Goal: Information Seeking & Learning: Check status

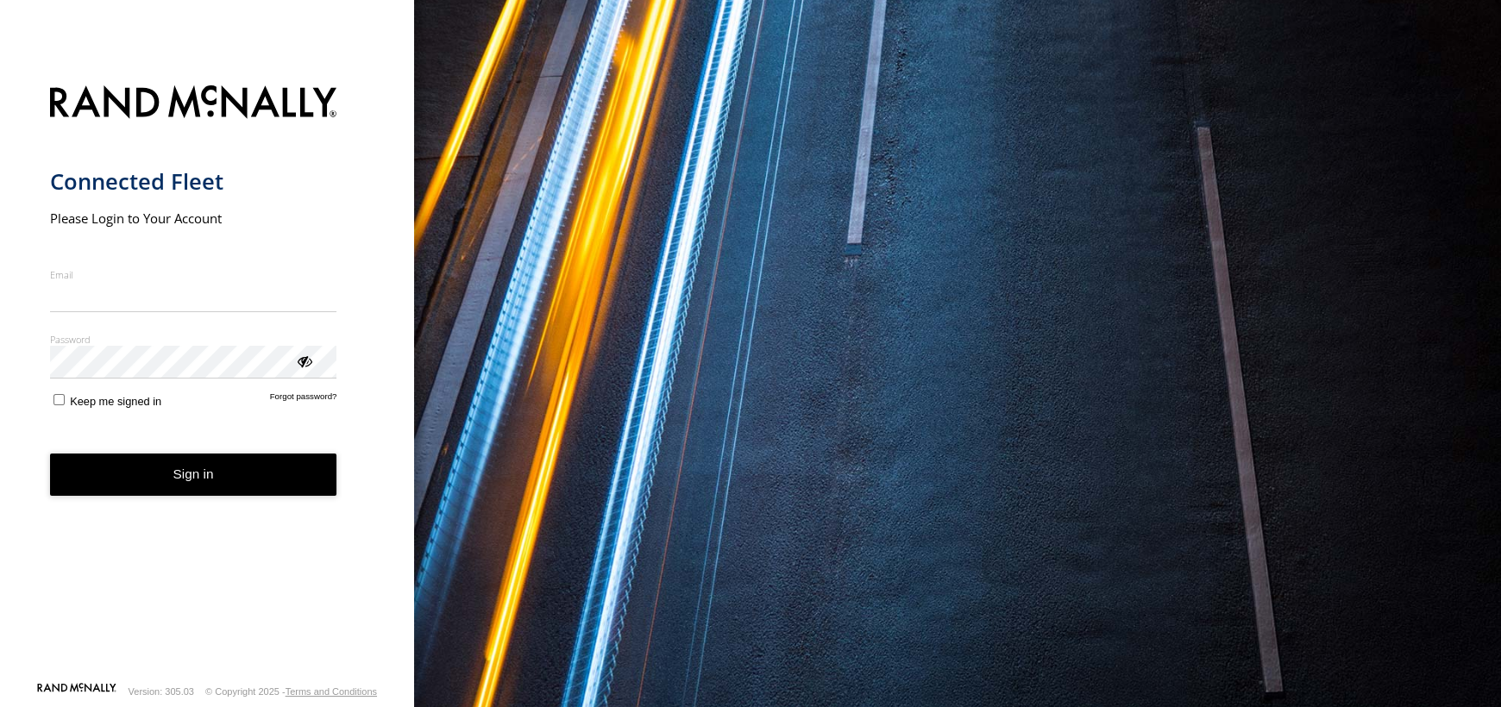
click at [247, 303] on input "Email" at bounding box center [193, 296] width 287 height 31
type input "**********"
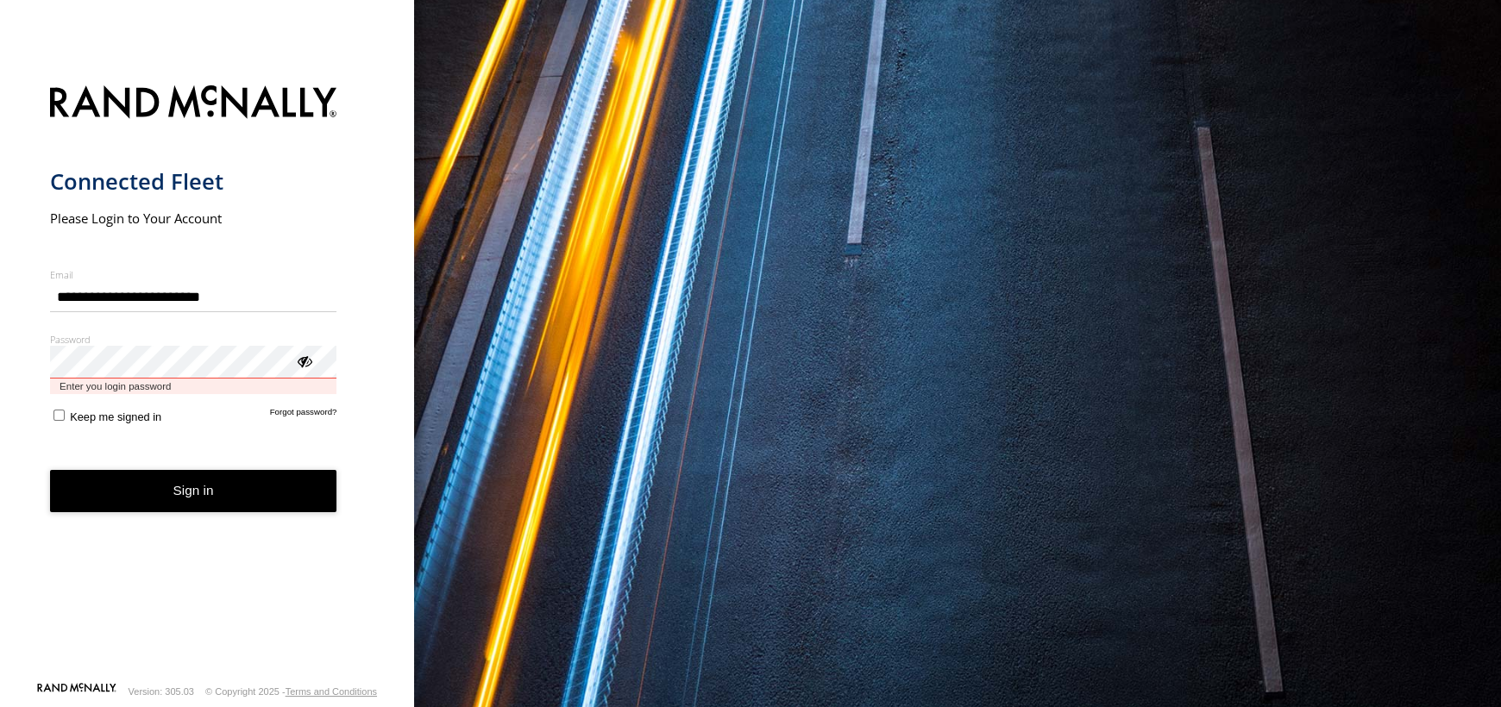
click at [50, 470] on button "Sign in" at bounding box center [193, 491] width 287 height 42
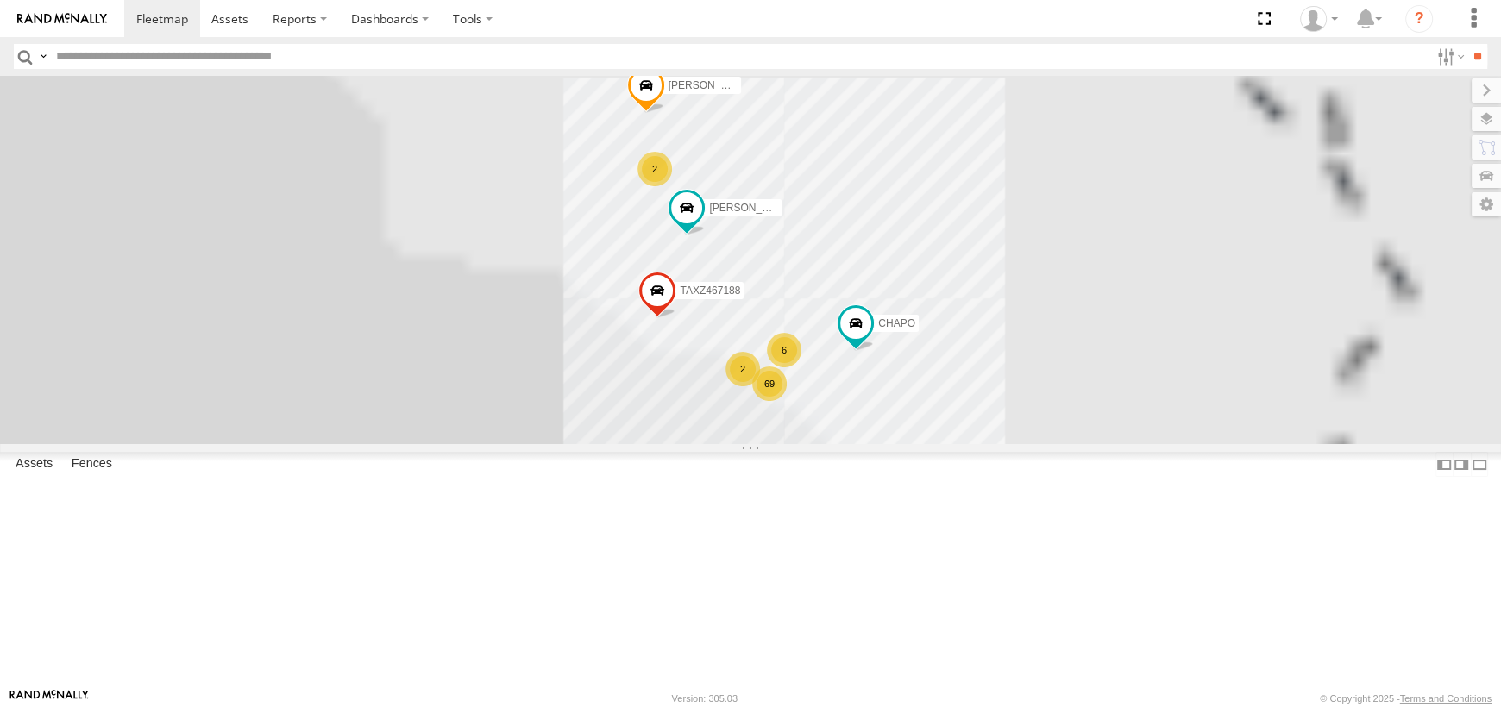
click at [157, 54] on input "text" at bounding box center [739, 56] width 1380 height 25
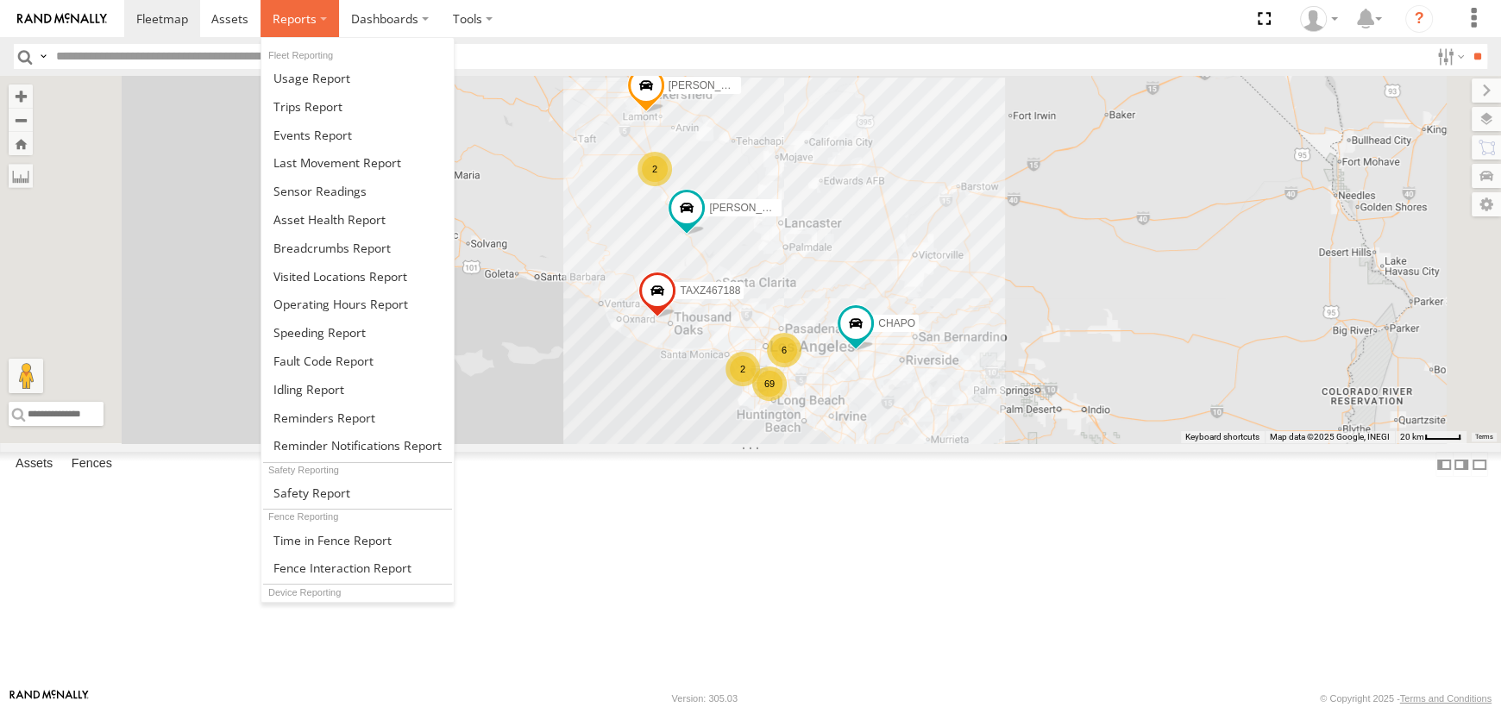
click at [287, 18] on span at bounding box center [295, 18] width 44 height 16
click at [303, 248] on span at bounding box center [331, 248] width 117 height 16
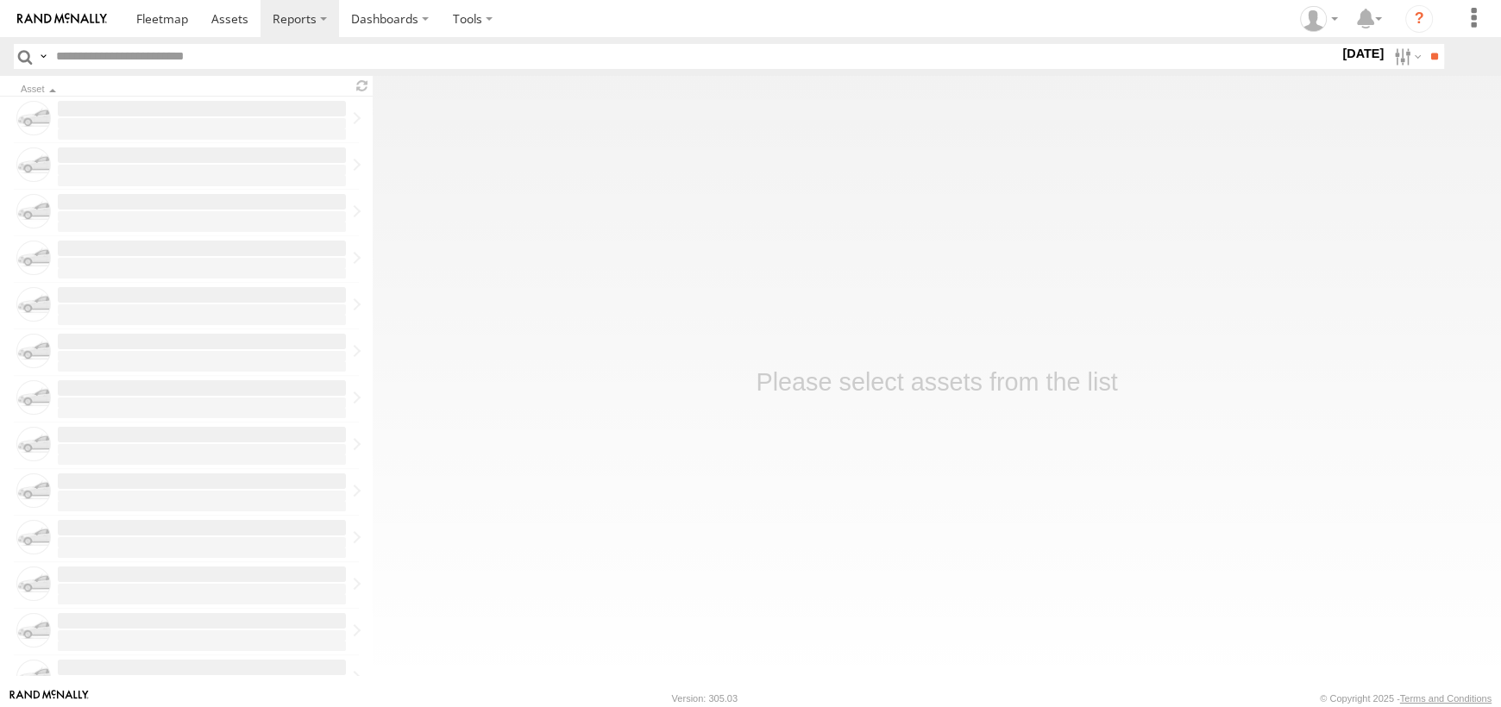
click at [236, 58] on input "text" at bounding box center [694, 56] width 1290 height 25
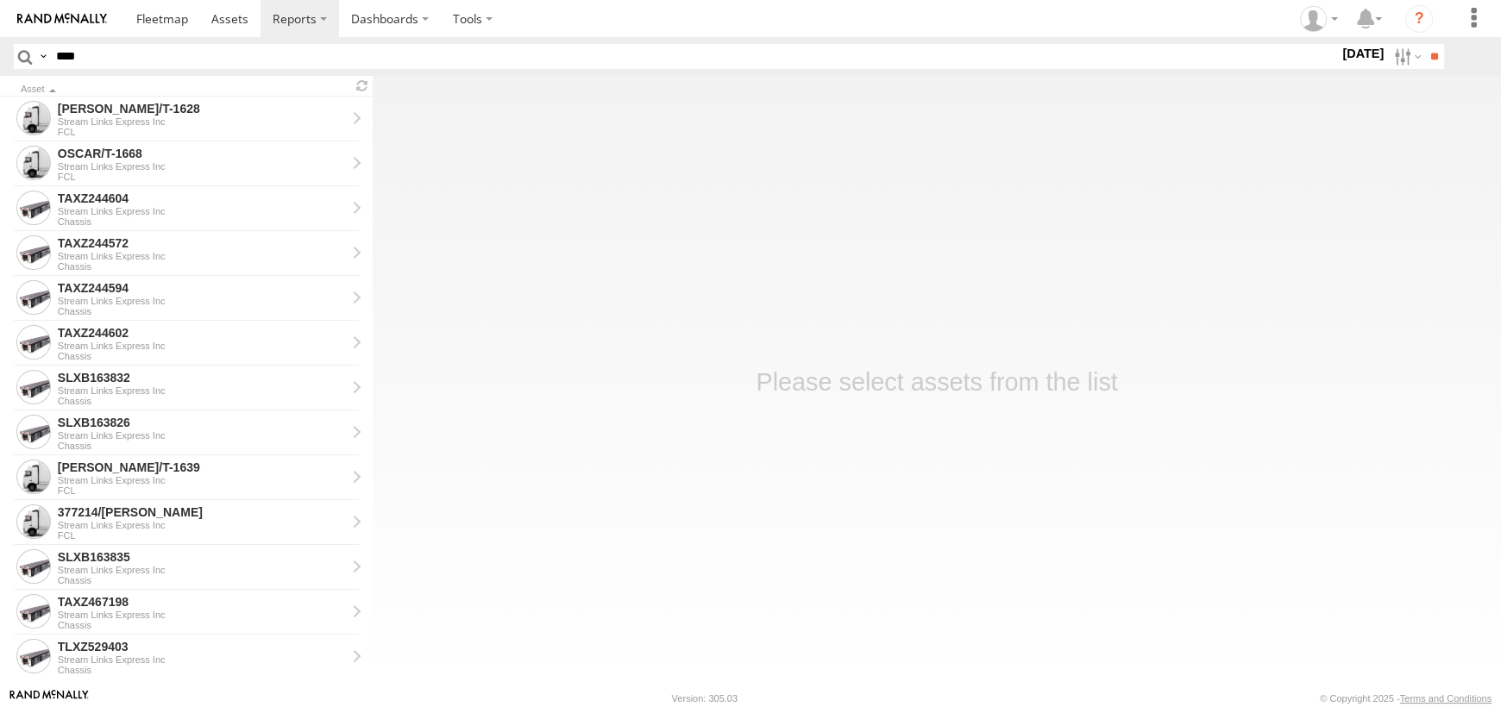
type input "****"
click at [1424, 44] on input "**" at bounding box center [1434, 56] width 20 height 25
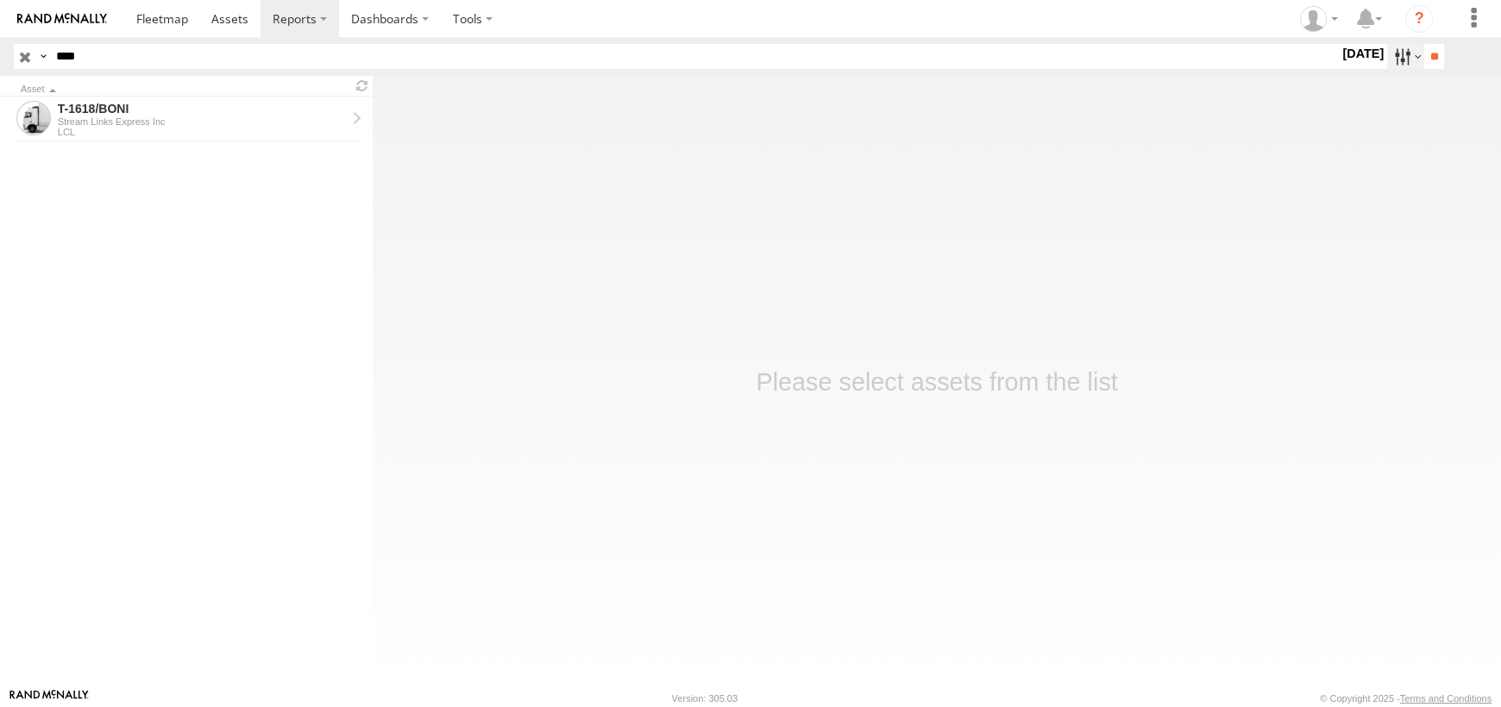
click at [1390, 53] on label at bounding box center [1405, 56] width 37 height 25
click at [0, 0] on label at bounding box center [0, 0] width 0 height 0
click at [1432, 55] on input "**" at bounding box center [1434, 56] width 20 height 25
click at [157, 127] on div "LCL" at bounding box center [202, 132] width 288 height 10
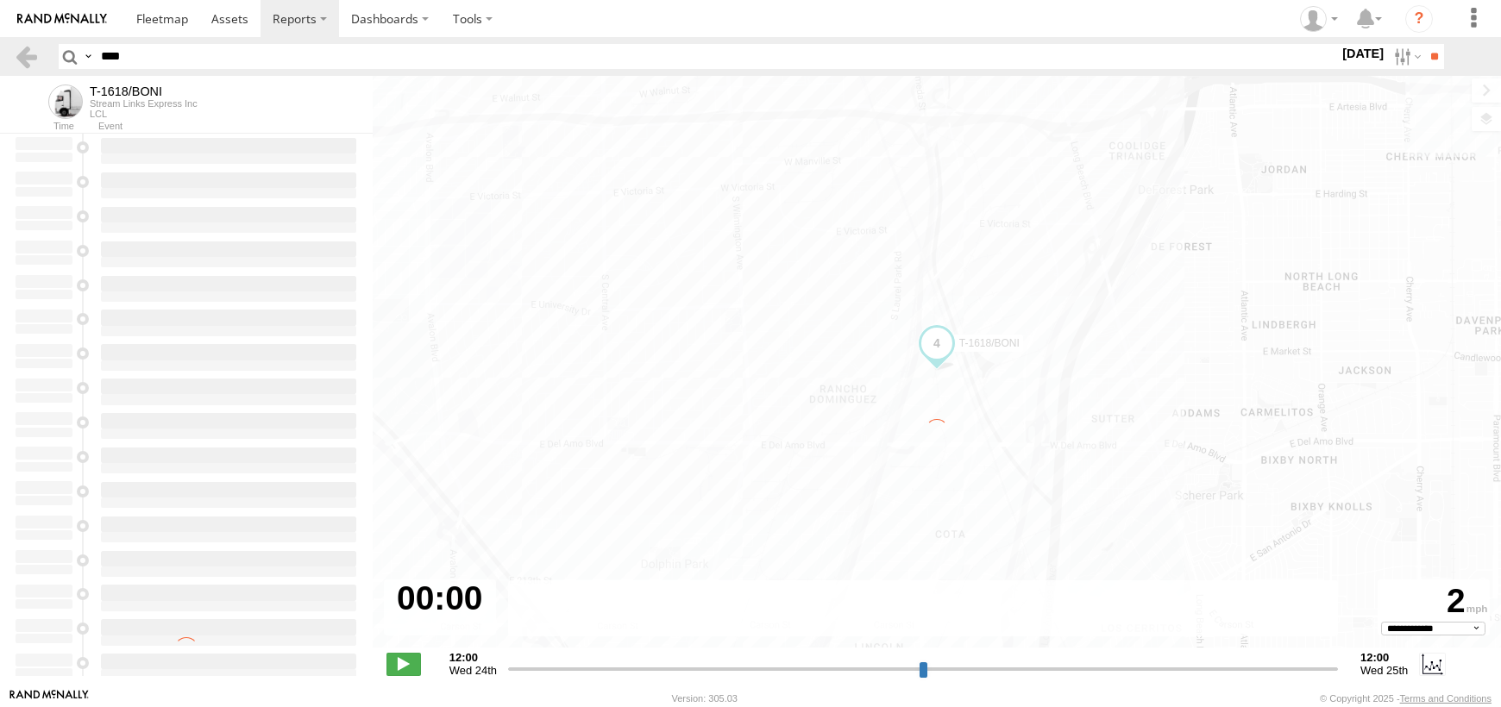
select select "**********"
type input "**********"
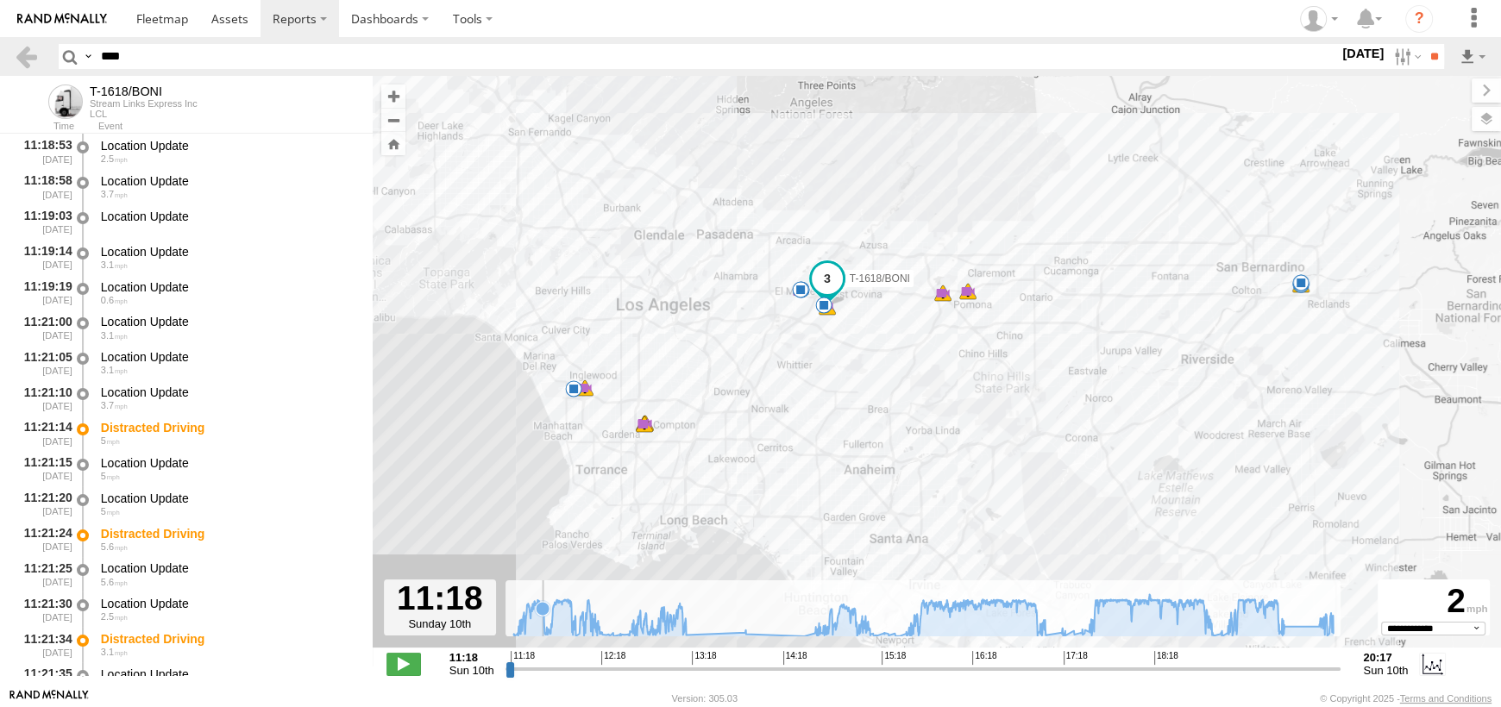
click at [543, 629] on icon at bounding box center [923, 615] width 837 height 42
click at [512, 635] on icon at bounding box center [513, 635] width 14 height 14
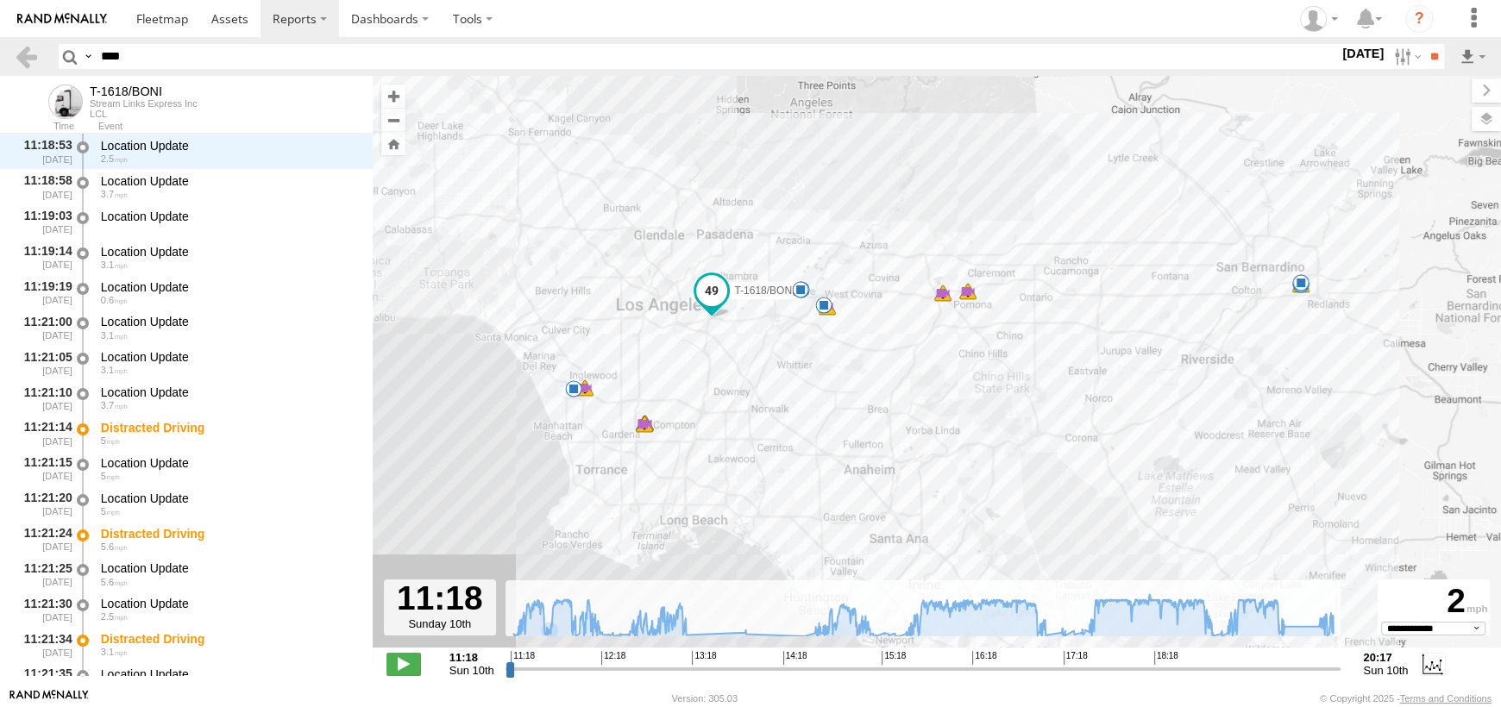
click at [712, 306] on span at bounding box center [712, 295] width 38 height 47
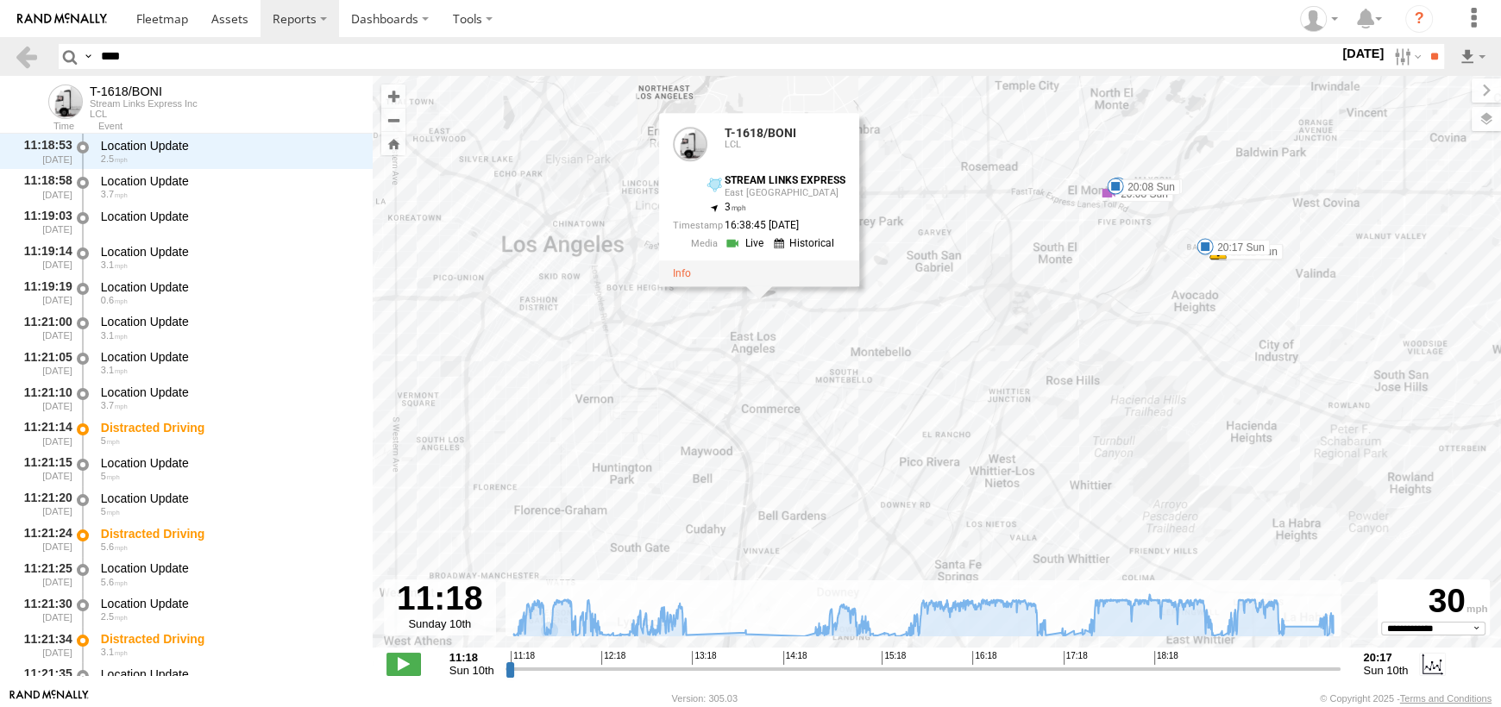
drag, startPoint x: 666, startPoint y: 317, endPoint x: 644, endPoint y: 462, distance: 145.8
click at [645, 482] on div "T-1618/BONI 11:21 Sun 12:15 Sun 12:15 Sun 13:09 Sun 13:51 Sun 14:36 Sun 14:37 S…" at bounding box center [937, 371] width 1128 height 590
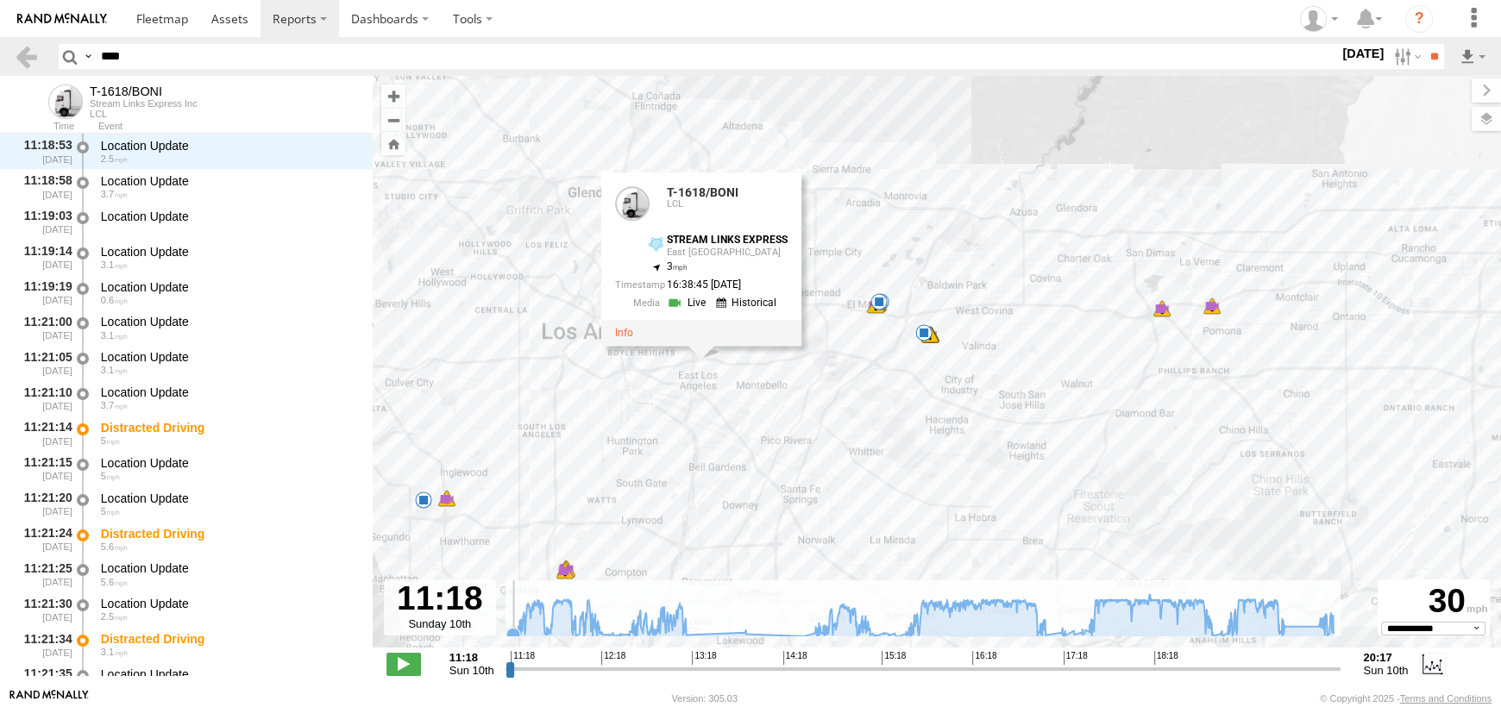
click at [512, 632] on icon at bounding box center [513, 635] width 14 height 14
click at [511, 633] on icon at bounding box center [513, 635] width 14 height 14
click at [505, 632] on icon at bounding box center [513, 634] width 17 height 17
click at [520, 630] on icon at bounding box center [923, 615] width 837 height 42
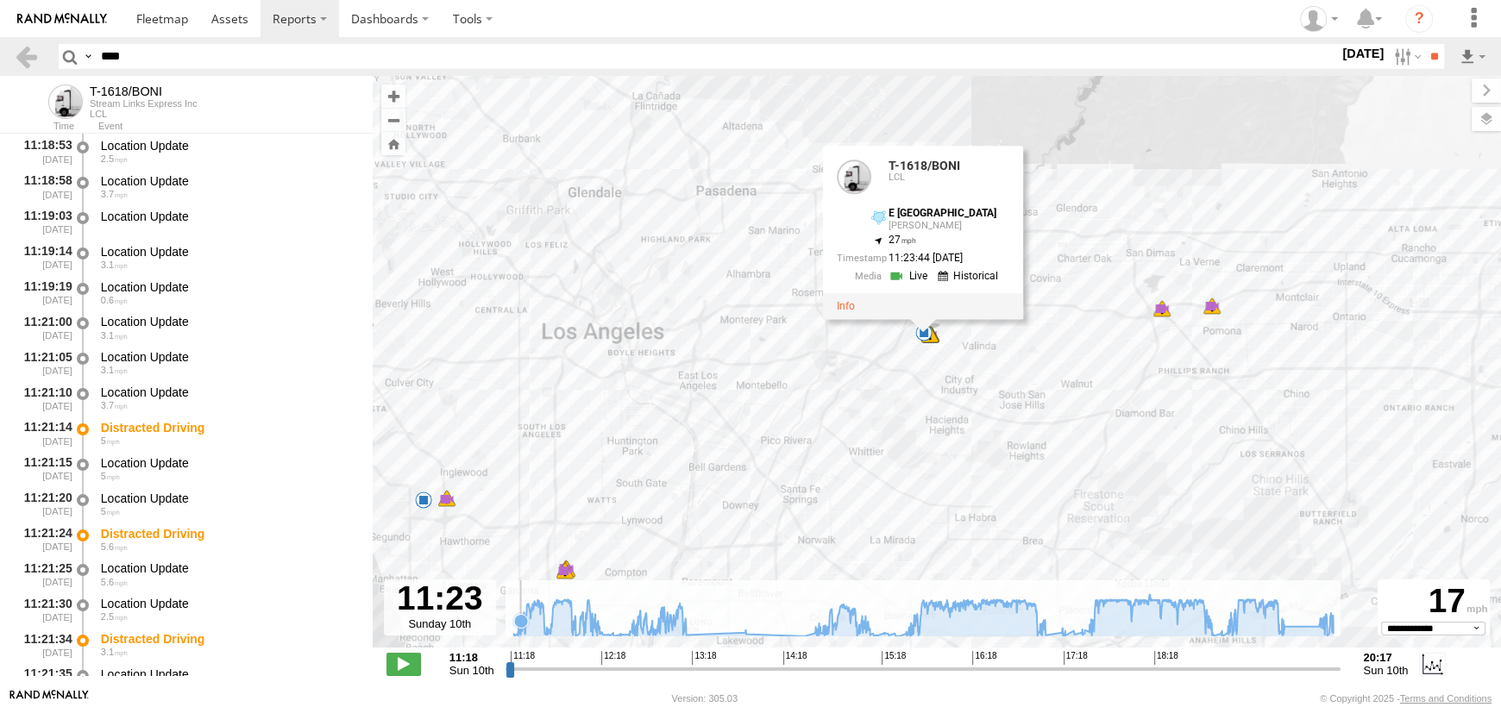
scroll to position [1247, 0]
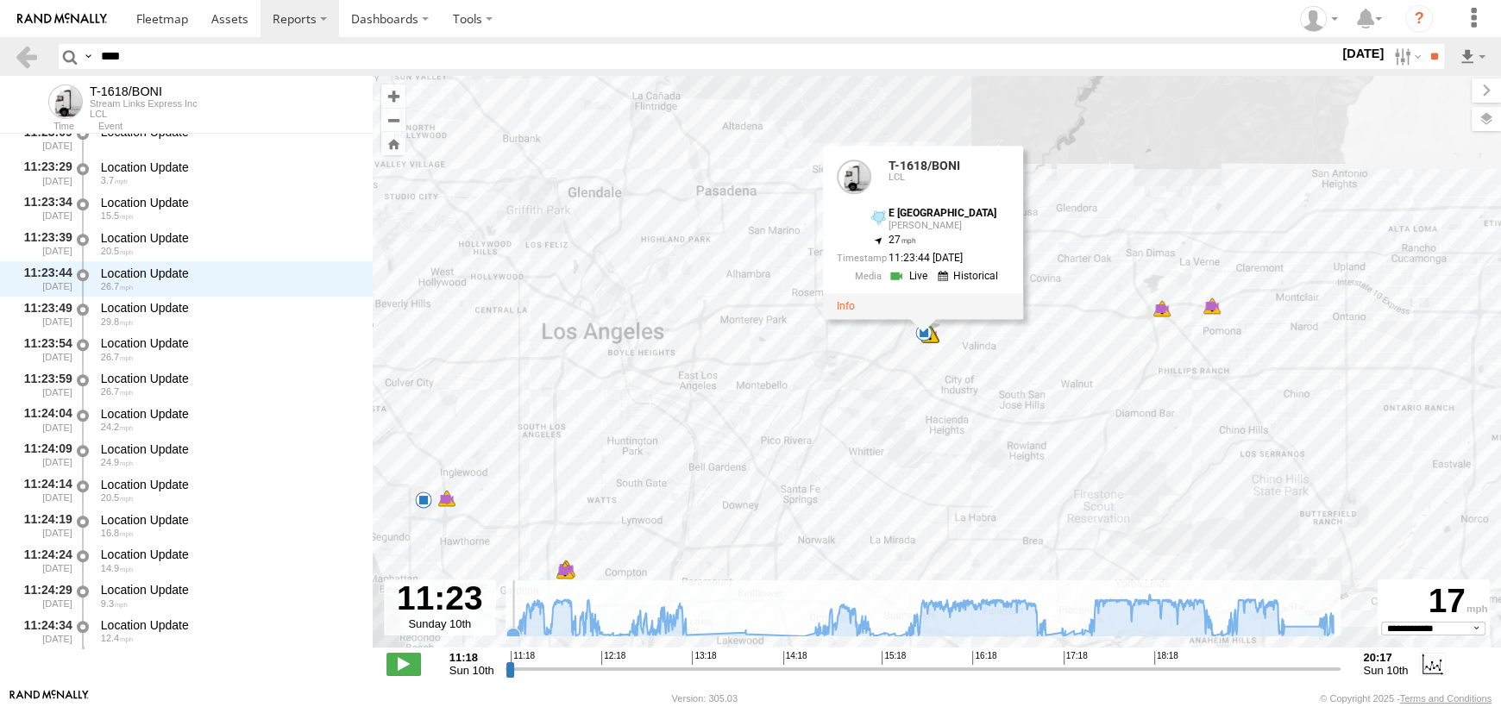
click at [506, 631] on icon "Created with Highcharts 6.0.7 Highcharts.com" at bounding box center [924, 609] width 836 height 56
click at [515, 633] on icon at bounding box center [517, 634] width 14 height 14
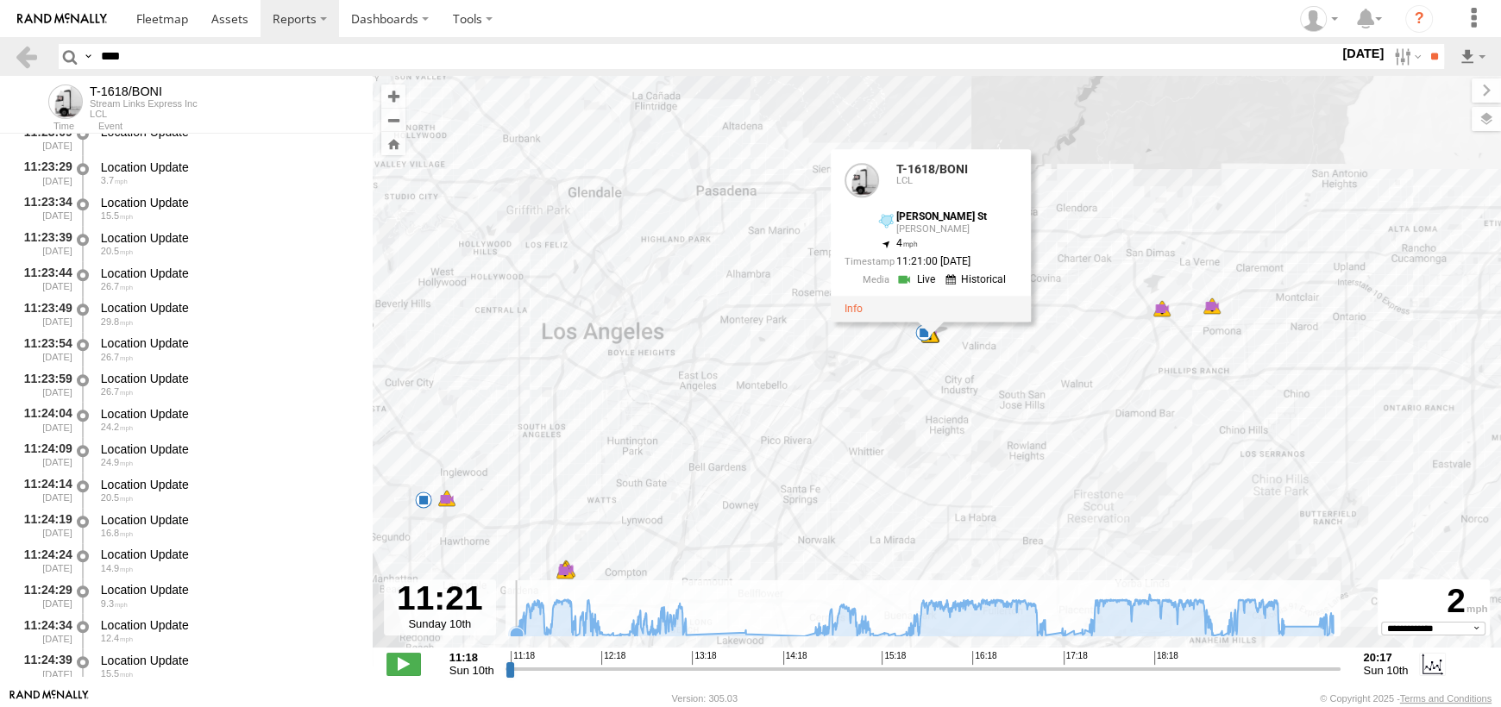
scroll to position [176, 0]
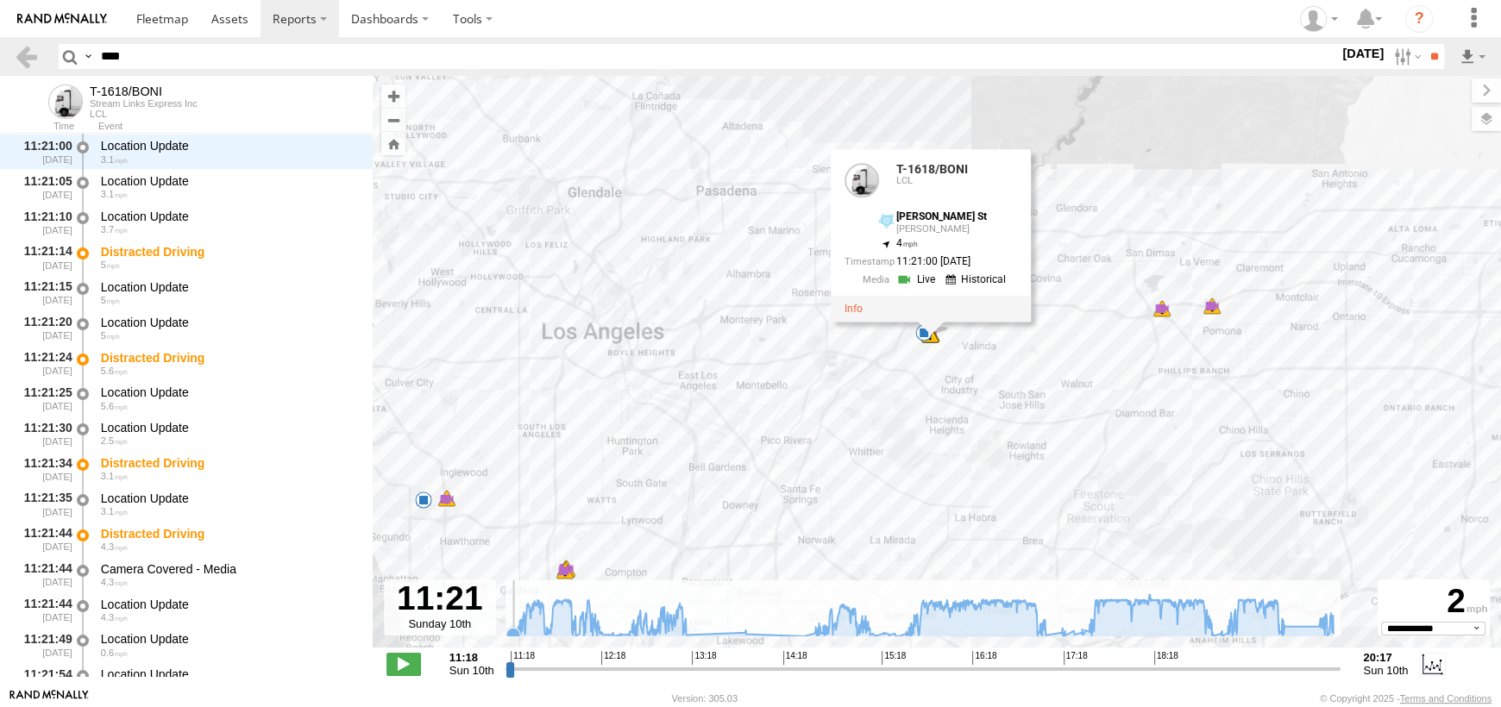
click at [505, 631] on icon at bounding box center [513, 634] width 17 height 17
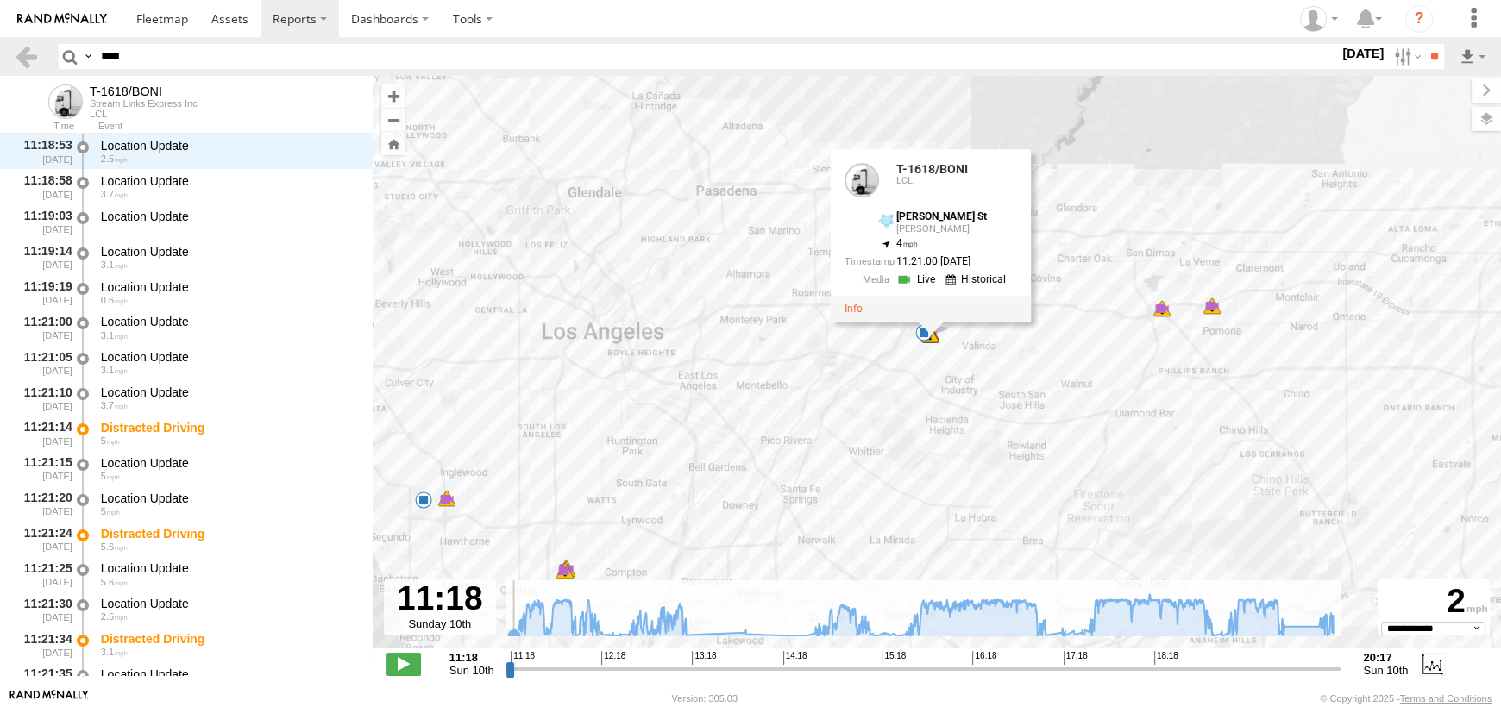
click at [514, 634] on icon at bounding box center [514, 636] width 14 height 14
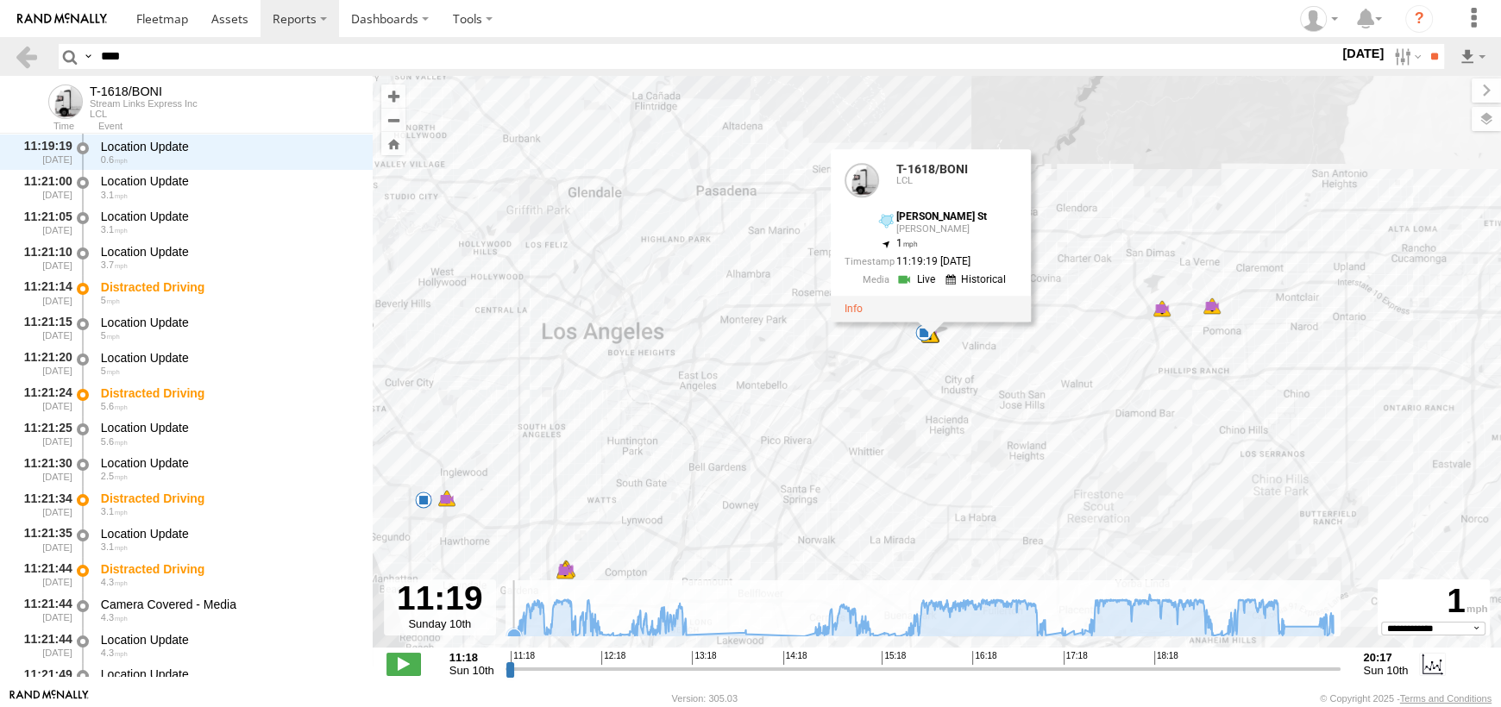
click at [514, 634] on icon at bounding box center [514, 636] width 14 height 14
click at [521, 632] on icon at bounding box center [923, 615] width 837 height 42
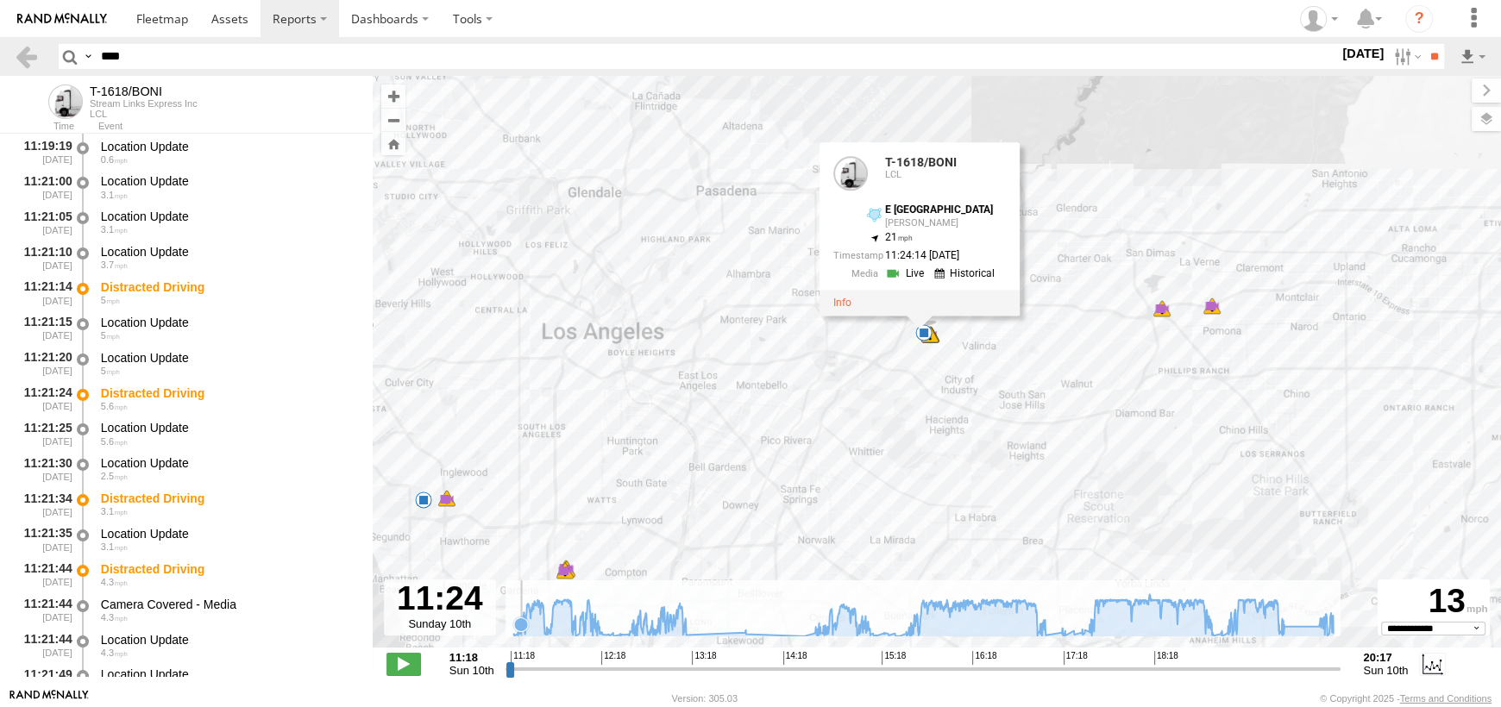
scroll to position [1586, 0]
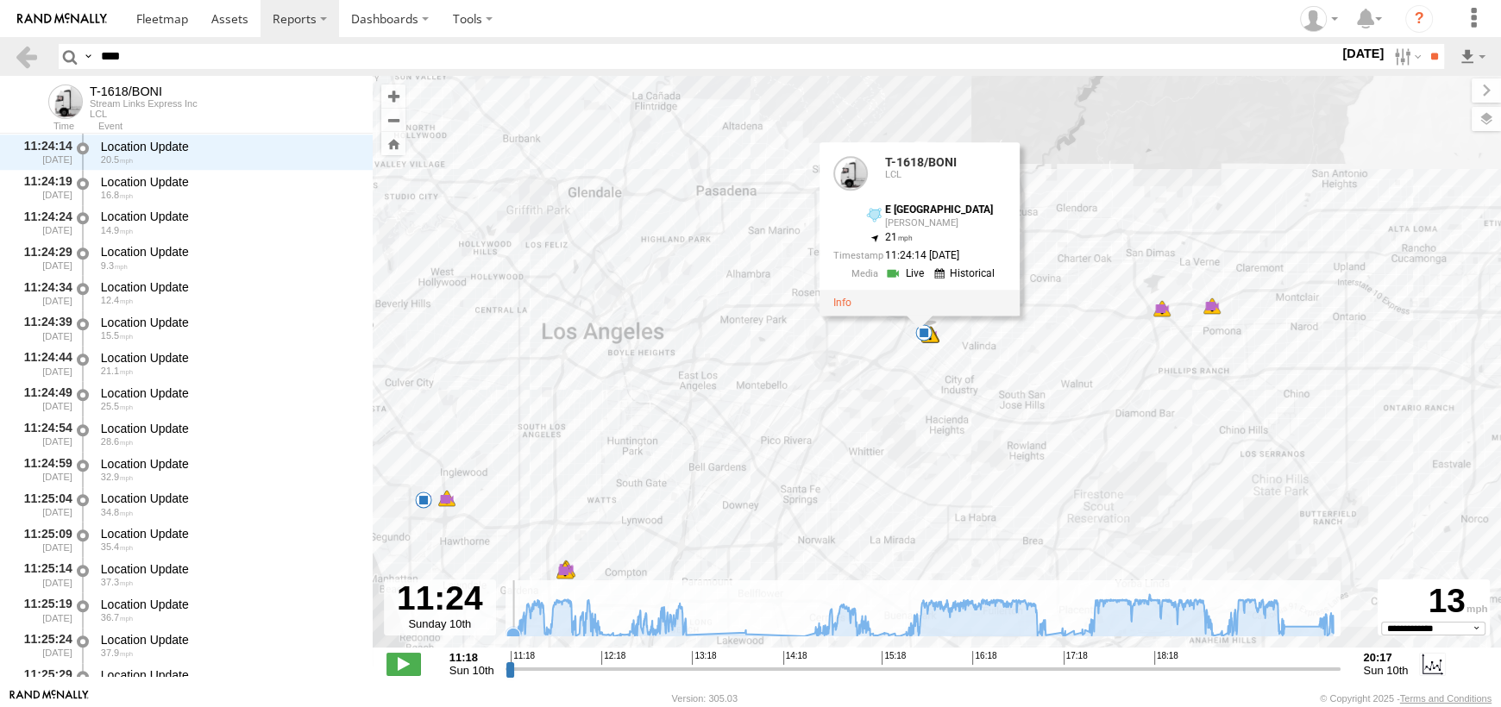
click at [511, 630] on icon at bounding box center [513, 635] width 14 height 14
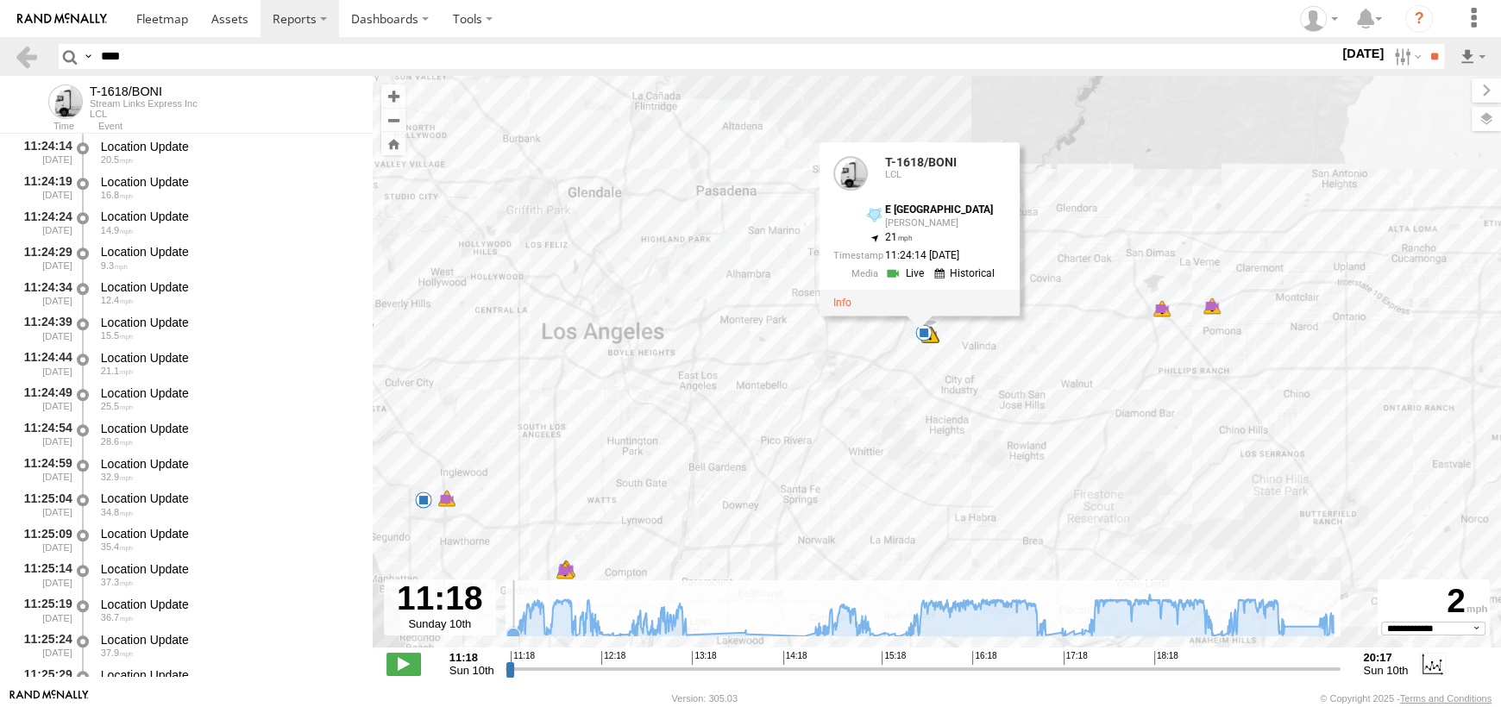
scroll to position [0, 0]
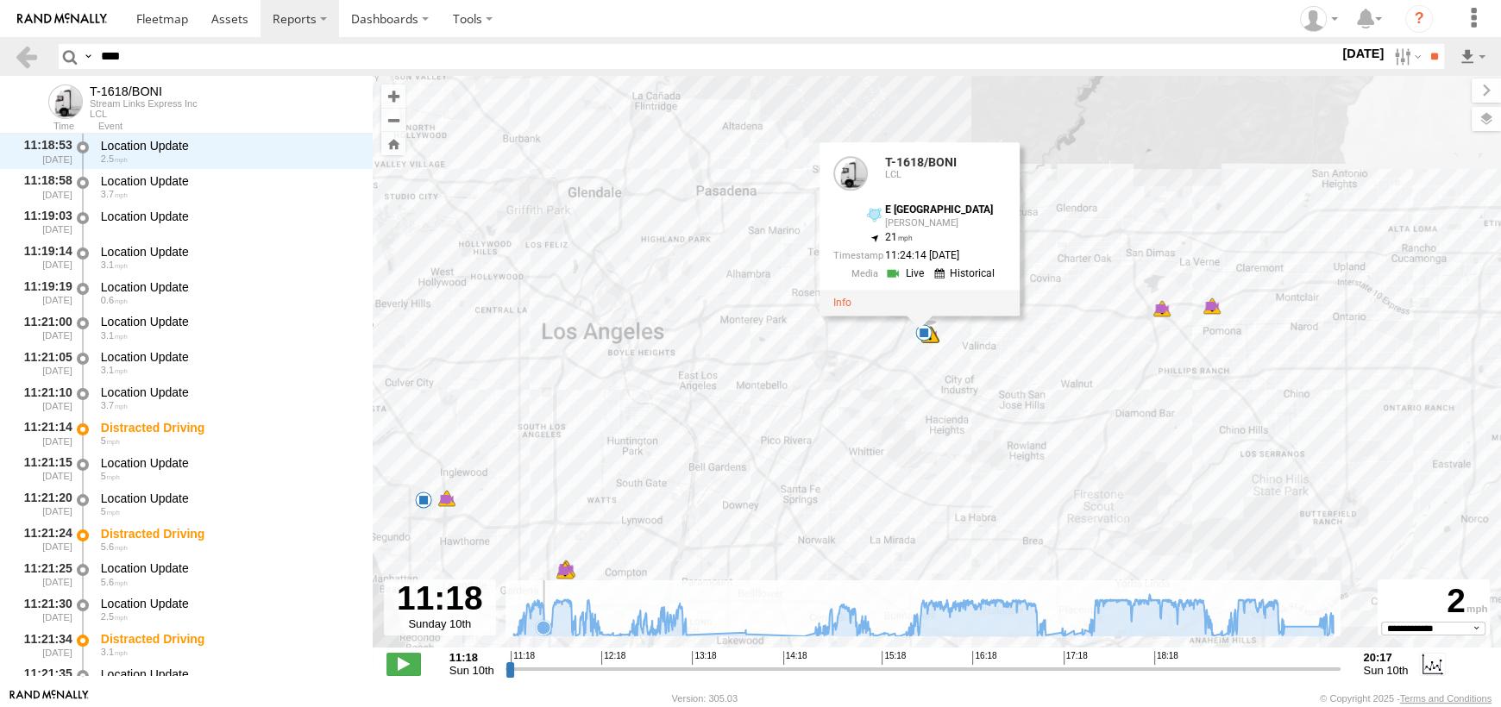
click at [543, 628] on icon at bounding box center [544, 628] width 14 height 14
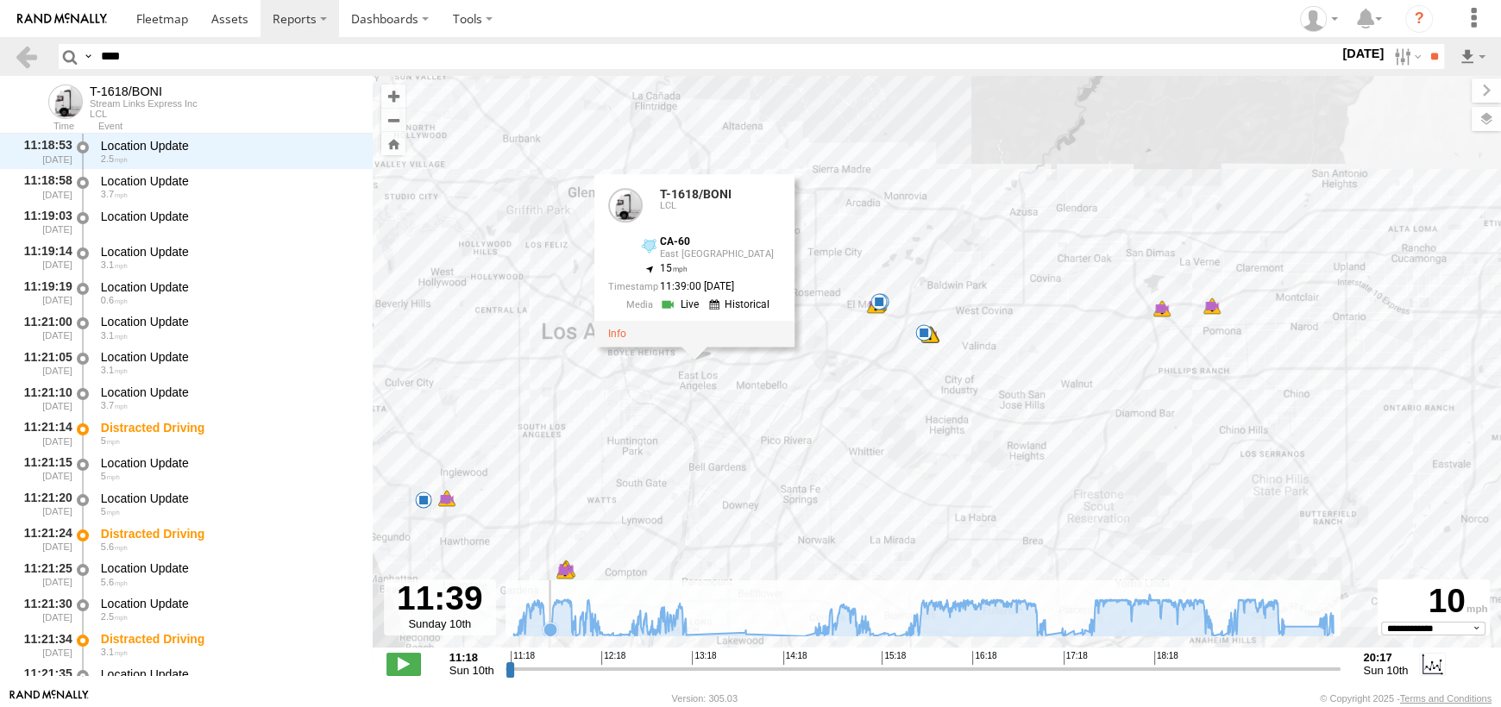
click at [550, 627] on icon at bounding box center [550, 630] width 14 height 14
click at [550, 629] on icon at bounding box center [550, 630] width 14 height 14
click at [556, 627] on icon at bounding box center [923, 615] width 837 height 42
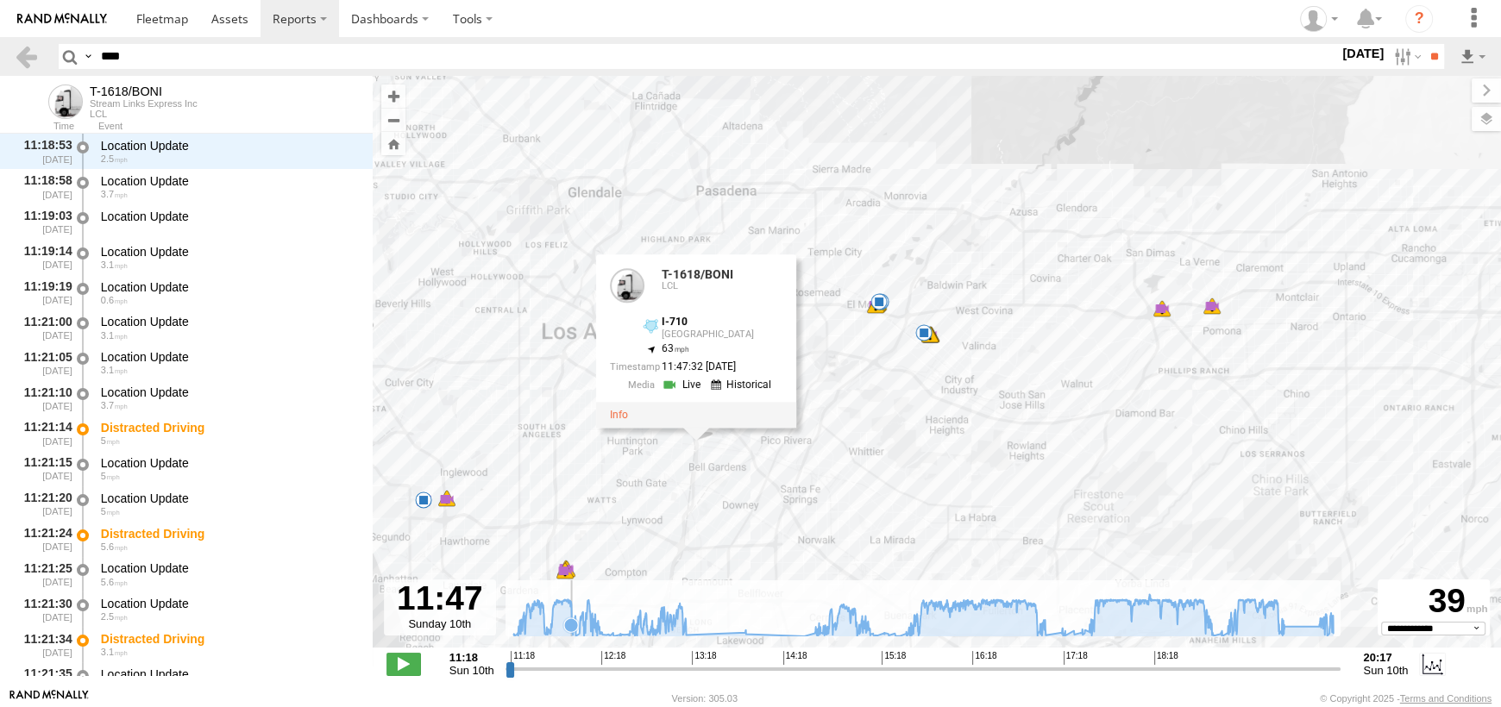
click at [571, 628] on icon at bounding box center [571, 626] width 14 height 14
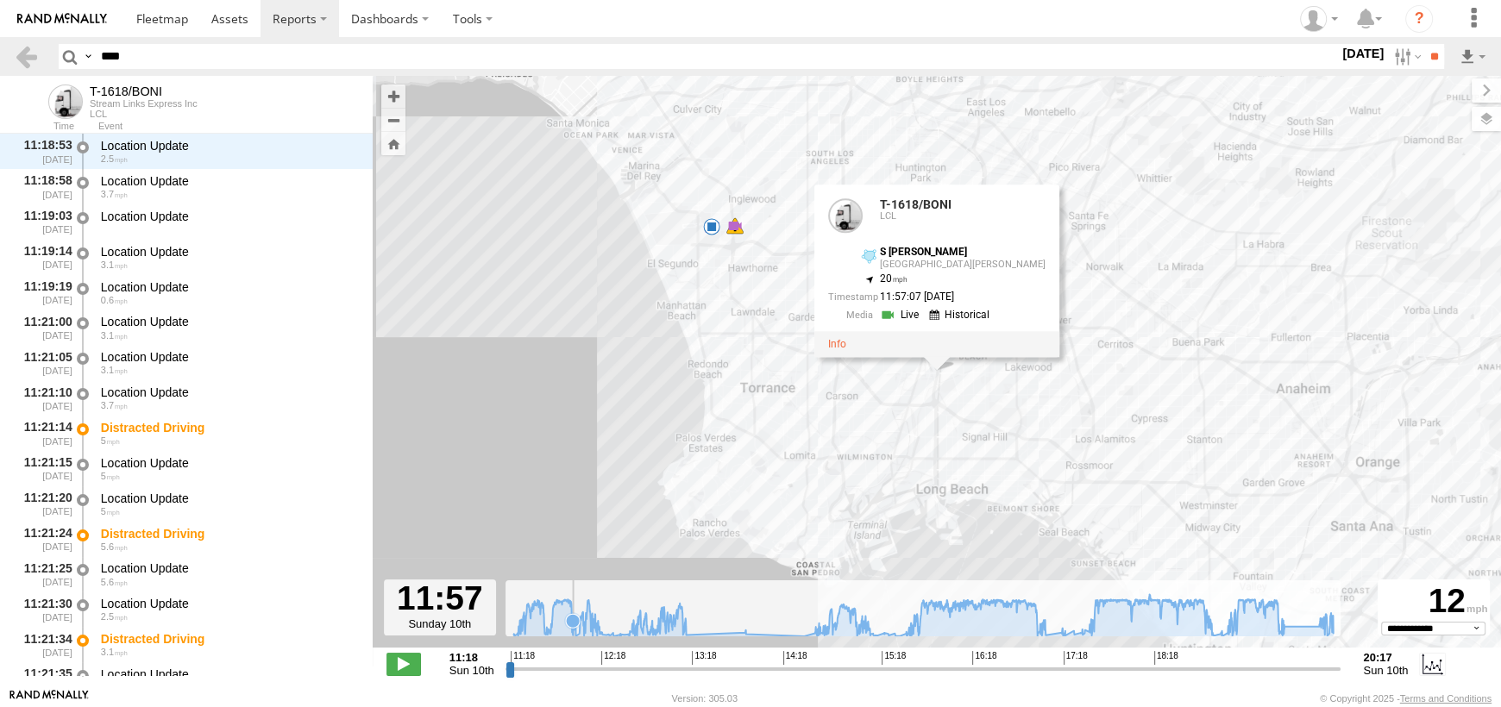
click at [573, 628] on icon at bounding box center [572, 620] width 17 height 17
click at [577, 628] on icon at bounding box center [579, 634] width 14 height 14
click at [578, 632] on icon at bounding box center [579, 634] width 14 height 14
click at [581, 632] on icon at bounding box center [923, 615] width 837 height 42
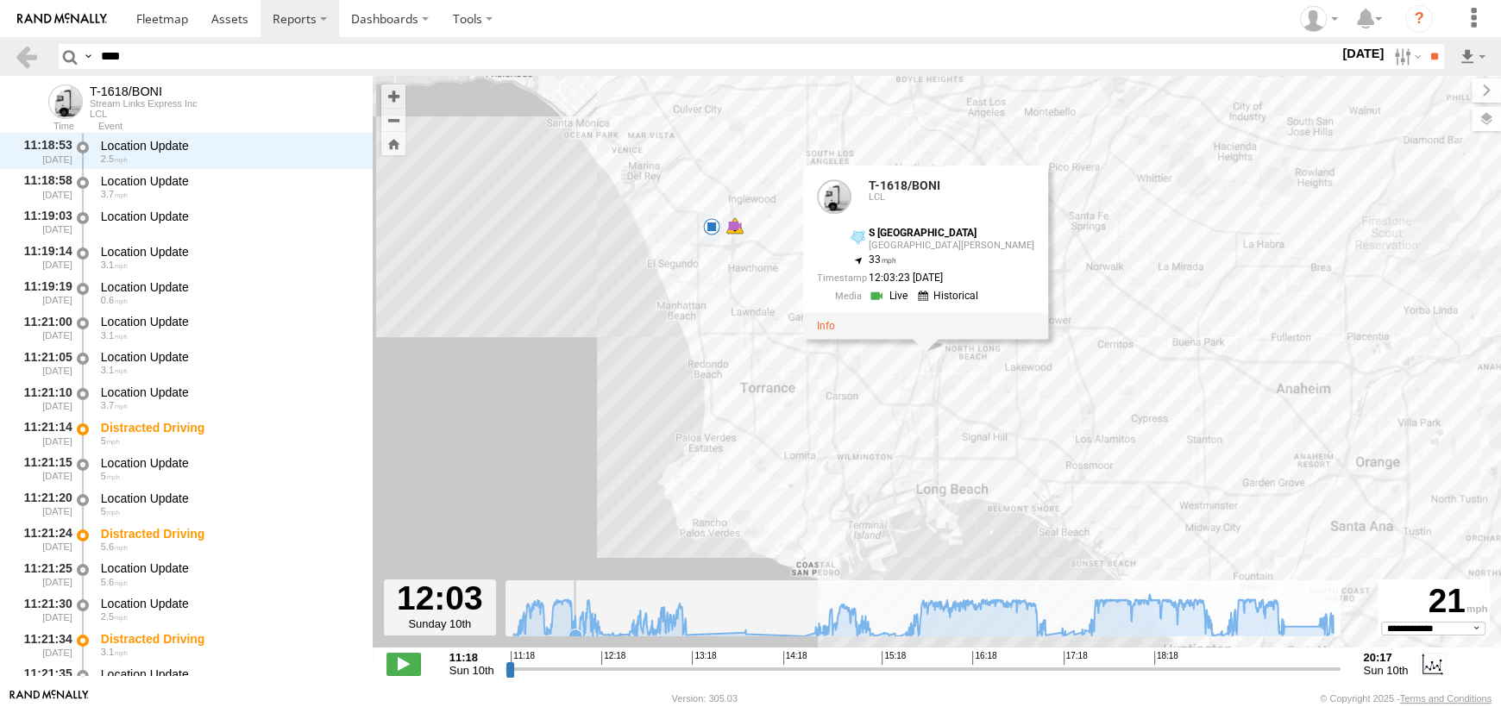
click at [575, 634] on icon at bounding box center [575, 636] width 14 height 14
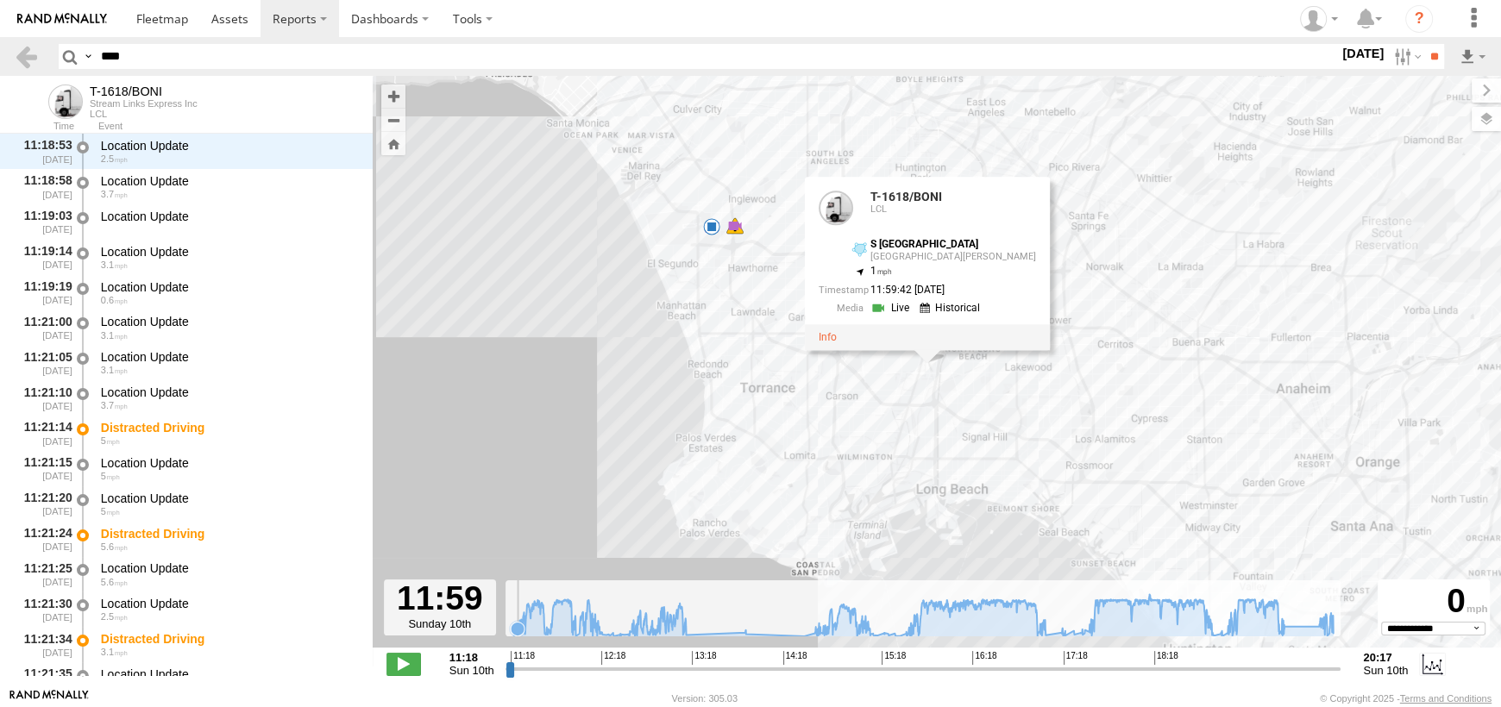
click at [518, 631] on icon at bounding box center [518, 629] width 14 height 14
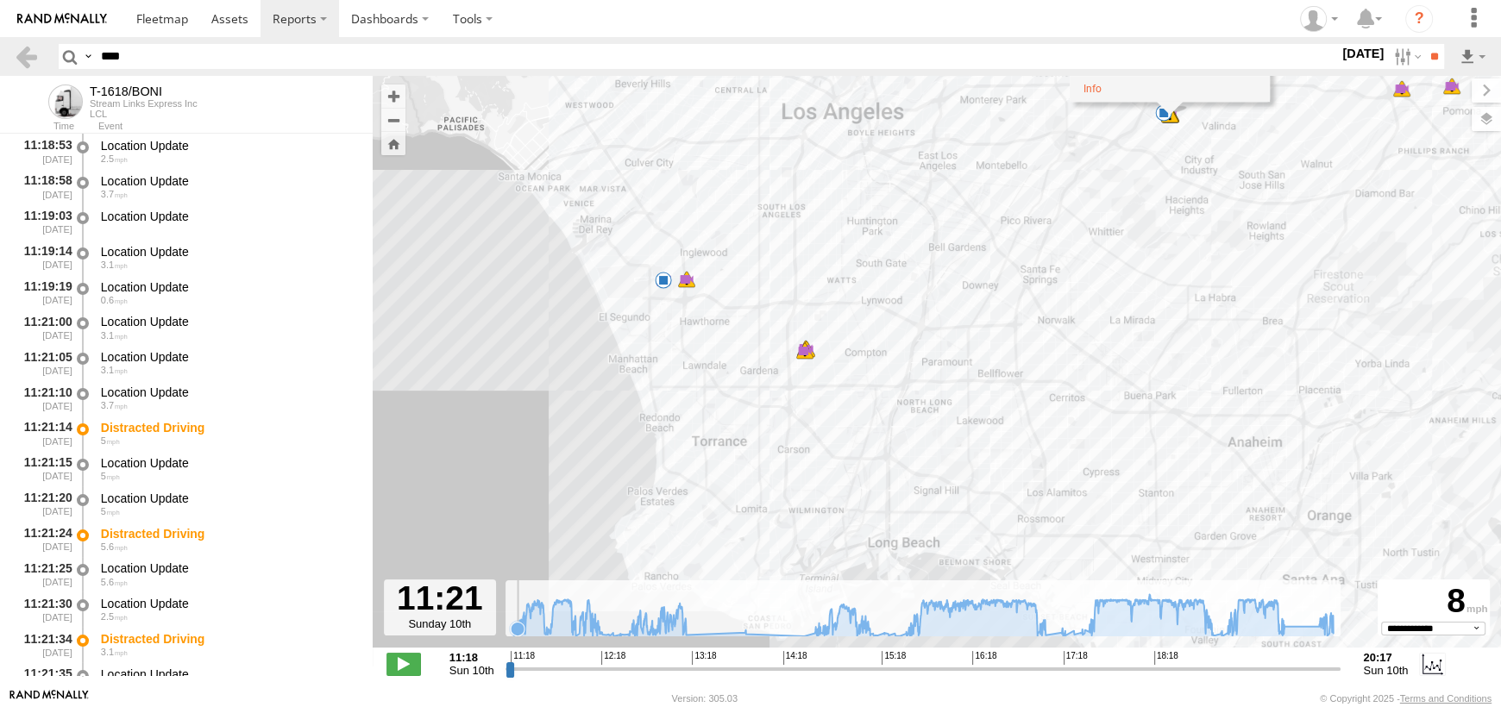
scroll to position [739, 0]
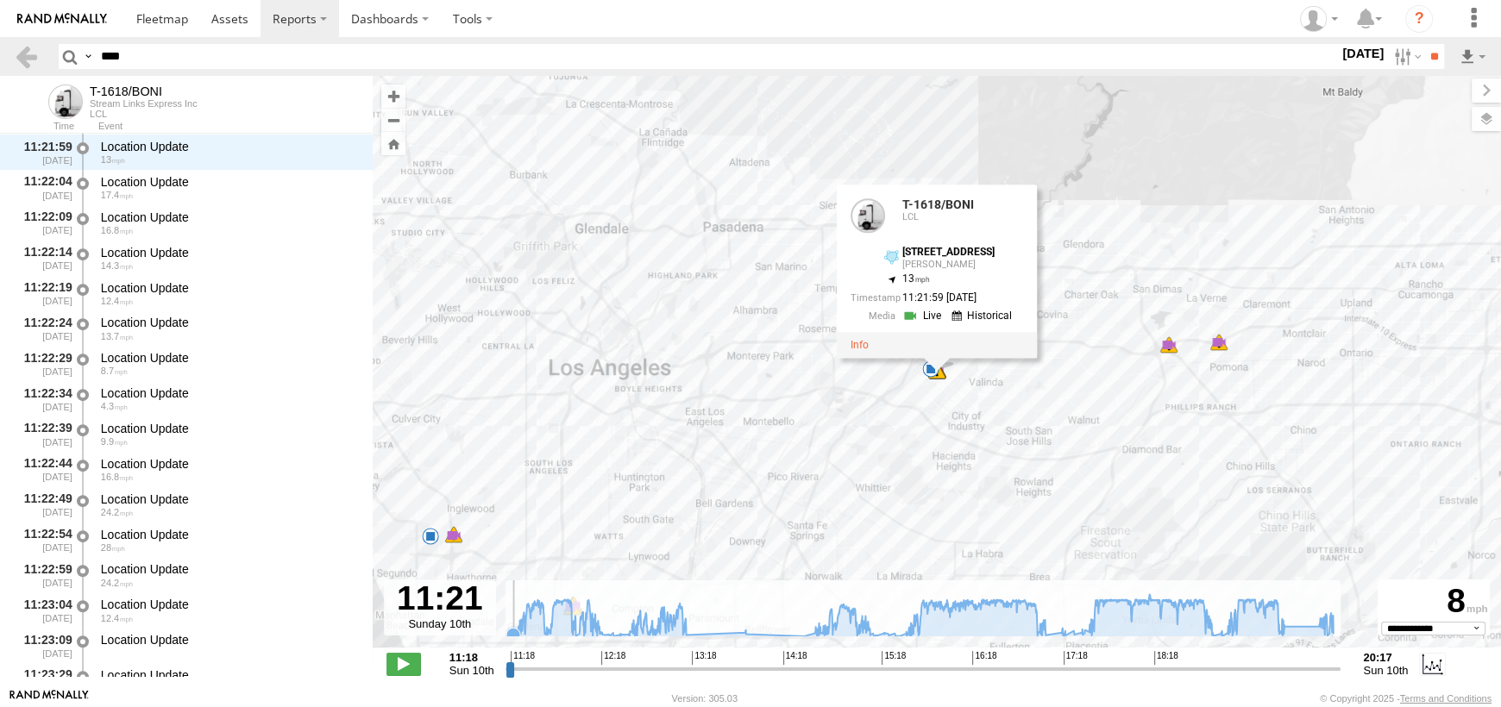
click at [512, 633] on icon at bounding box center [513, 635] width 14 height 14
click at [513, 625] on icon at bounding box center [923, 615] width 837 height 42
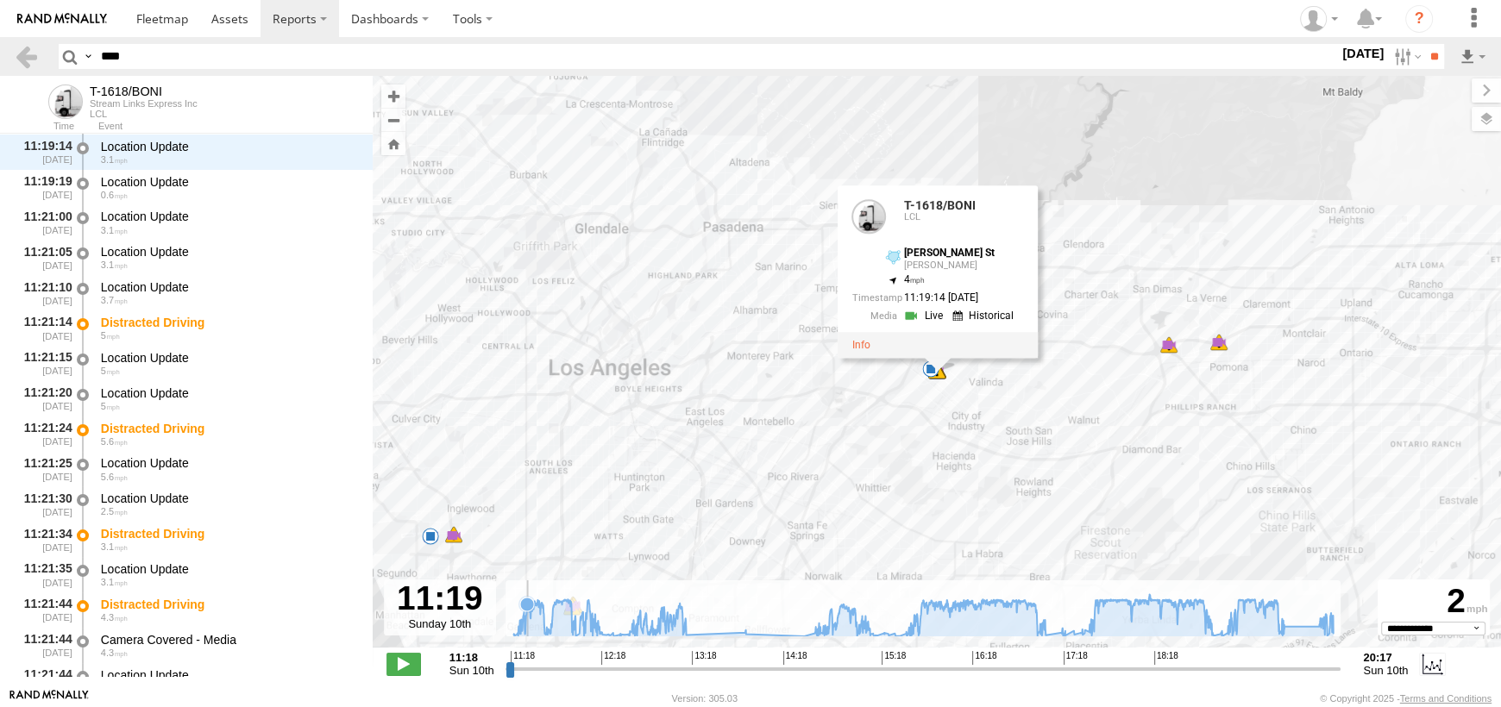
click at [527, 632] on icon at bounding box center [923, 615] width 837 height 42
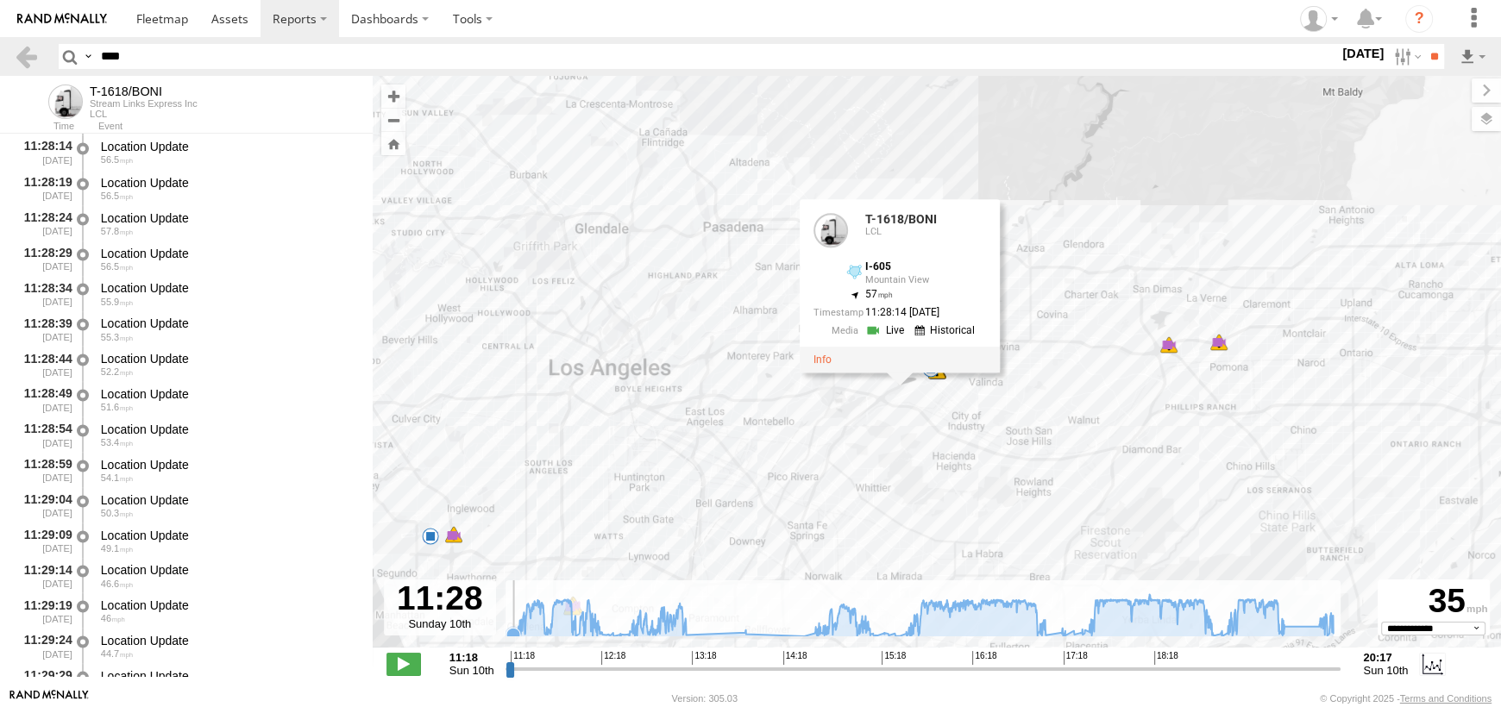
click at [508, 632] on icon at bounding box center [513, 635] width 14 height 14
click at [515, 631] on icon at bounding box center [517, 634] width 14 height 14
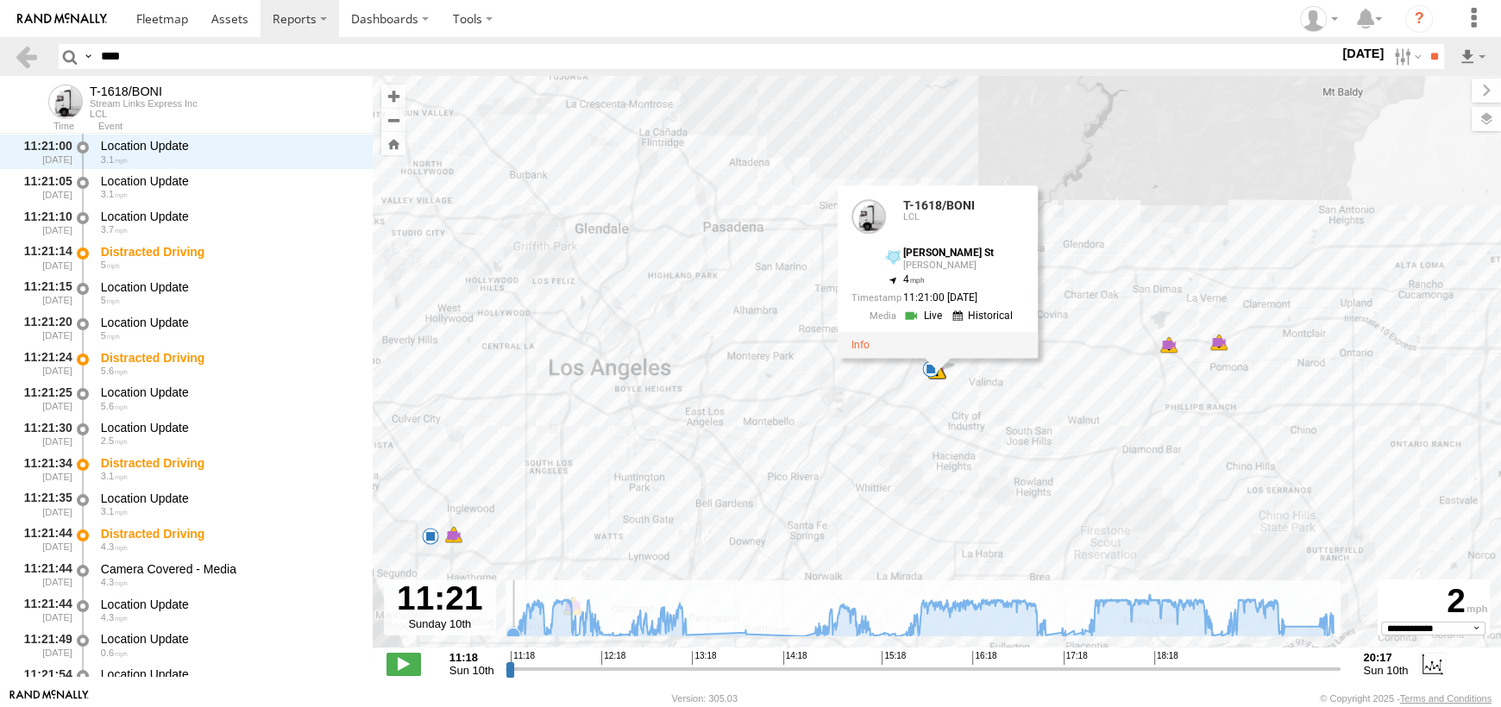
click at [508, 633] on icon at bounding box center [513, 635] width 14 height 14
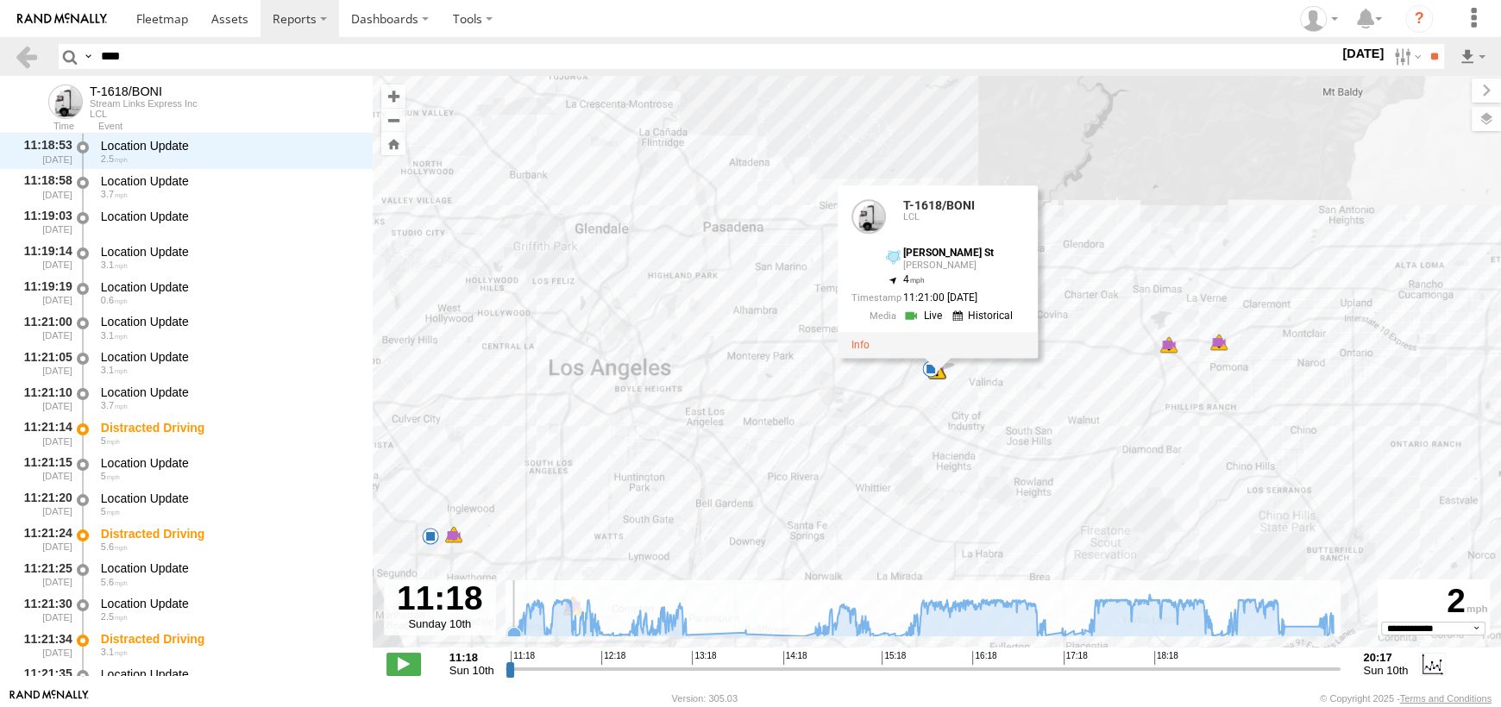
click at [513, 630] on icon at bounding box center [514, 634] width 14 height 14
click at [522, 629] on icon at bounding box center [521, 621] width 17 height 17
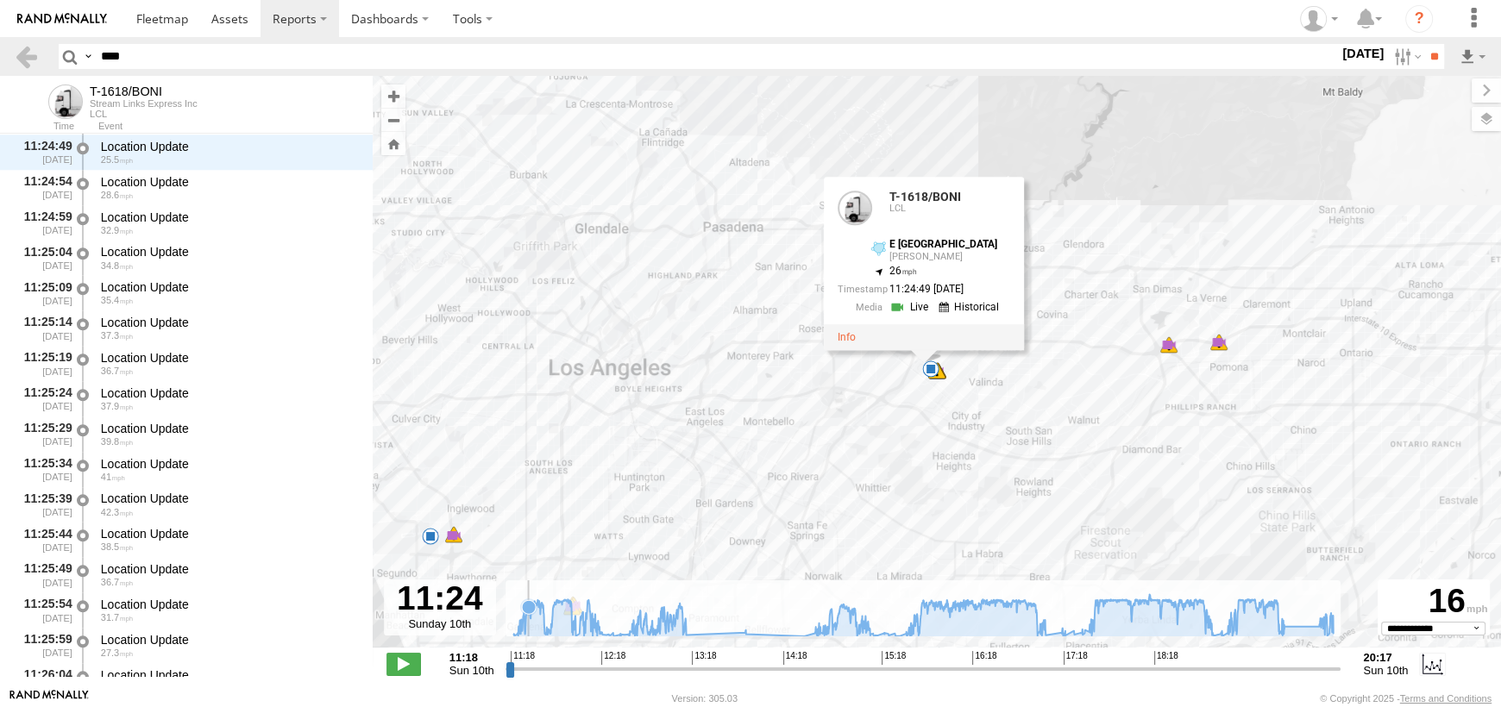
click at [528, 624] on icon at bounding box center [923, 615] width 837 height 42
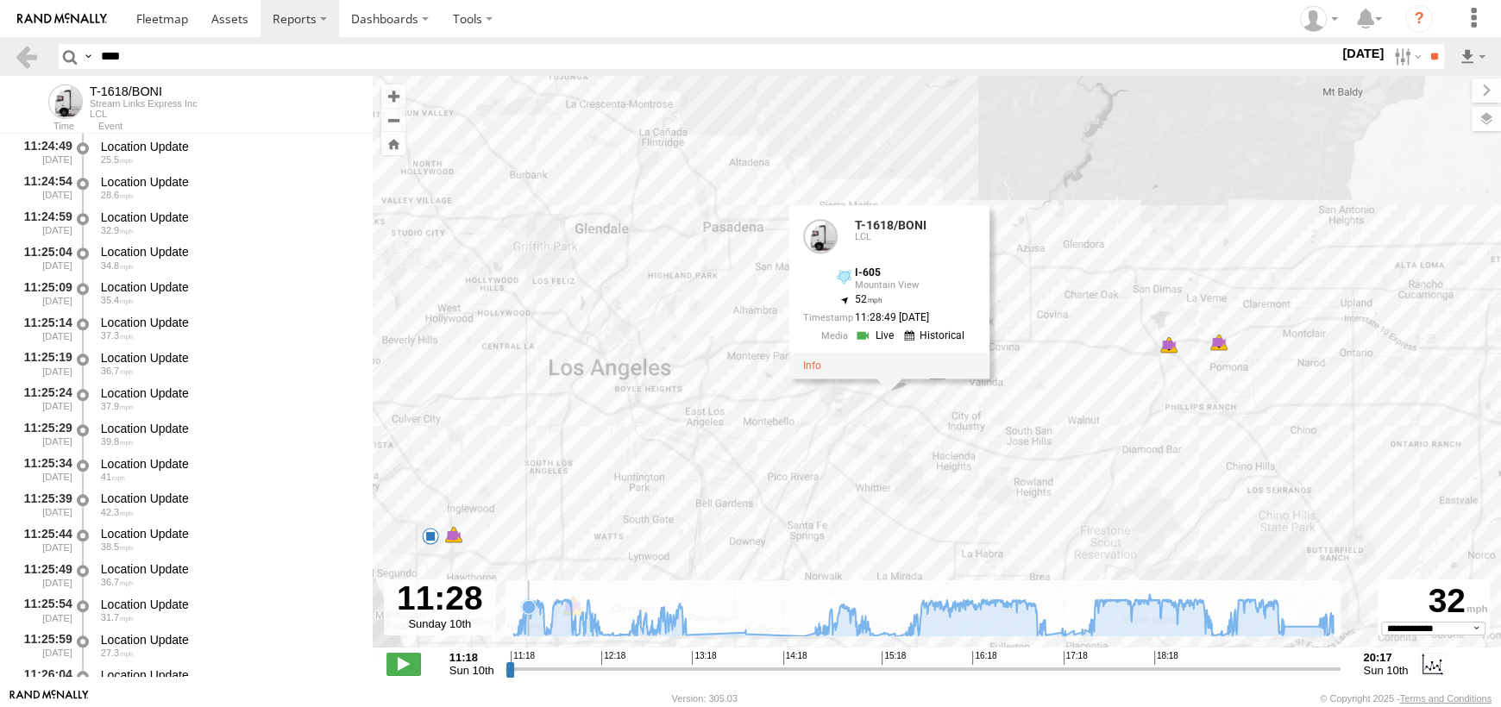
scroll to position [3524, 0]
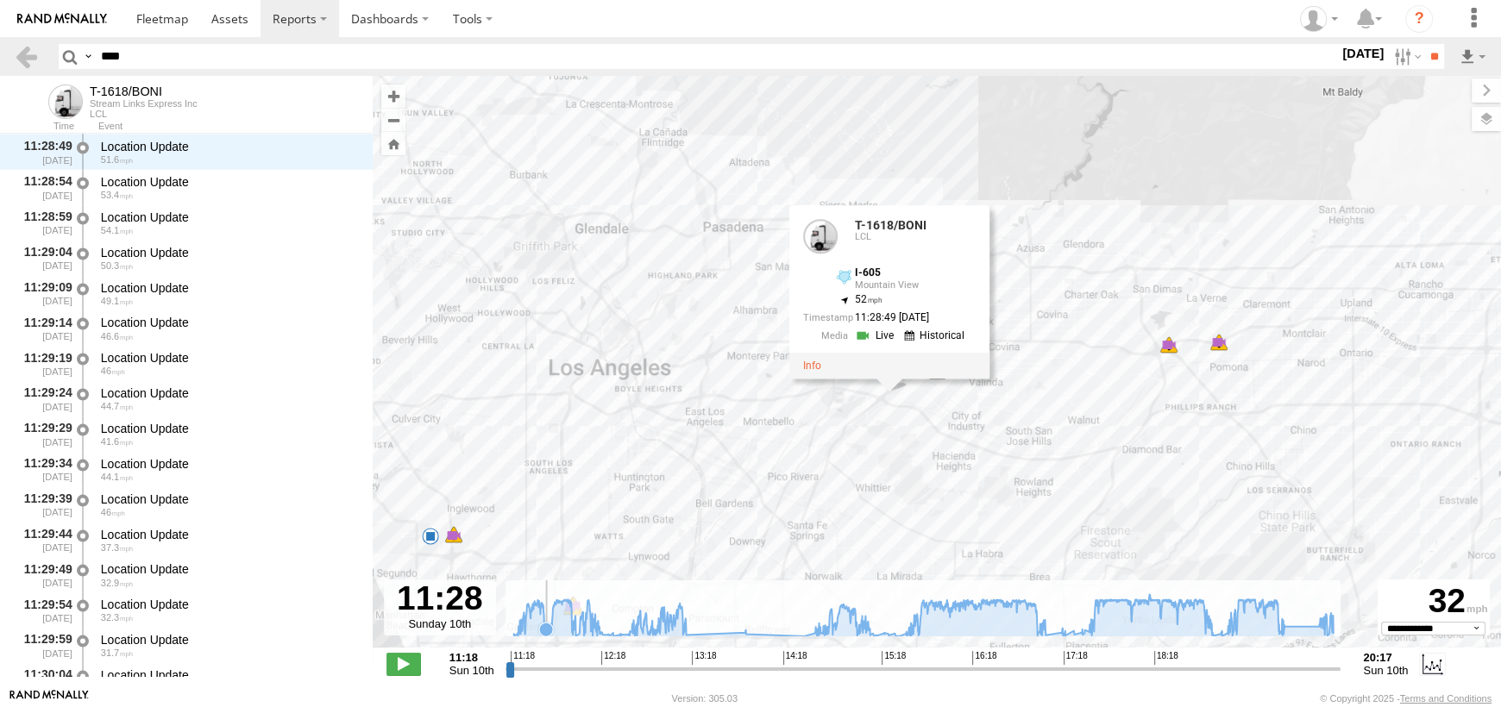
click at [546, 625] on icon at bounding box center [546, 630] width 14 height 14
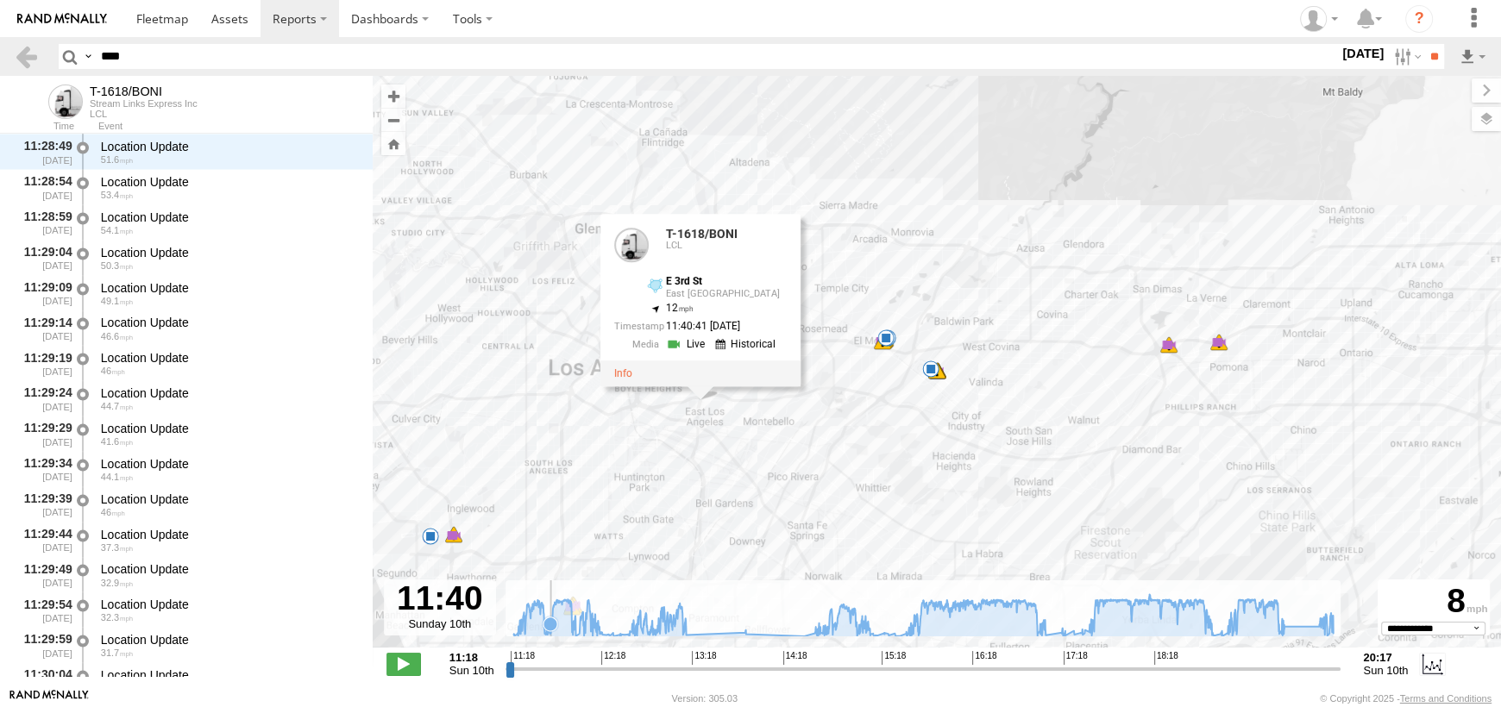
click at [550, 625] on icon at bounding box center [550, 625] width 14 height 14
click at [575, 624] on icon at bounding box center [923, 615] width 837 height 42
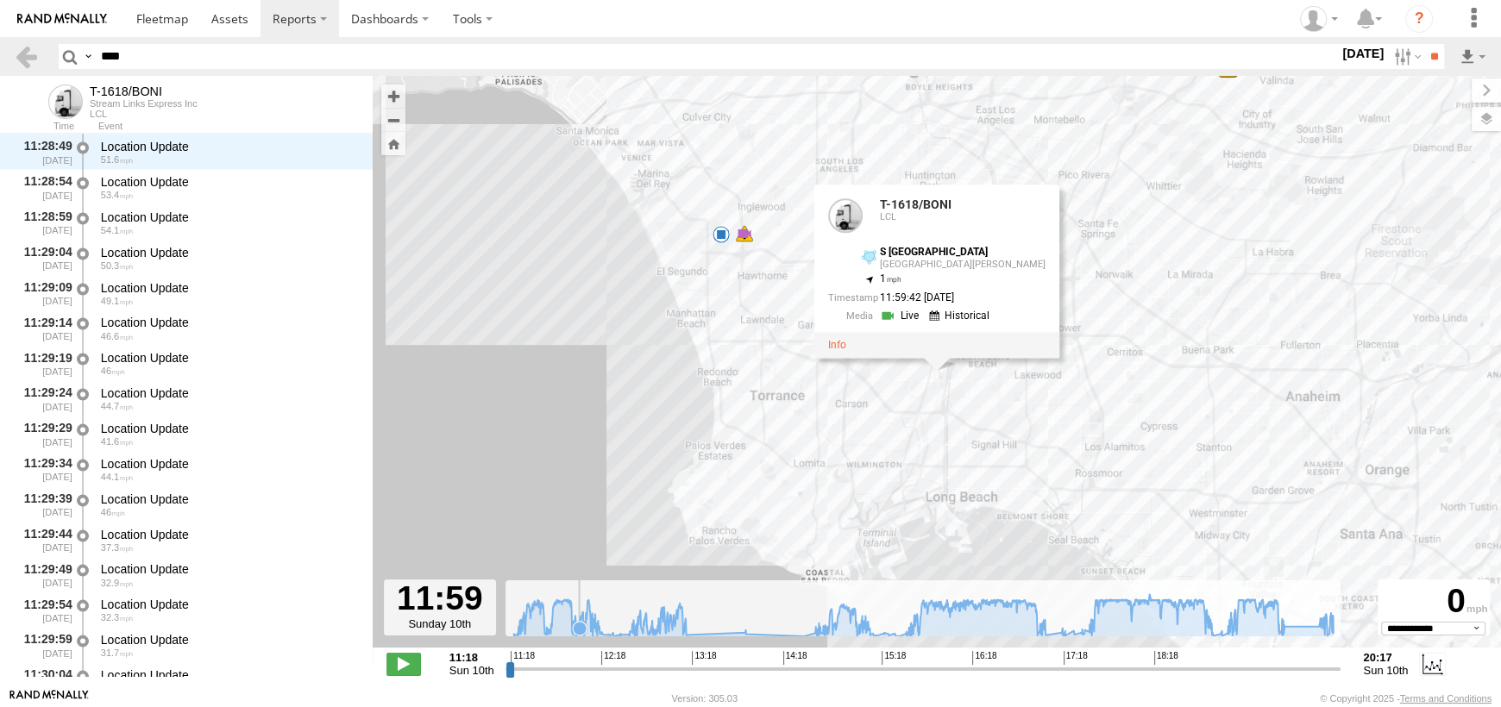
click at [579, 631] on icon at bounding box center [580, 629] width 14 height 14
click at [581, 631] on icon at bounding box center [923, 615] width 837 height 42
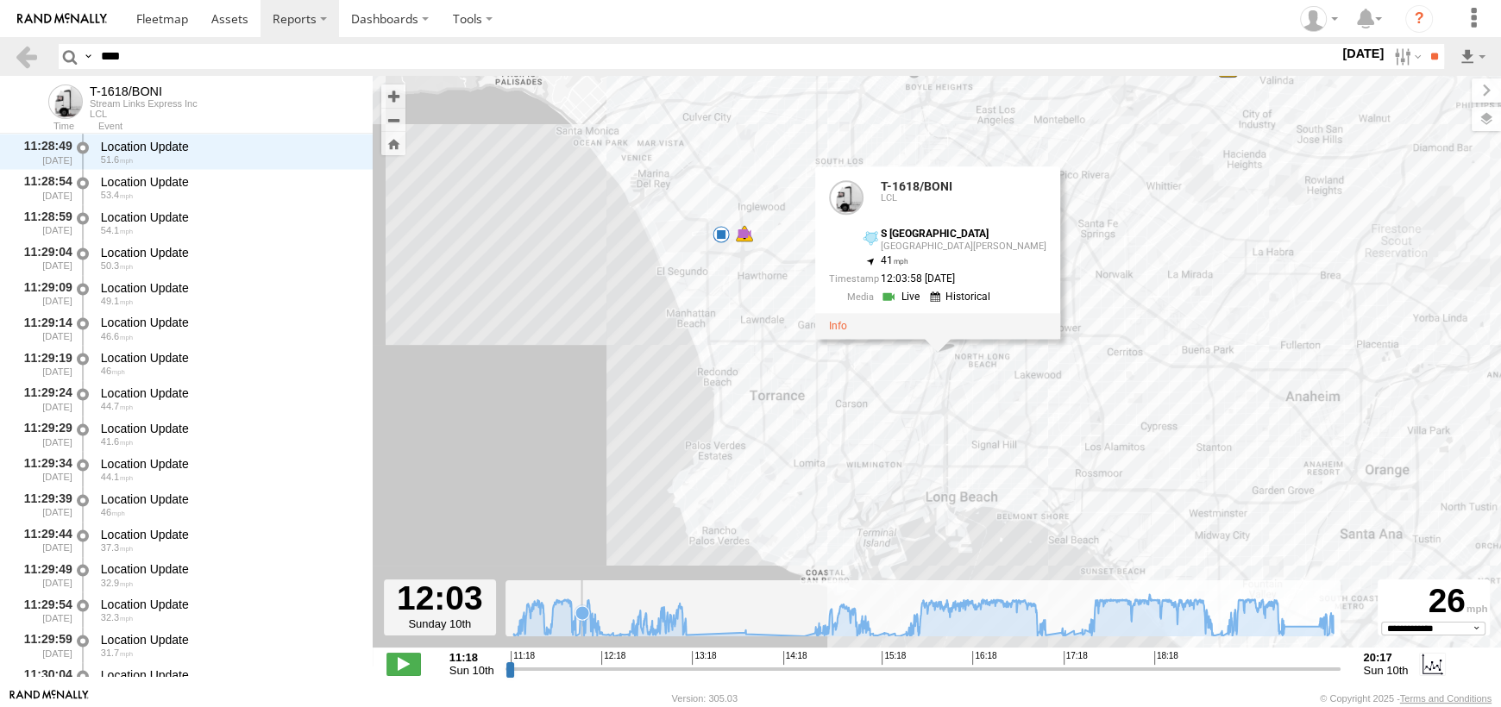
click at [581, 628] on icon at bounding box center [923, 615] width 837 height 42
click at [587, 630] on icon at bounding box center [923, 615] width 837 height 42
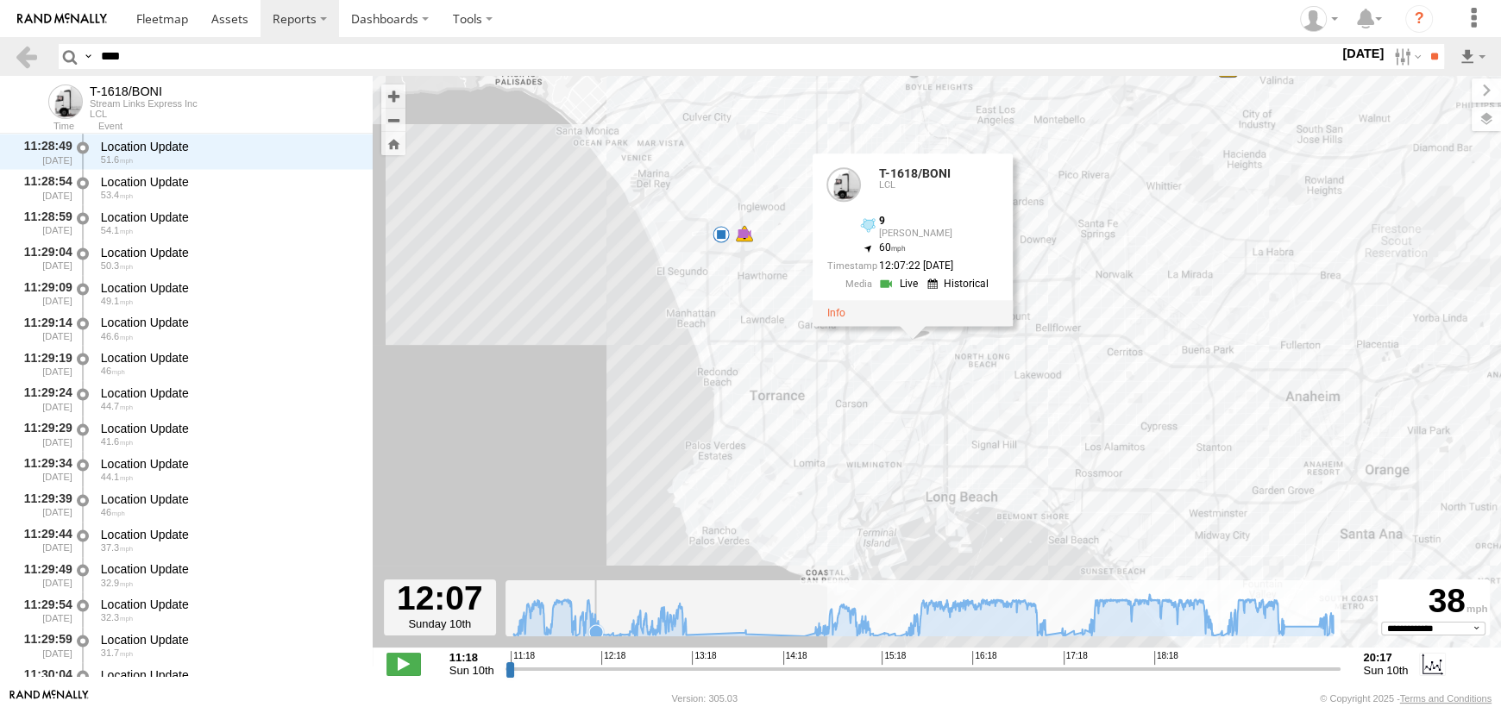
click at [595, 629] on g at bounding box center [923, 617] width 837 height 47
click at [593, 619] on icon at bounding box center [594, 627] width 17 height 17
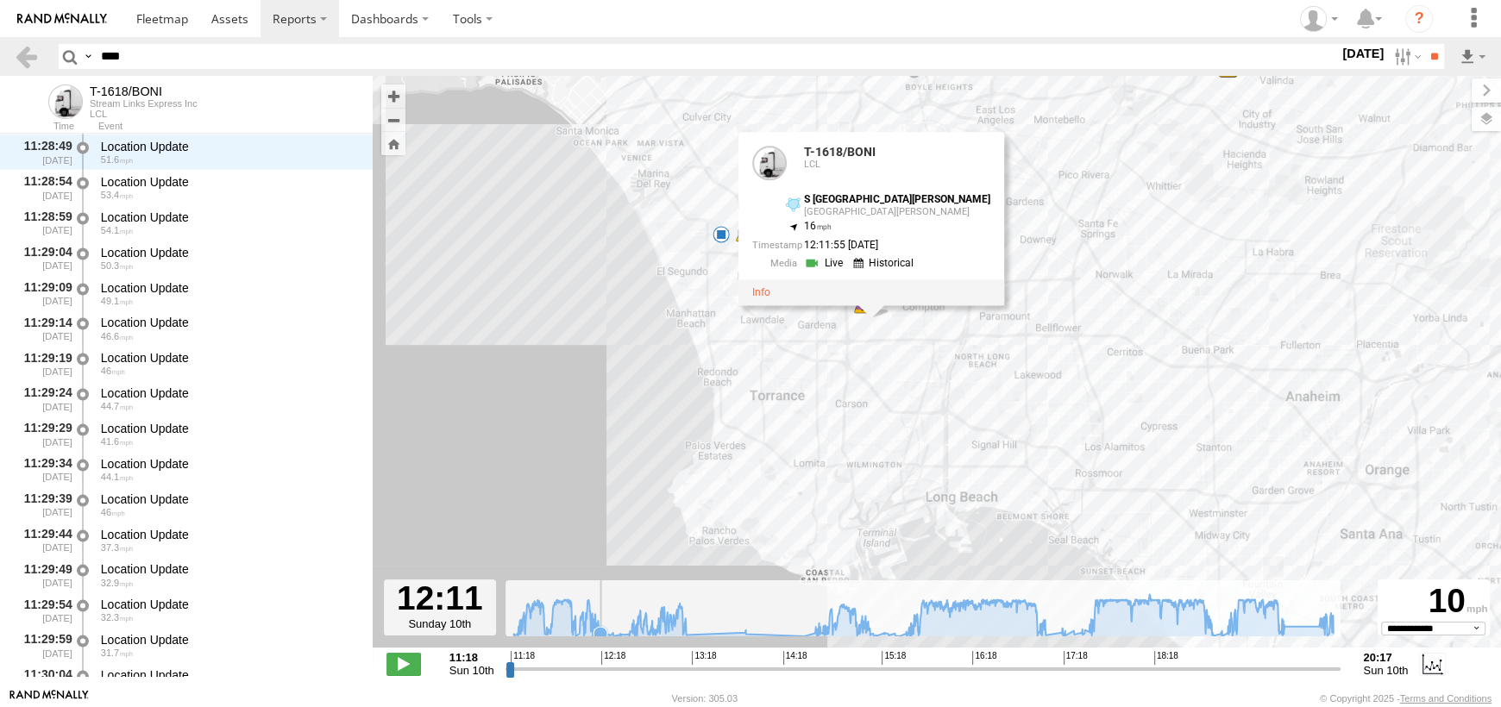
click at [600, 619] on icon at bounding box center [923, 615] width 837 height 42
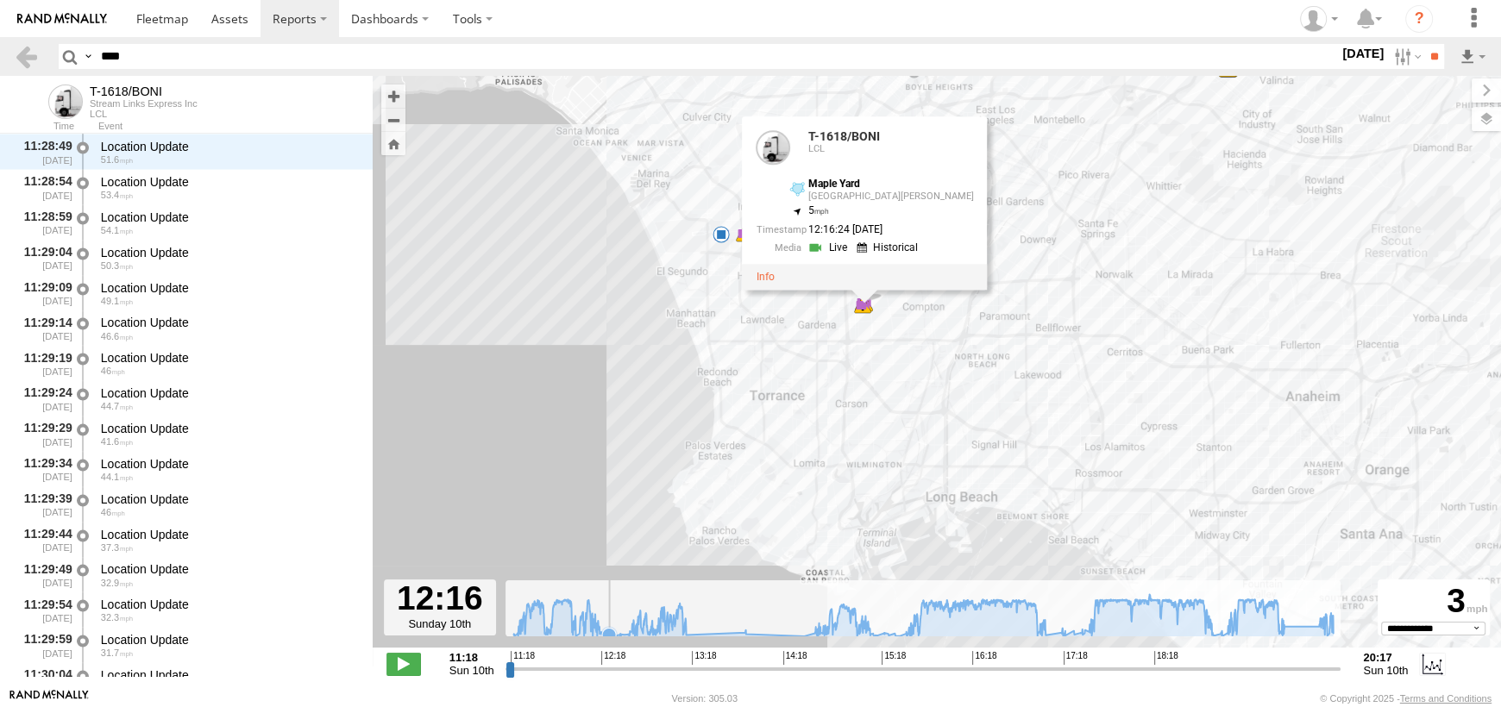
click at [609, 619] on rect at bounding box center [924, 609] width 836 height 56
click at [620, 617] on rect at bounding box center [924, 609] width 836 height 56
click at [627, 615] on icon at bounding box center [923, 615] width 837 height 42
click at [637, 602] on icon at bounding box center [923, 615] width 837 height 42
click at [601, 612] on icon at bounding box center [923, 615] width 837 height 42
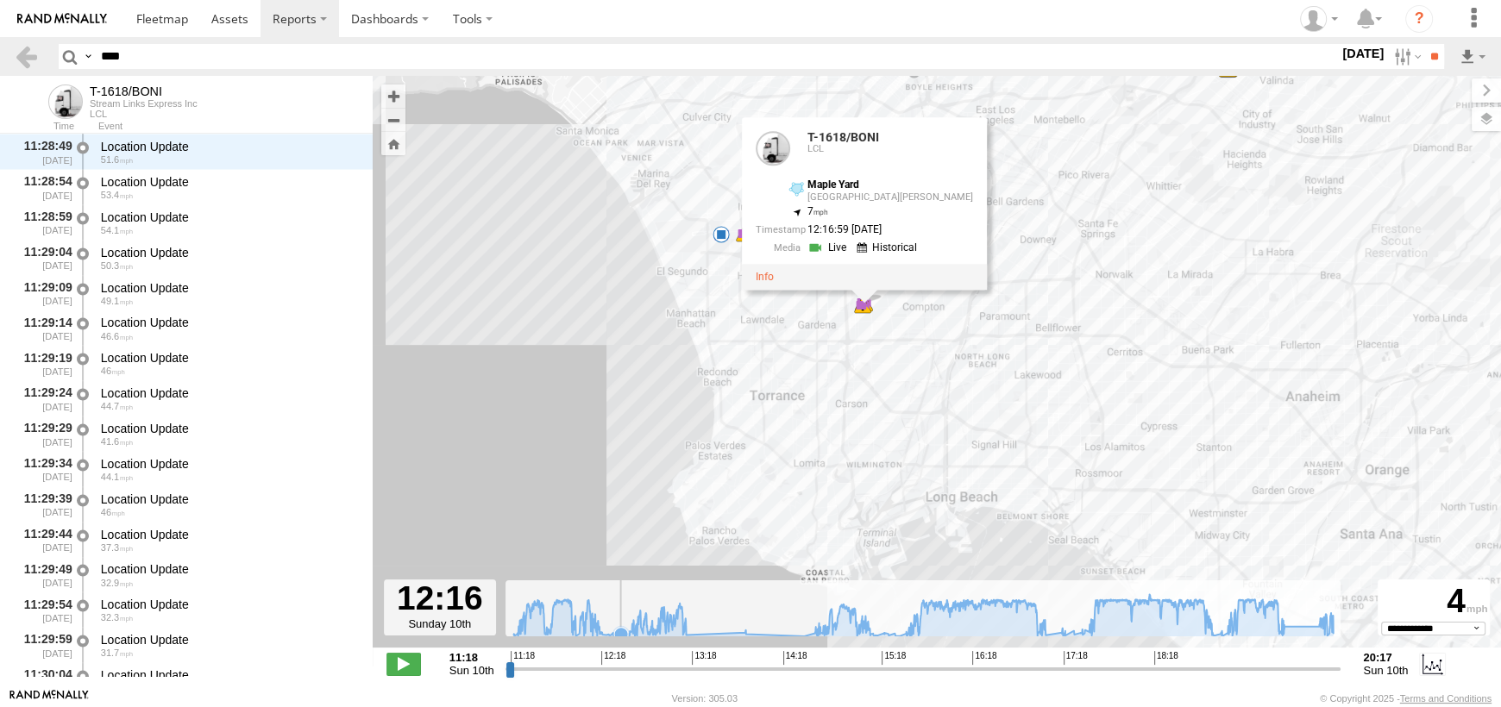
click at [621, 613] on rect at bounding box center [924, 609] width 836 height 56
click at [628, 610] on rect at bounding box center [924, 609] width 836 height 56
click at [631, 619] on icon at bounding box center [923, 615] width 837 height 42
click at [660, 619] on icon at bounding box center [923, 615] width 837 height 42
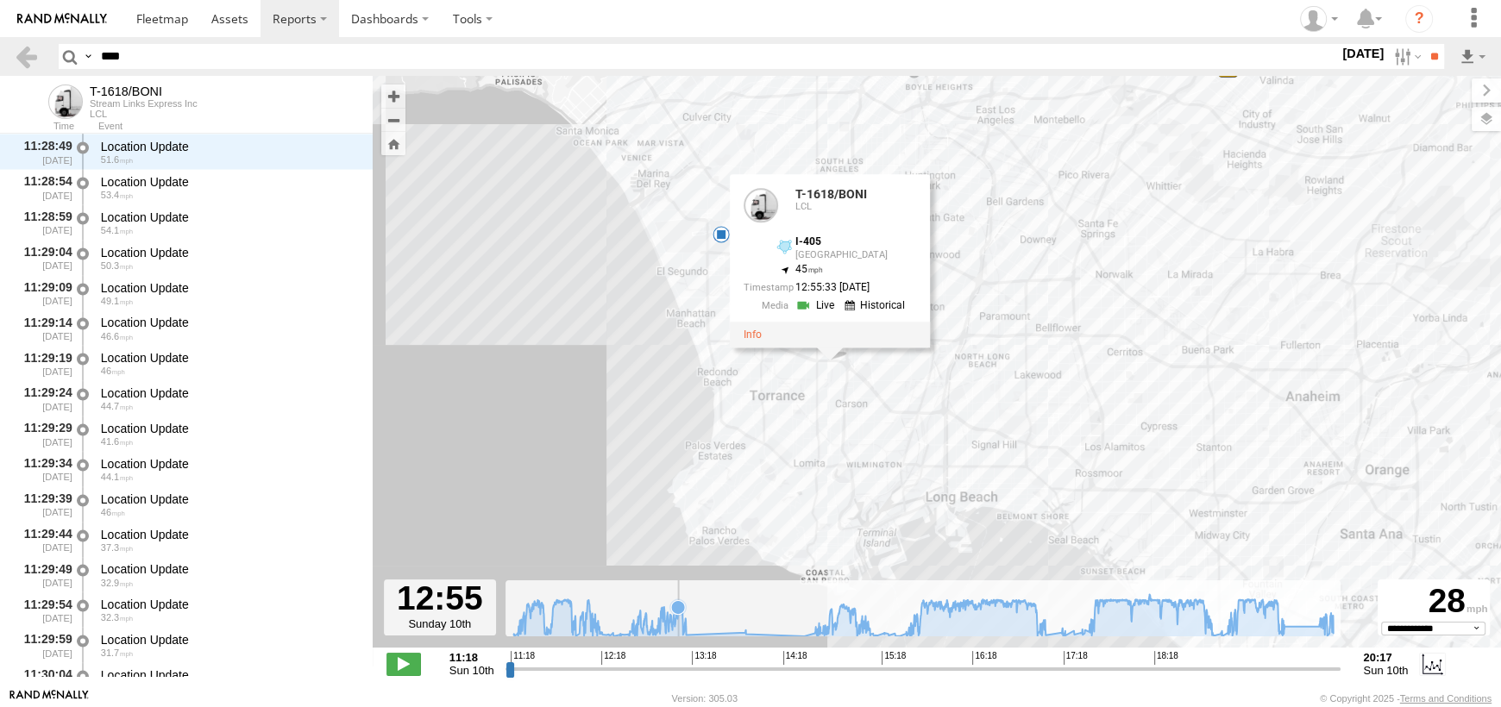
click at [678, 614] on icon at bounding box center [678, 607] width 14 height 14
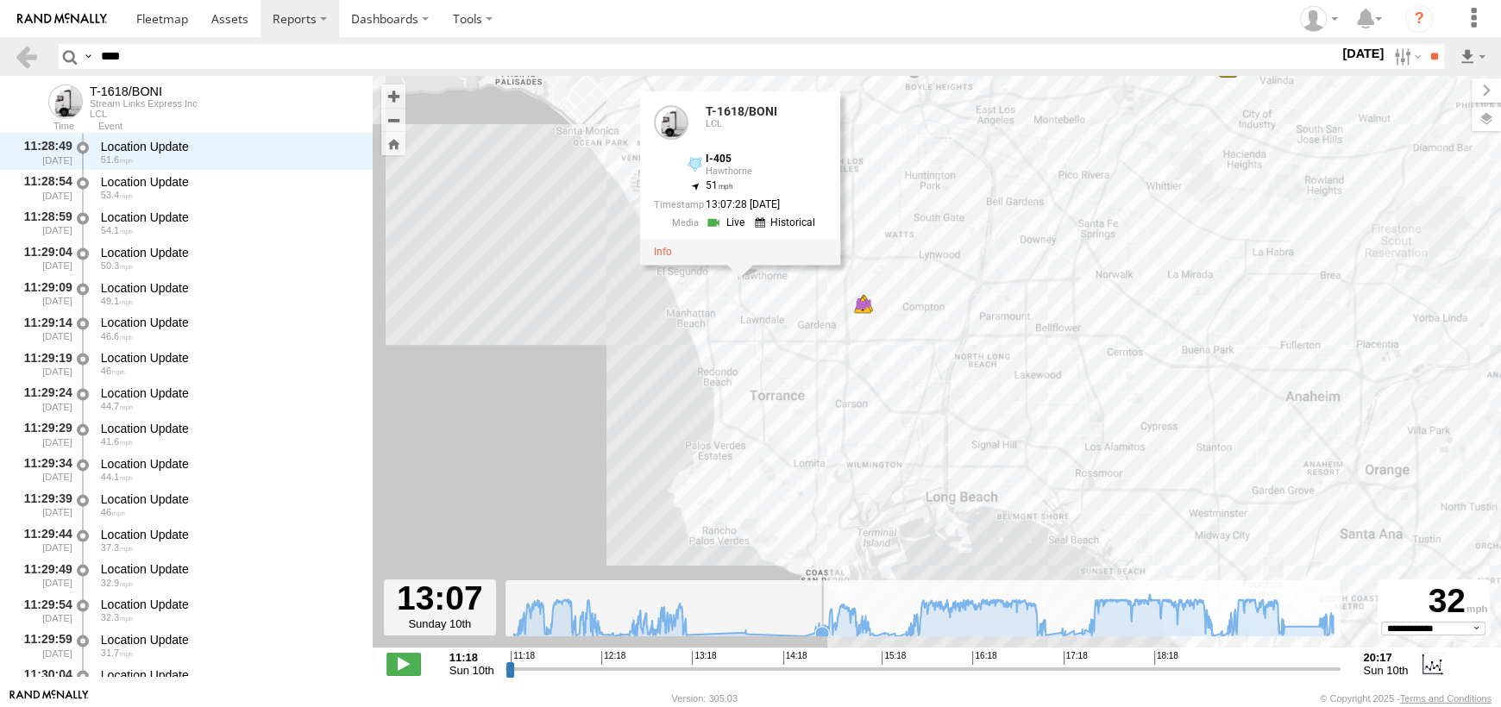
click at [821, 626] on icon at bounding box center [822, 633] width 14 height 14
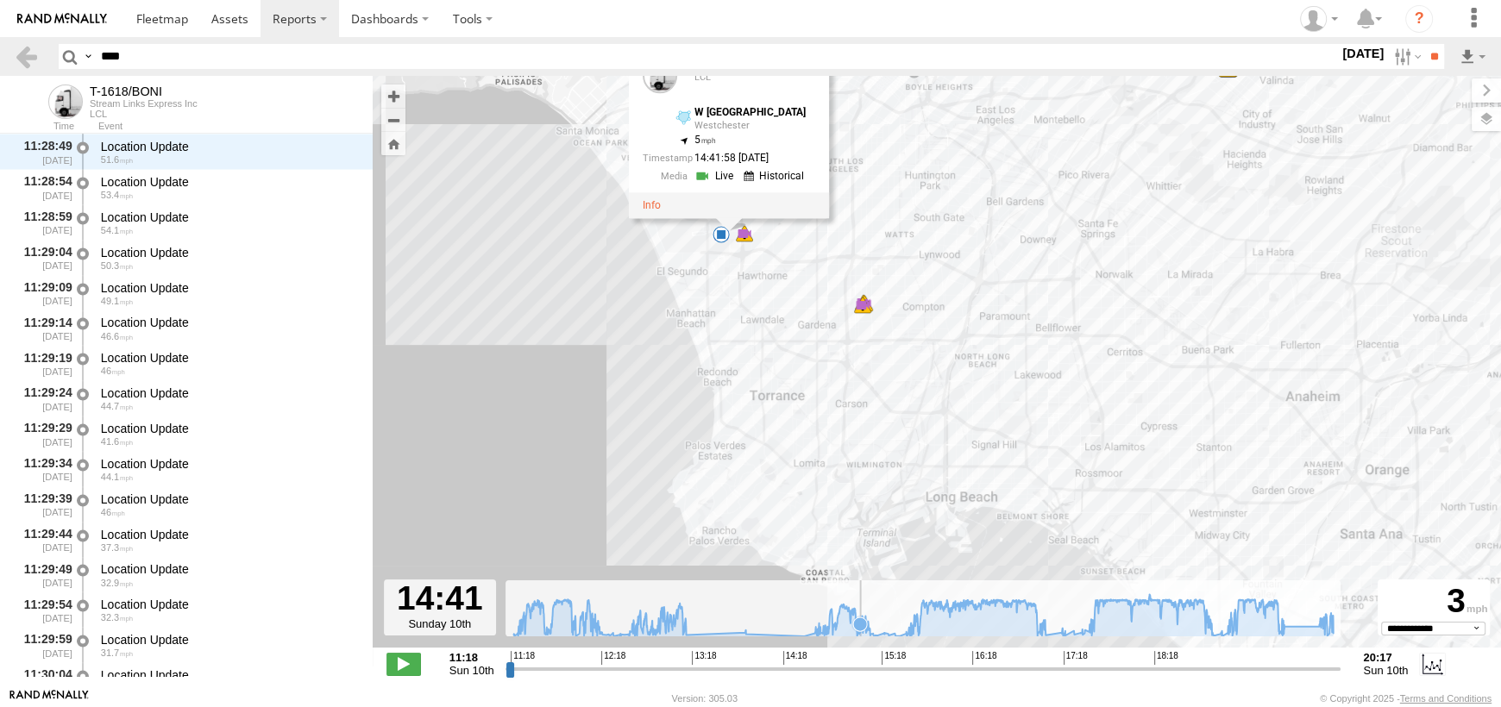
click at [860, 625] on icon at bounding box center [860, 625] width 14 height 14
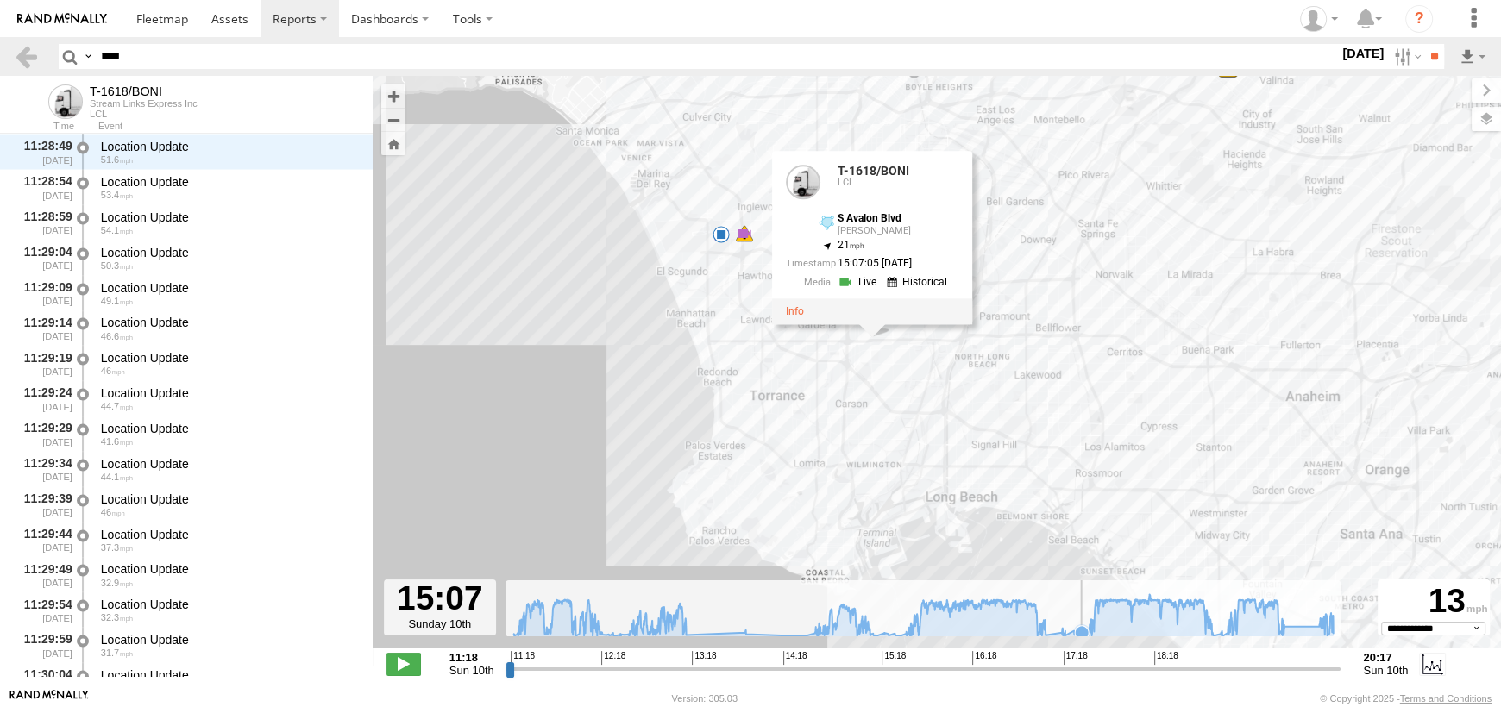
click at [1081, 632] on icon at bounding box center [1082, 633] width 14 height 14
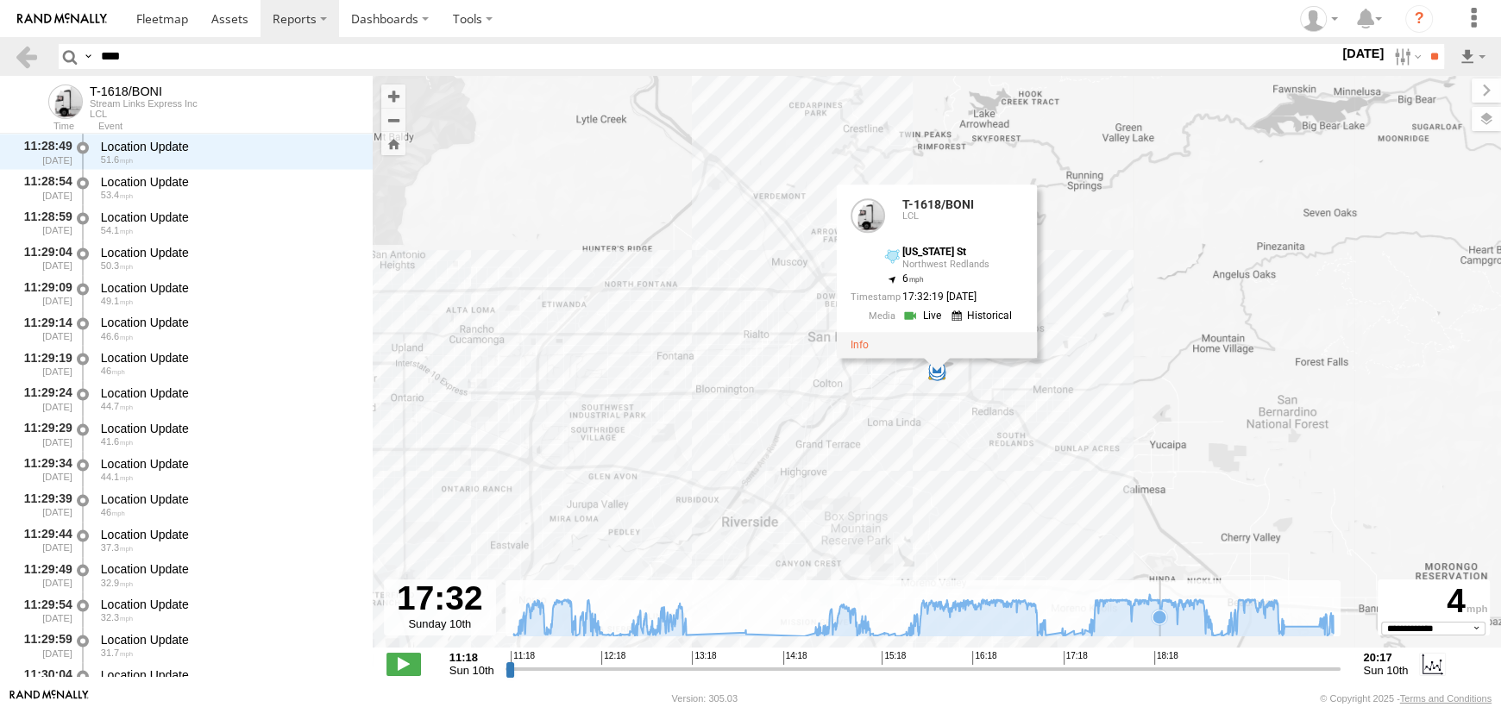
click at [1159, 621] on icon at bounding box center [1159, 618] width 14 height 14
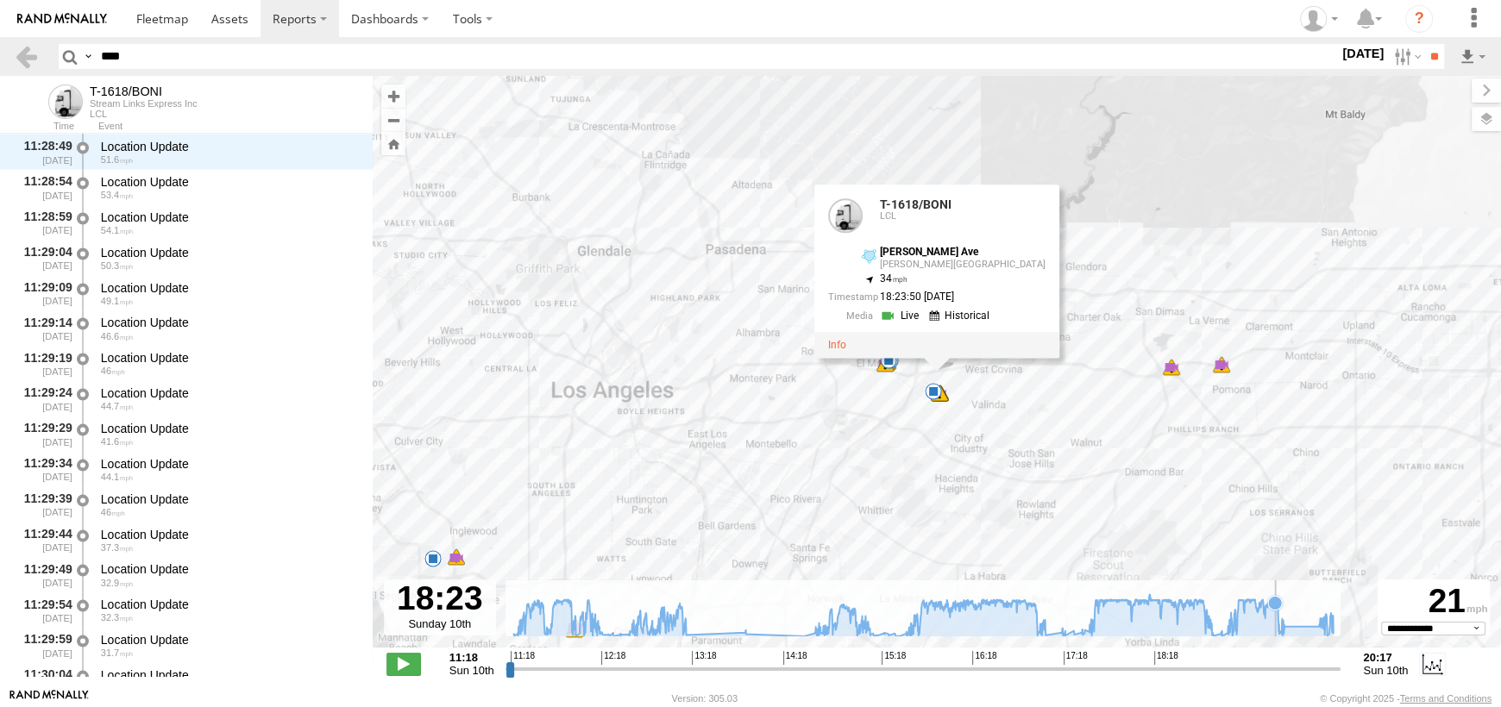
click at [1275, 620] on icon at bounding box center [923, 615] width 837 height 42
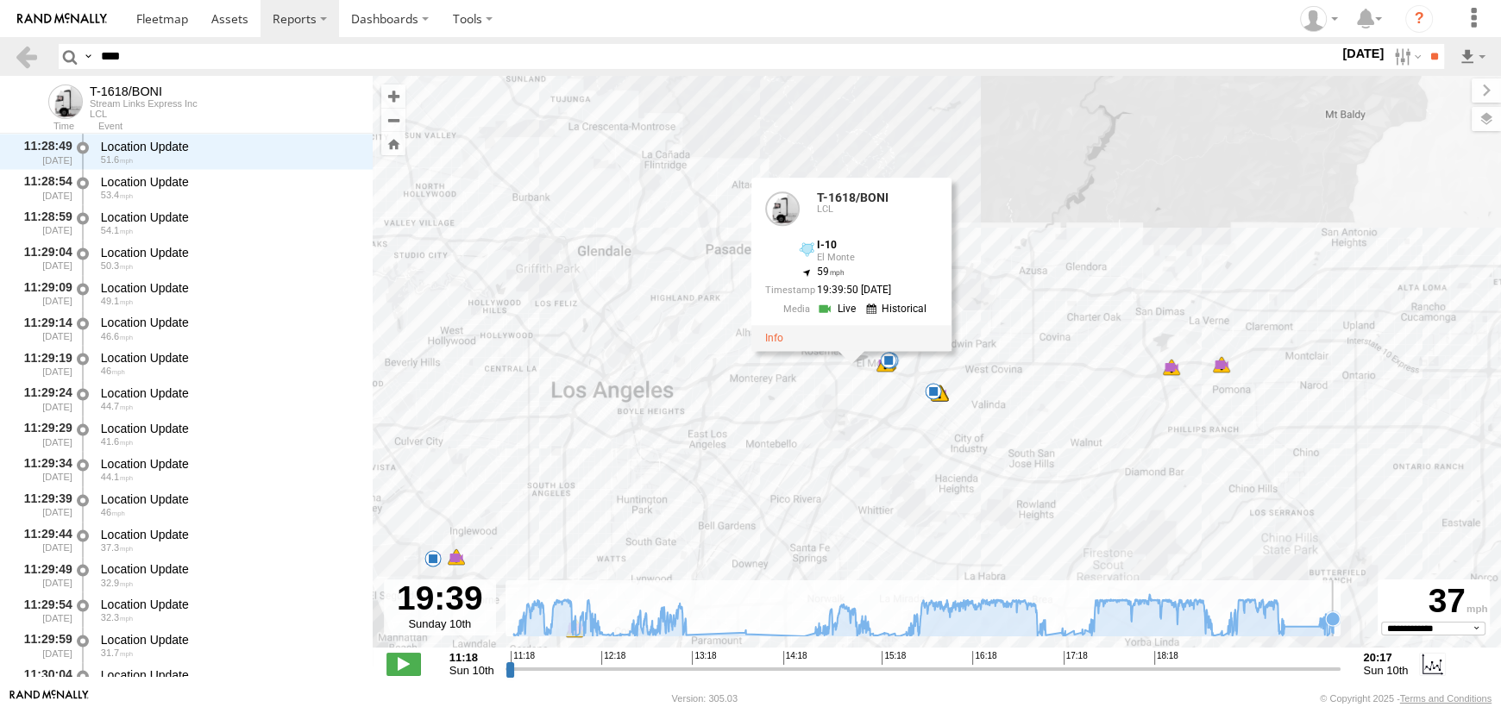
click at [1332, 621] on icon at bounding box center [1333, 619] width 14 height 14
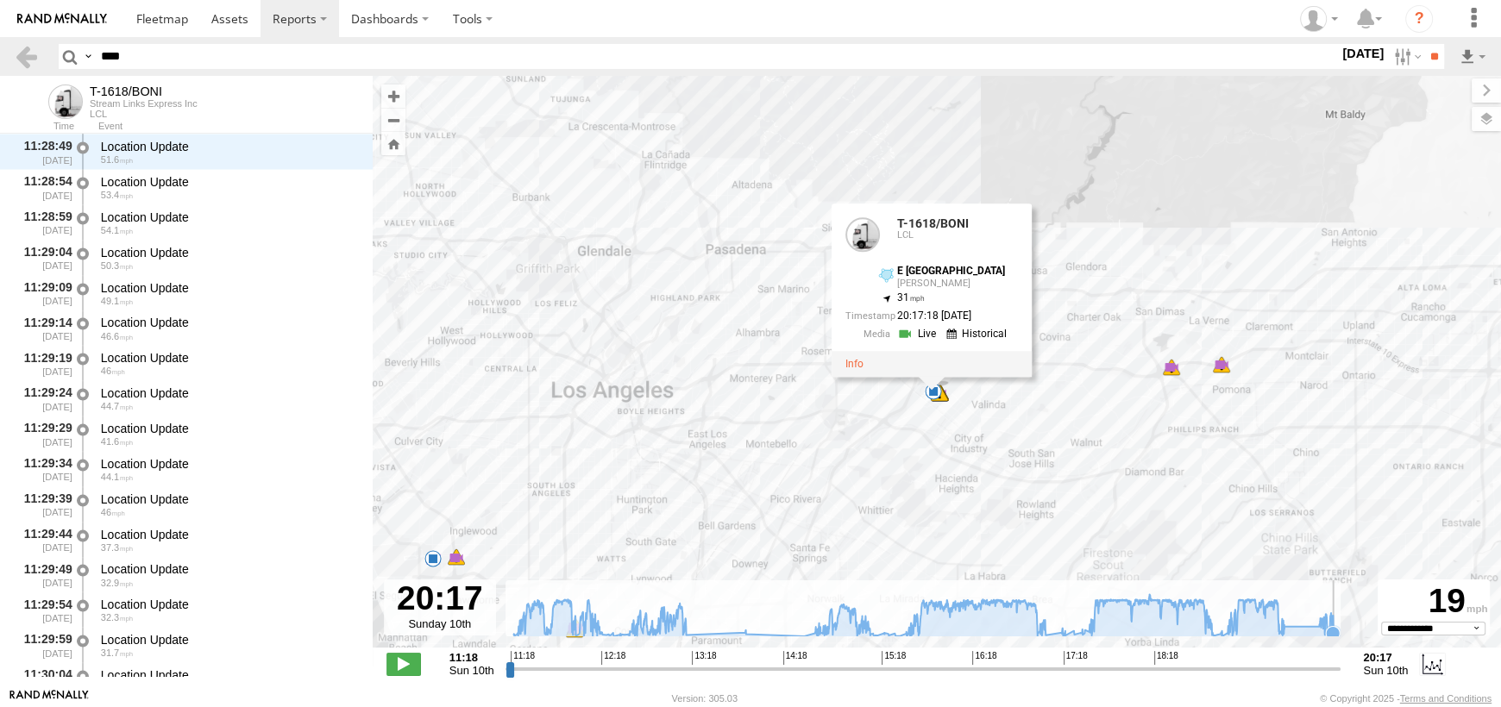
click at [1339, 620] on icon at bounding box center [923, 615] width 837 height 42
click at [1325, 616] on icon at bounding box center [1326, 614] width 14 height 14
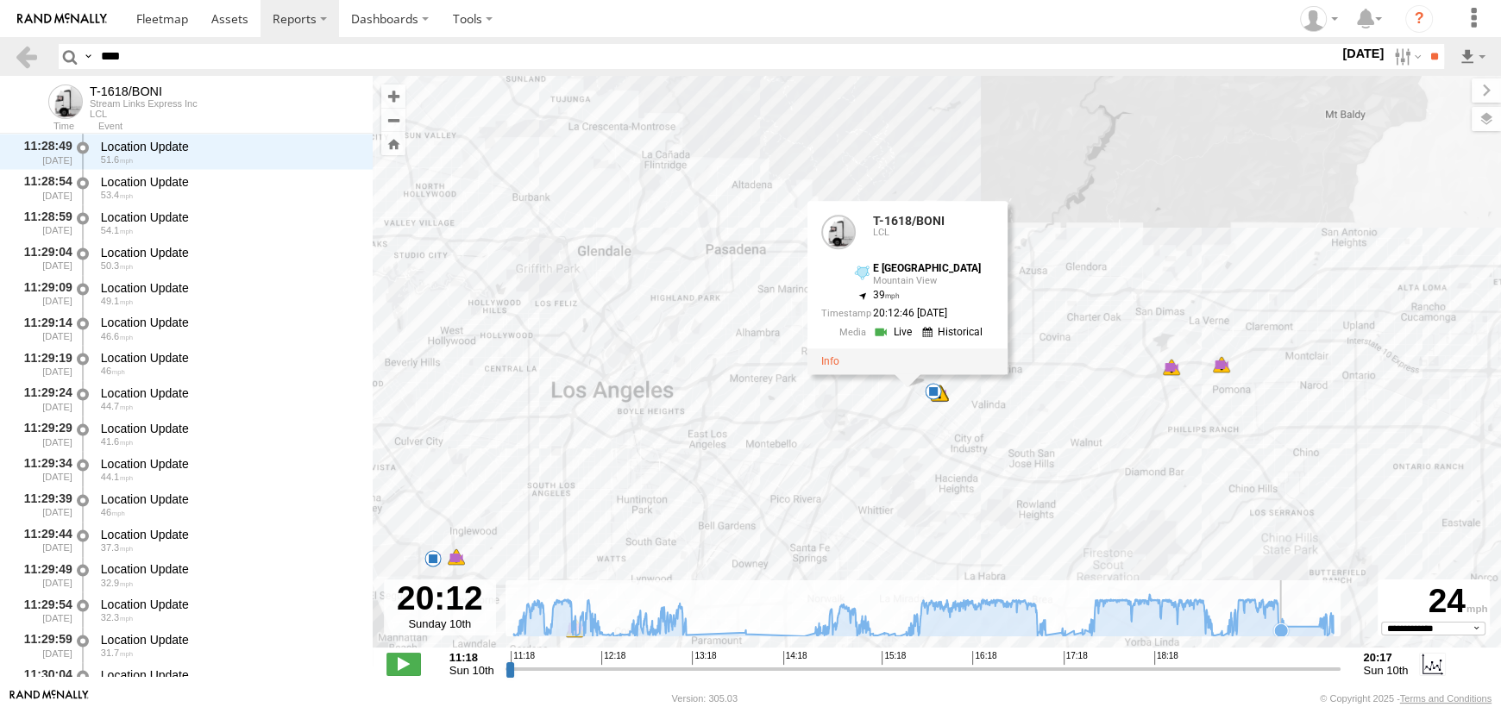
click at [1280, 622] on icon at bounding box center [1280, 630] width 17 height 17
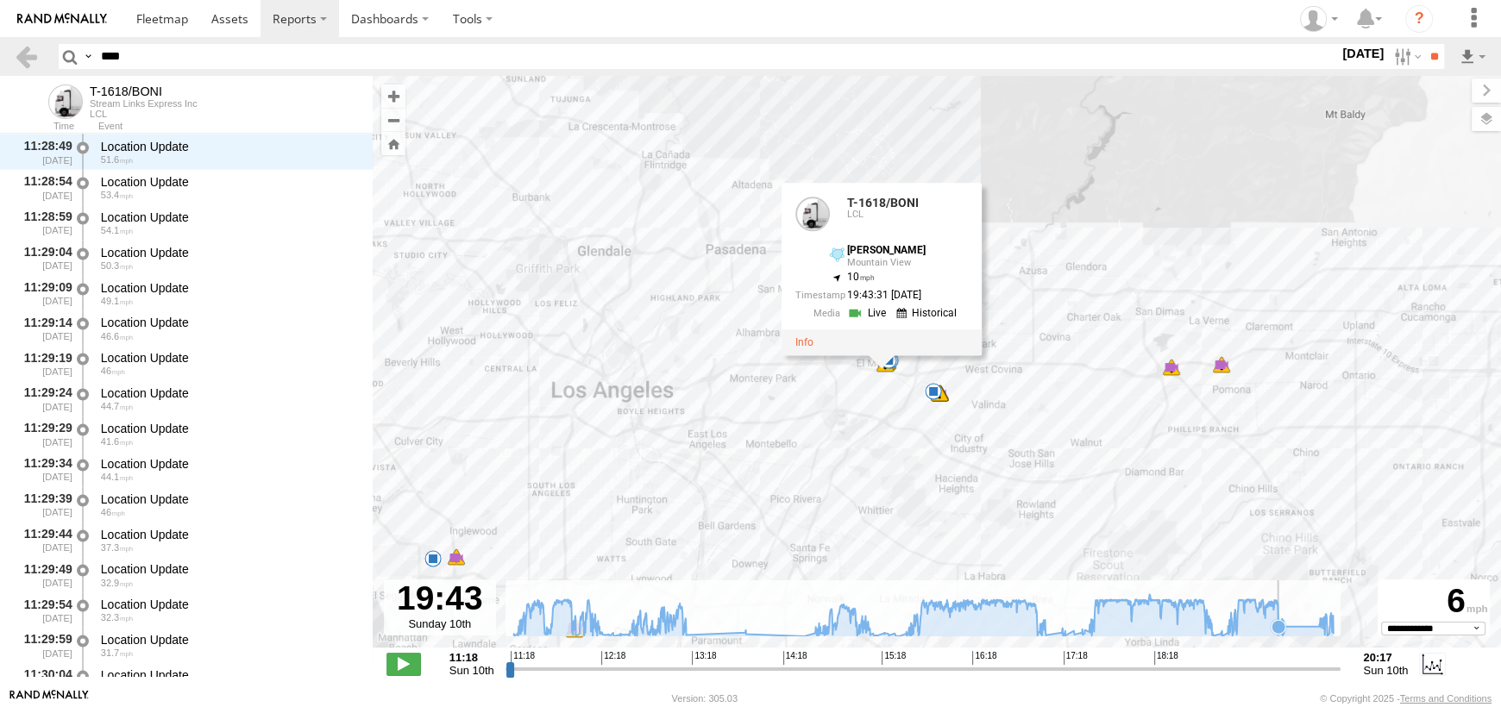
click at [1278, 624] on icon at bounding box center [1279, 627] width 14 height 14
click at [1250, 624] on icon at bounding box center [923, 615] width 820 height 42
click at [1322, 620] on icon at bounding box center [1322, 619] width 14 height 14
click at [1327, 629] on icon at bounding box center [1327, 636] width 14 height 14
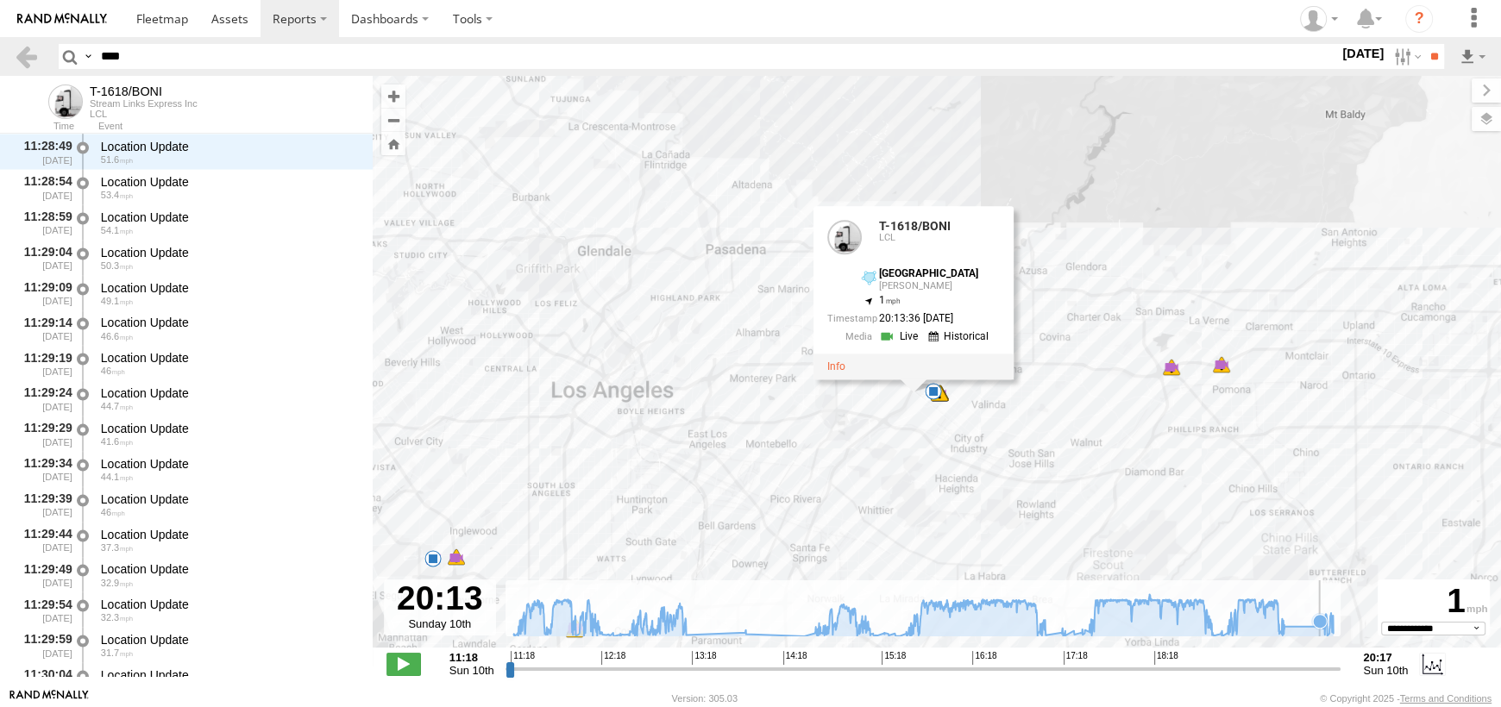
click at [1319, 629] on icon at bounding box center [1319, 621] width 17 height 17
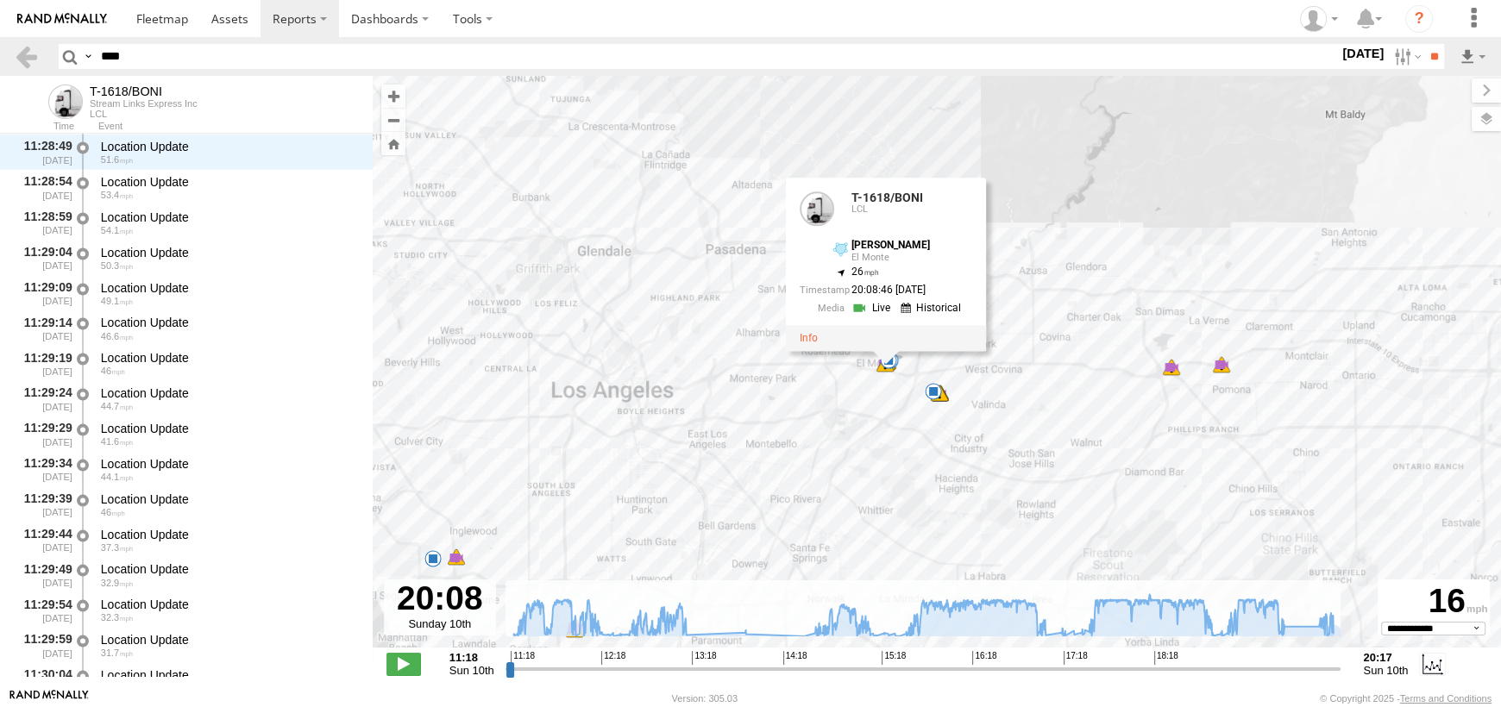
click at [1346, 622] on div "T-1618/BONI 11:21 Sun 12:15 Sun 12:15 Sun 13:09 Sun 13:51 Sun 14:36 Sun 14:37 S…" at bounding box center [937, 371] width 1128 height 590
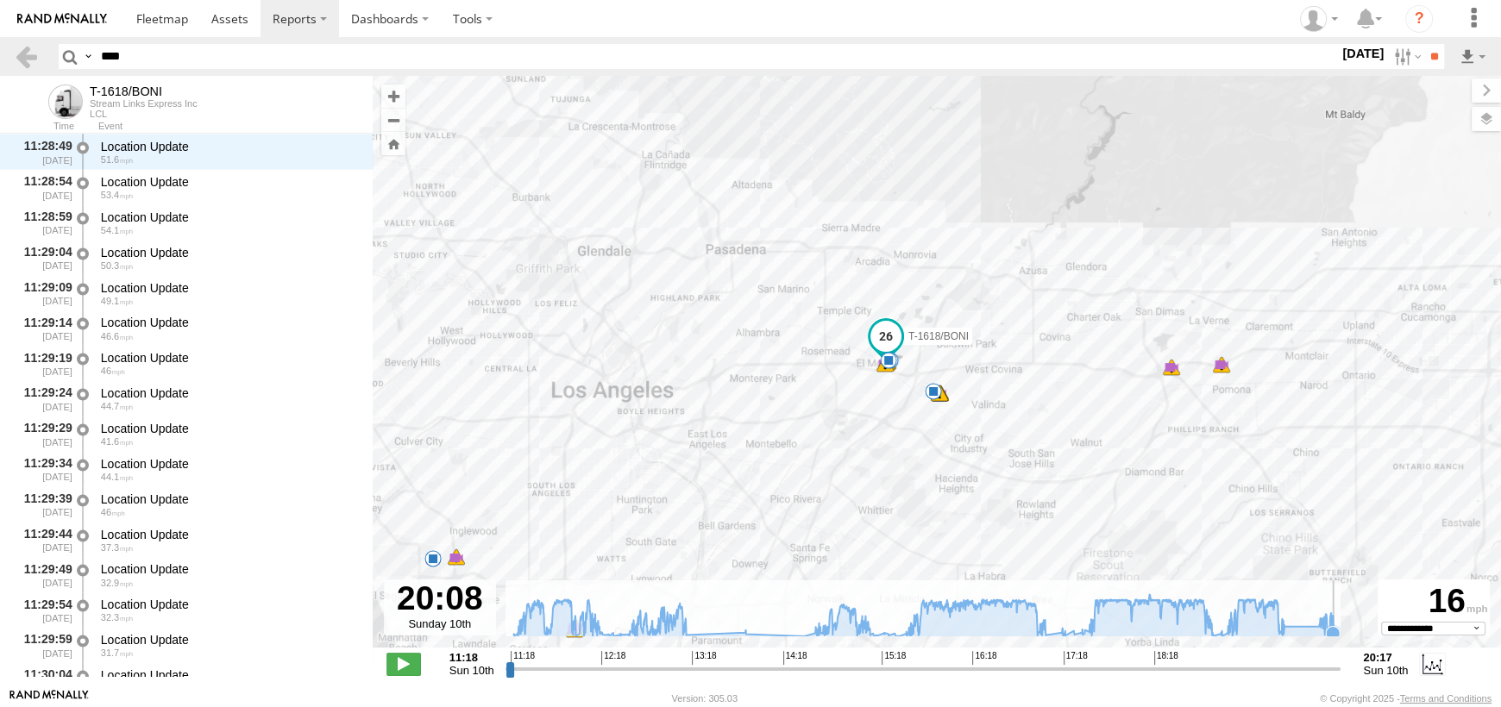
click at [1335, 629] on icon at bounding box center [1333, 633] width 14 height 14
click at [1291, 627] on icon at bounding box center [1283, 628] width 17 height 17
click at [900, 327] on span at bounding box center [890, 332] width 31 height 31
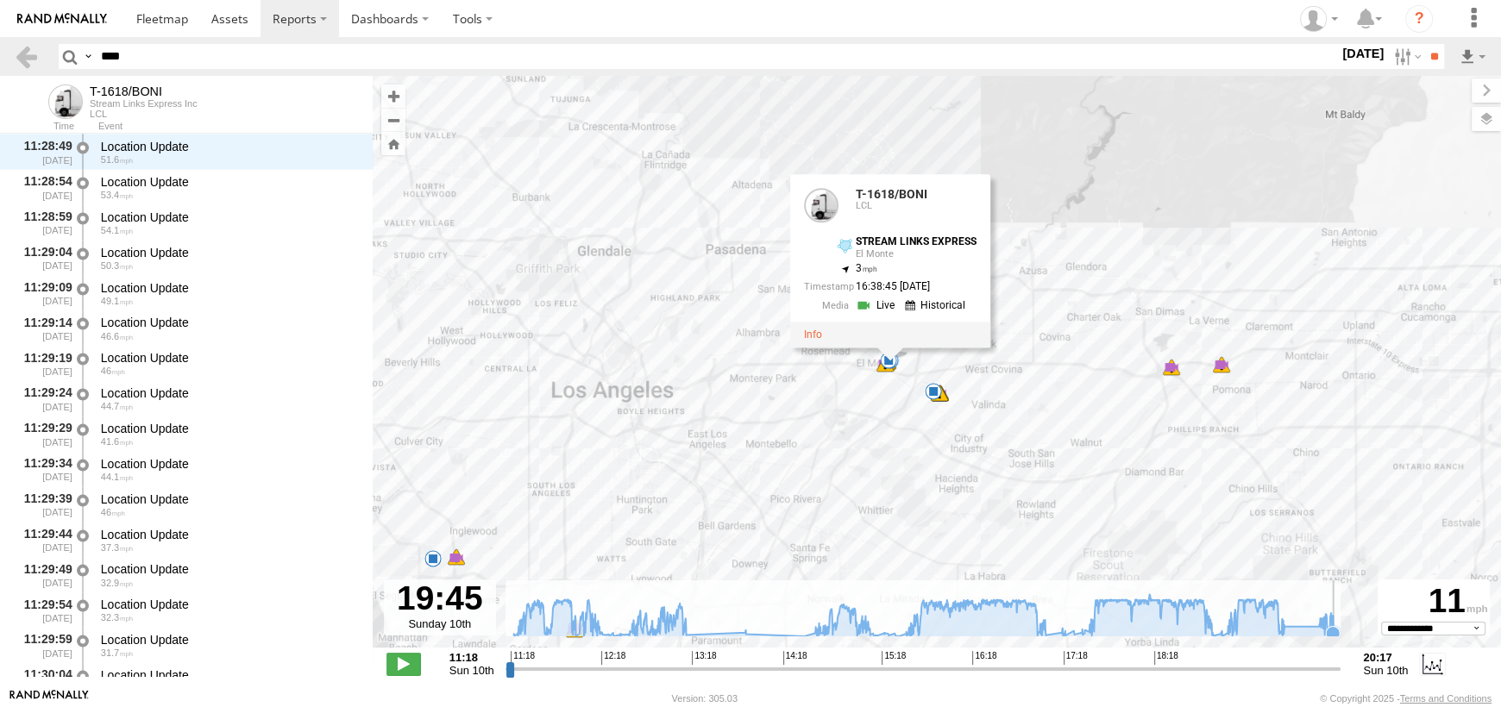
click at [1340, 625] on icon at bounding box center [923, 615] width 837 height 42
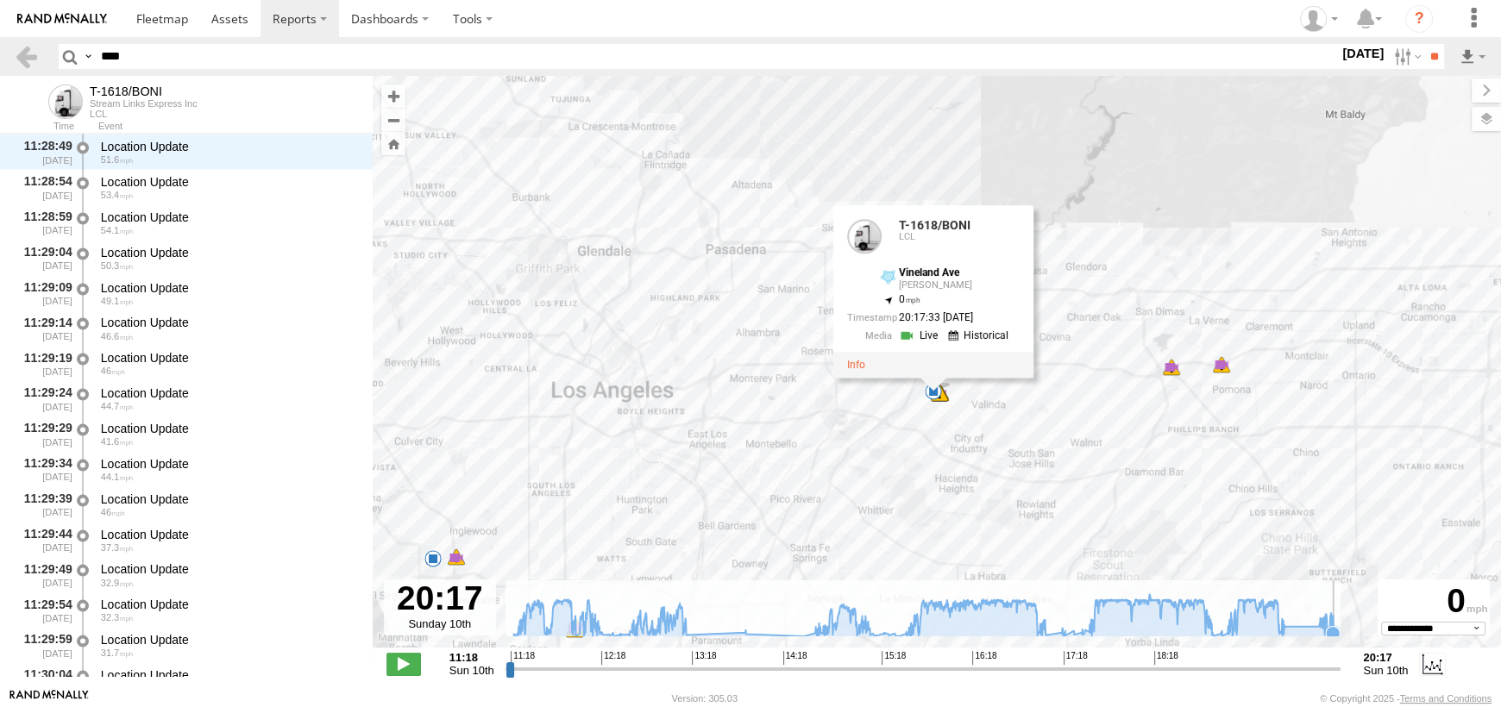
click at [1338, 626] on icon at bounding box center [1332, 633] width 17 height 17
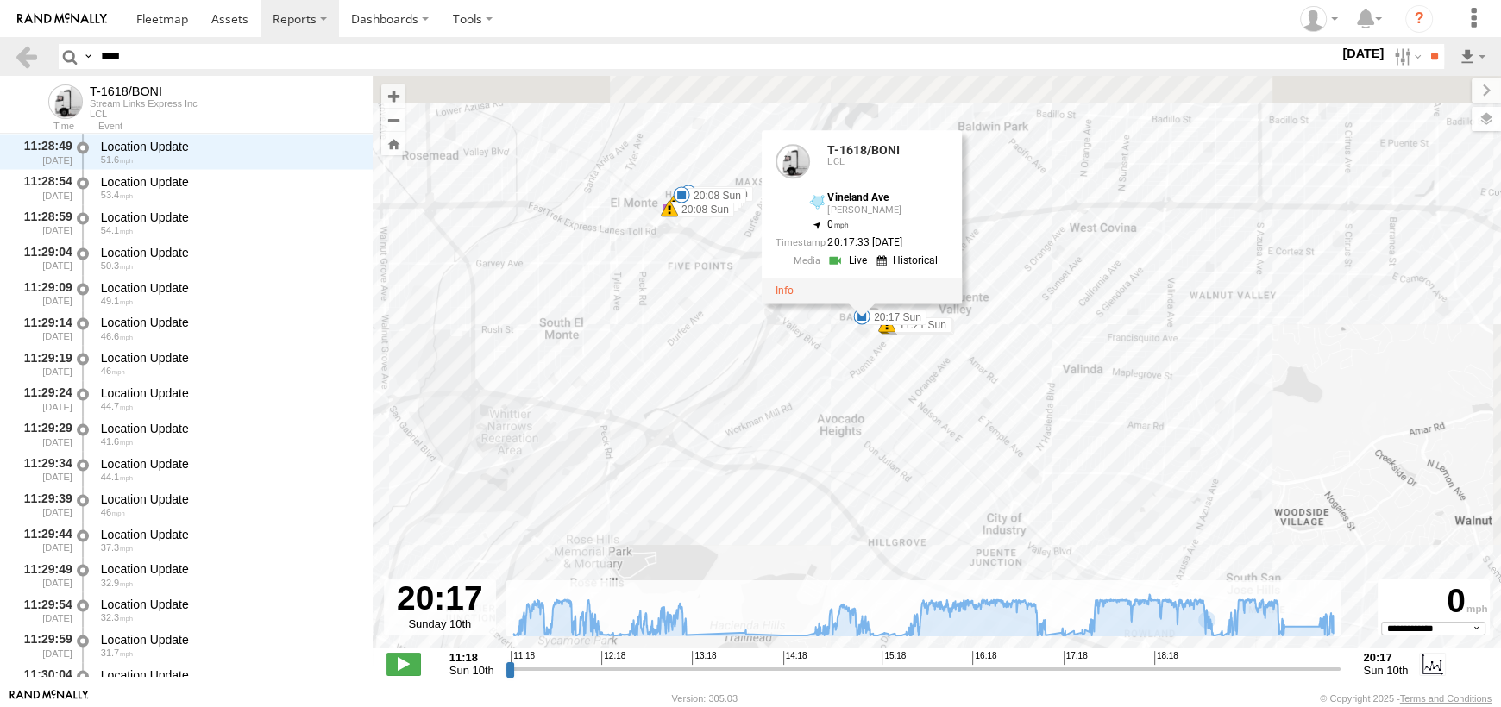
drag, startPoint x: 880, startPoint y: 445, endPoint x: 871, endPoint y: 519, distance: 74.7
click at [871, 519] on div "T-1618/BONI 11:21 Sun 12:15 Sun 12:15 Sun 13:09 Sun 13:51 Sun 14:36 Sun 14:37 S…" at bounding box center [937, 371] width 1128 height 590
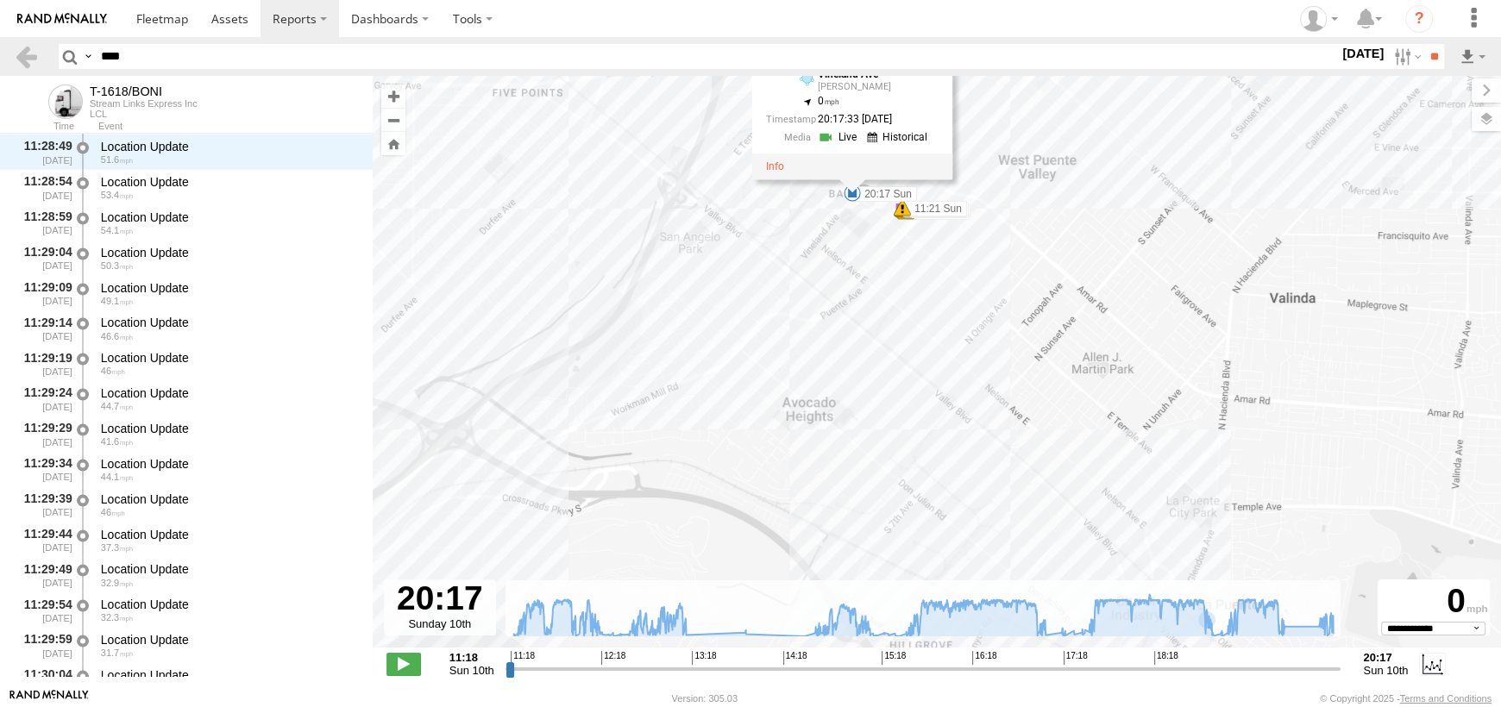
drag, startPoint x: 731, startPoint y: 336, endPoint x: 731, endPoint y: 396, distance: 60.4
click at [731, 396] on div "T-1618/BONI 11:21 Sun 12:15 Sun 12:15 Sun 13:09 Sun 13:51 Sun 14:36 Sun 14:37 S…" at bounding box center [937, 371] width 1128 height 590
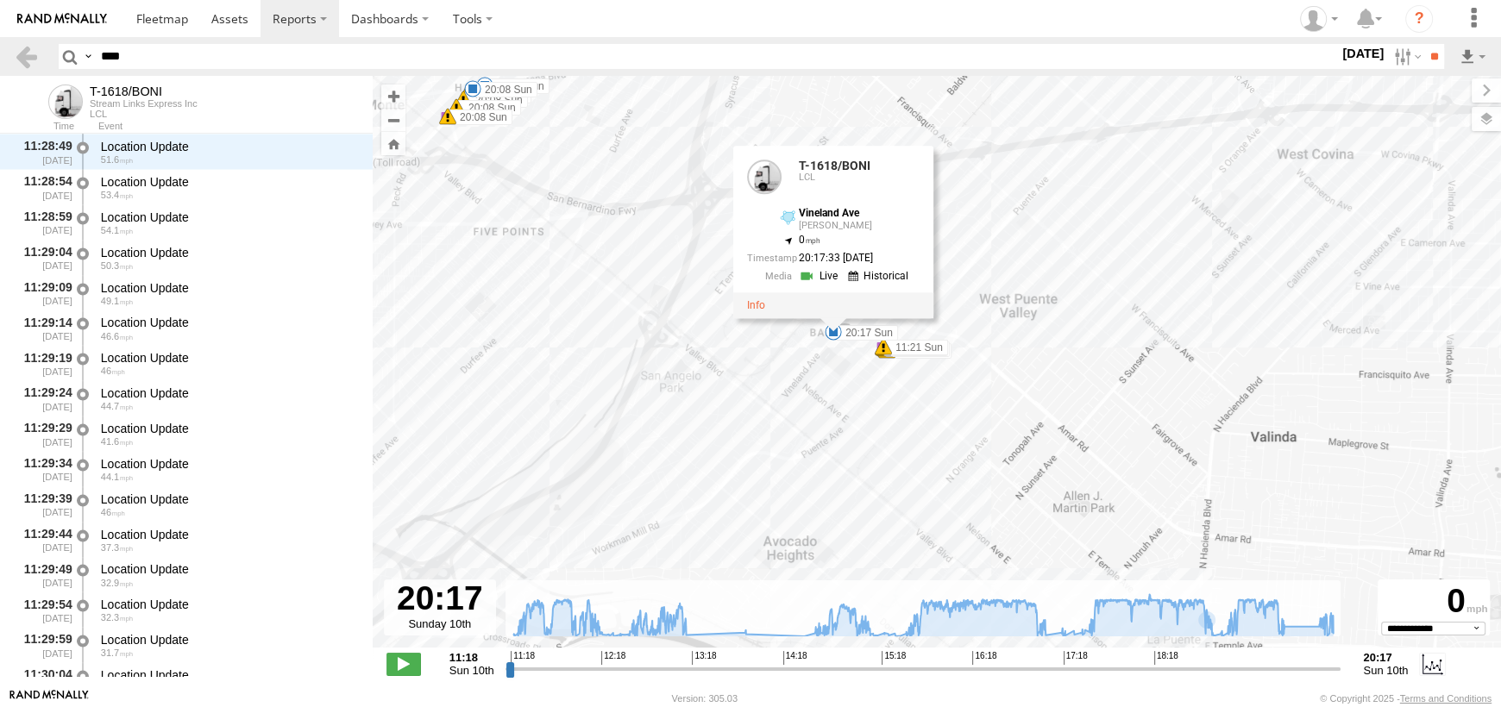
drag, startPoint x: 768, startPoint y: 384, endPoint x: 758, endPoint y: 462, distance: 78.2
click at [758, 462] on div "T-1618/BONI 11:21 Sun 12:15 Sun 12:15 Sun 13:09 Sun 13:51 Sun 14:36 Sun 14:37 S…" at bounding box center [937, 371] width 1128 height 590
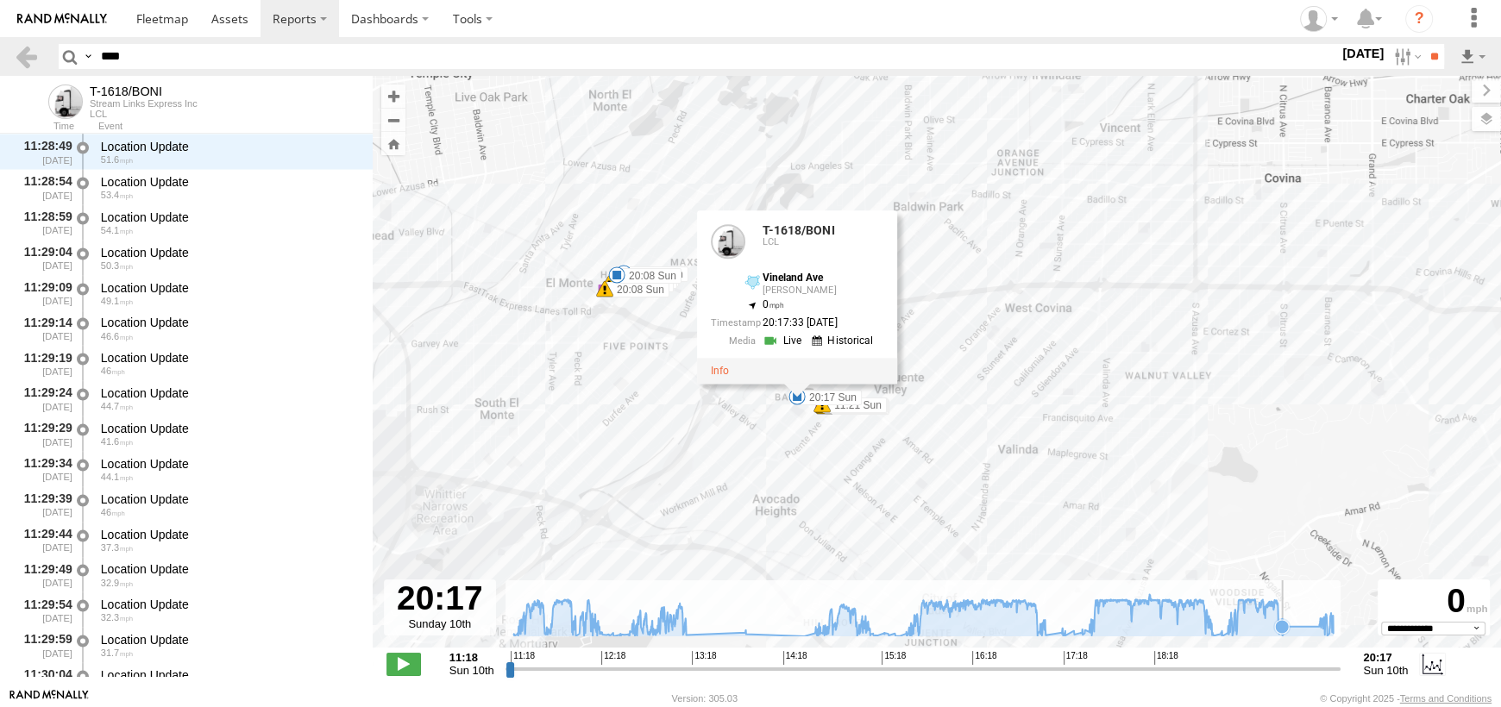
click at [1282, 628] on icon at bounding box center [1282, 627] width 14 height 14
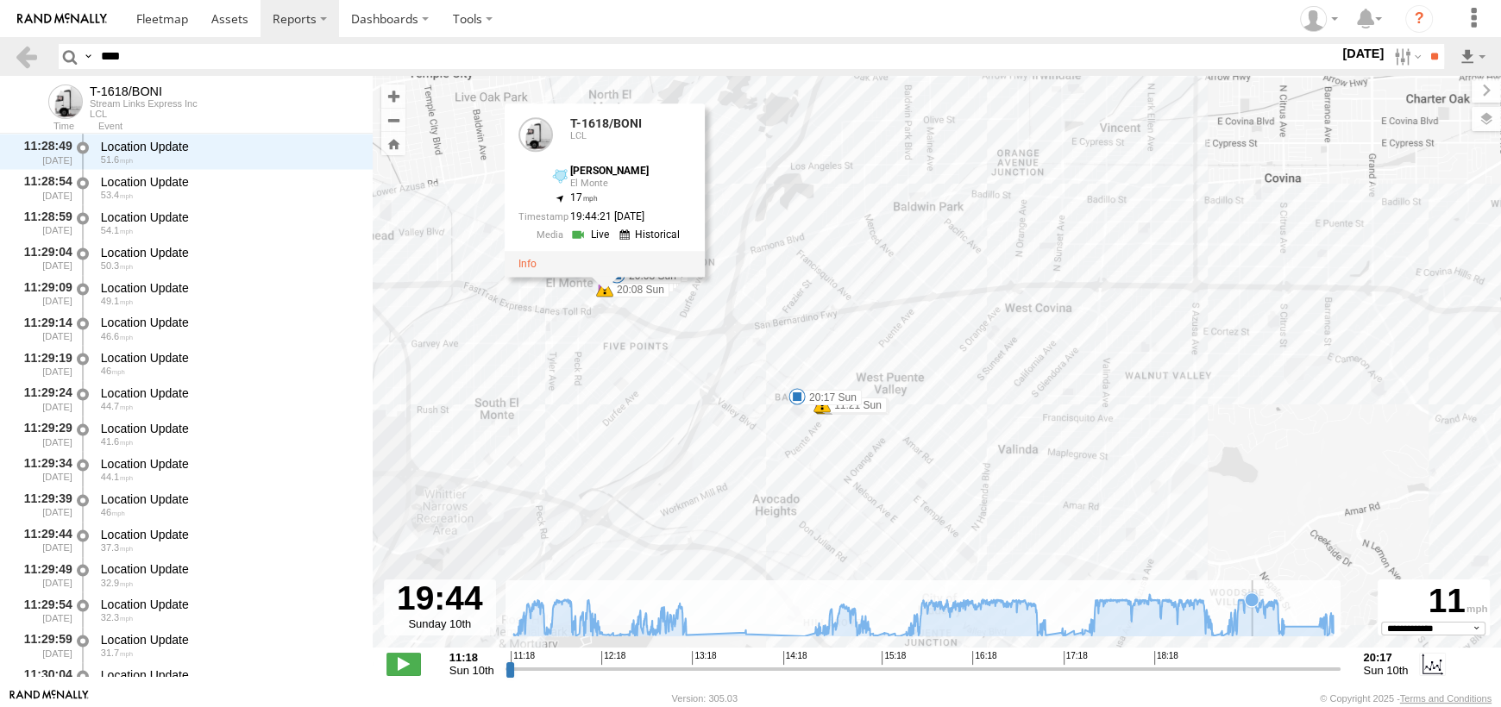
click at [1252, 628] on icon at bounding box center [923, 615] width 820 height 42
click at [1209, 625] on icon at bounding box center [1210, 624] width 14 height 14
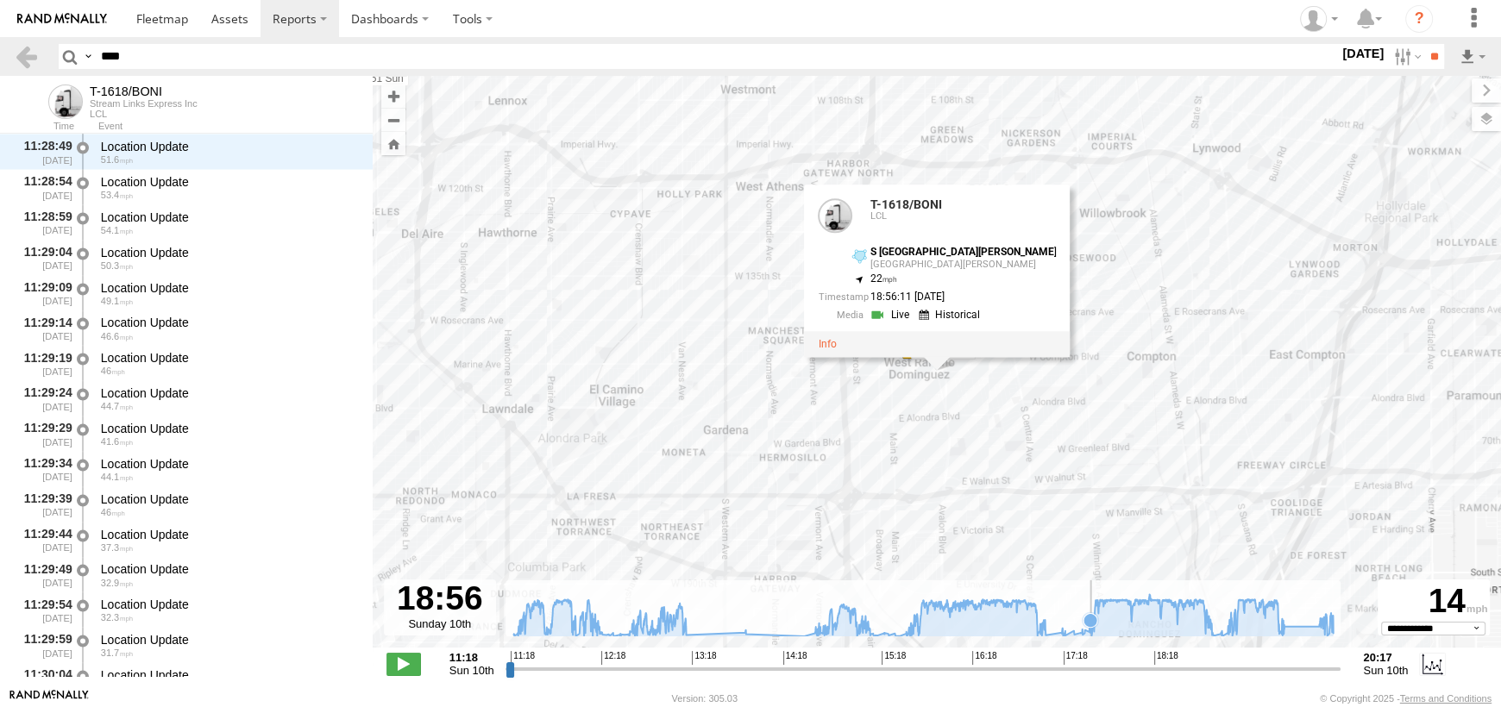
click at [1090, 629] on icon at bounding box center [923, 615] width 837 height 42
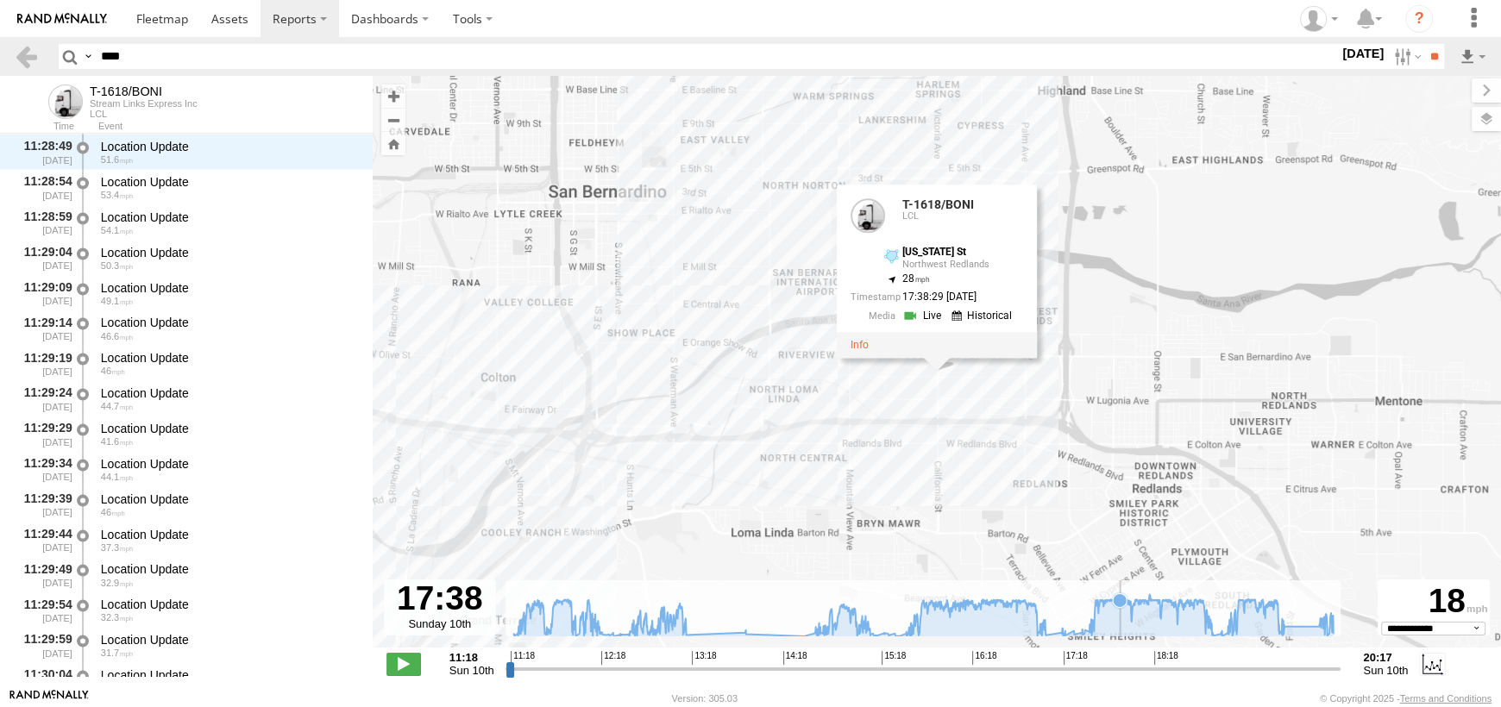
click at [1120, 624] on icon at bounding box center [923, 615] width 820 height 42
click at [1131, 618] on icon at bounding box center [1131, 617] width 14 height 14
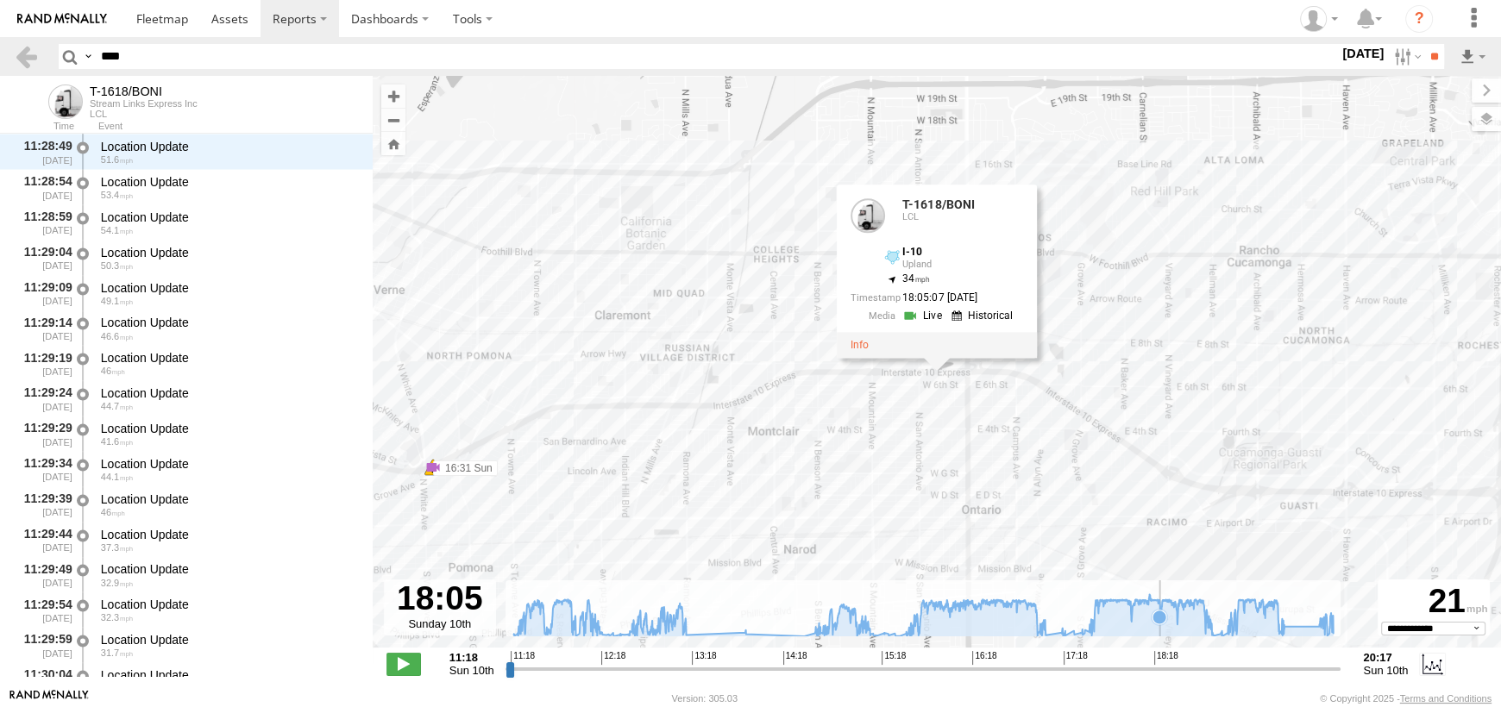
click at [1159, 617] on icon at bounding box center [1159, 618] width 14 height 14
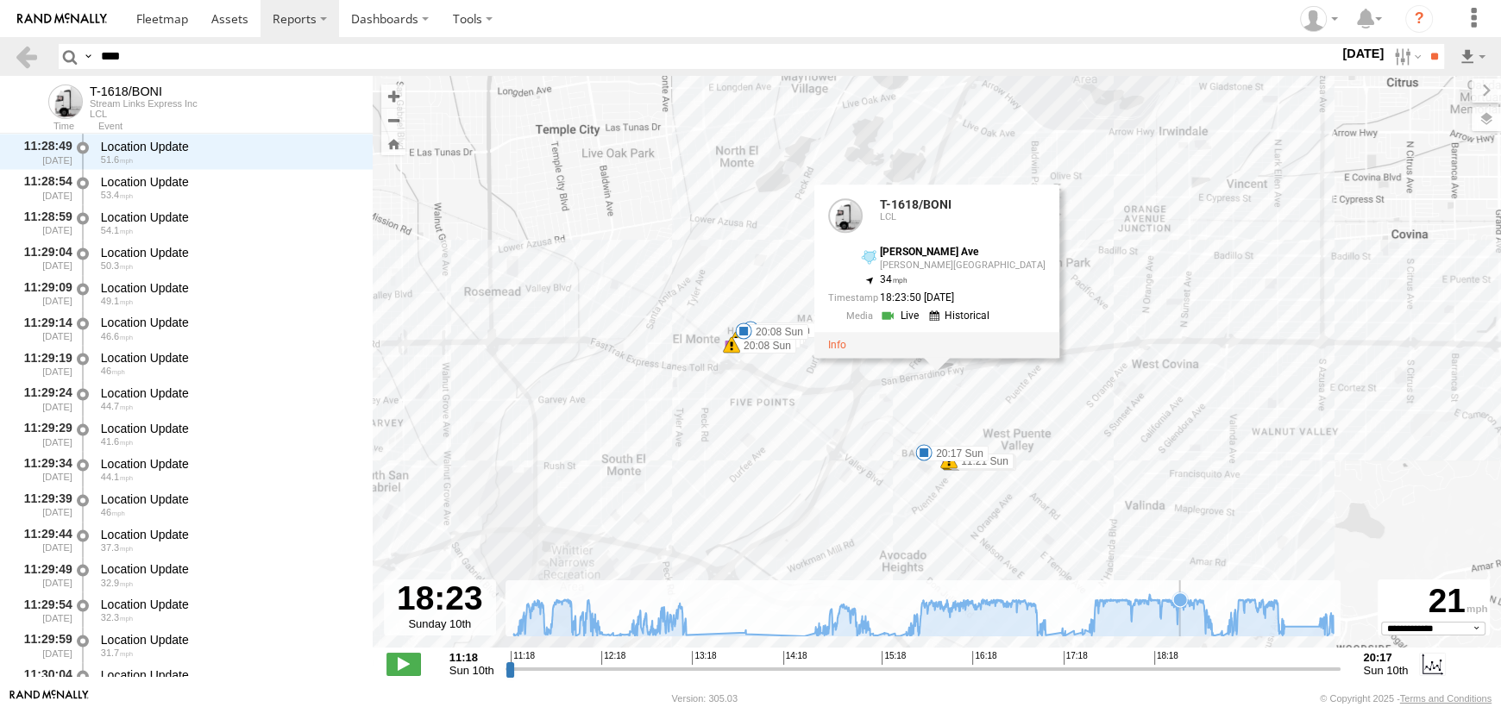
click at [1179, 611] on icon at bounding box center [923, 615] width 837 height 42
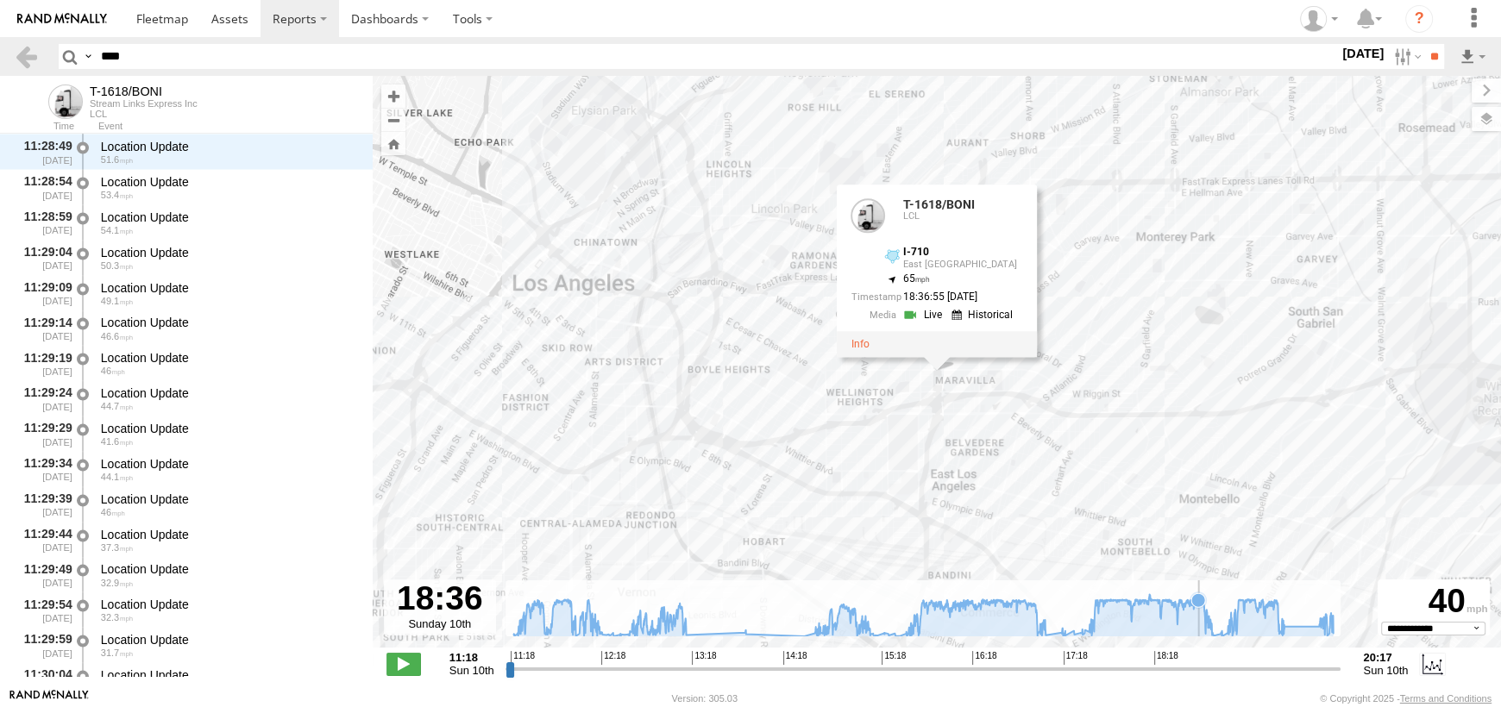
click at [1198, 608] on icon at bounding box center [923, 615] width 837 height 42
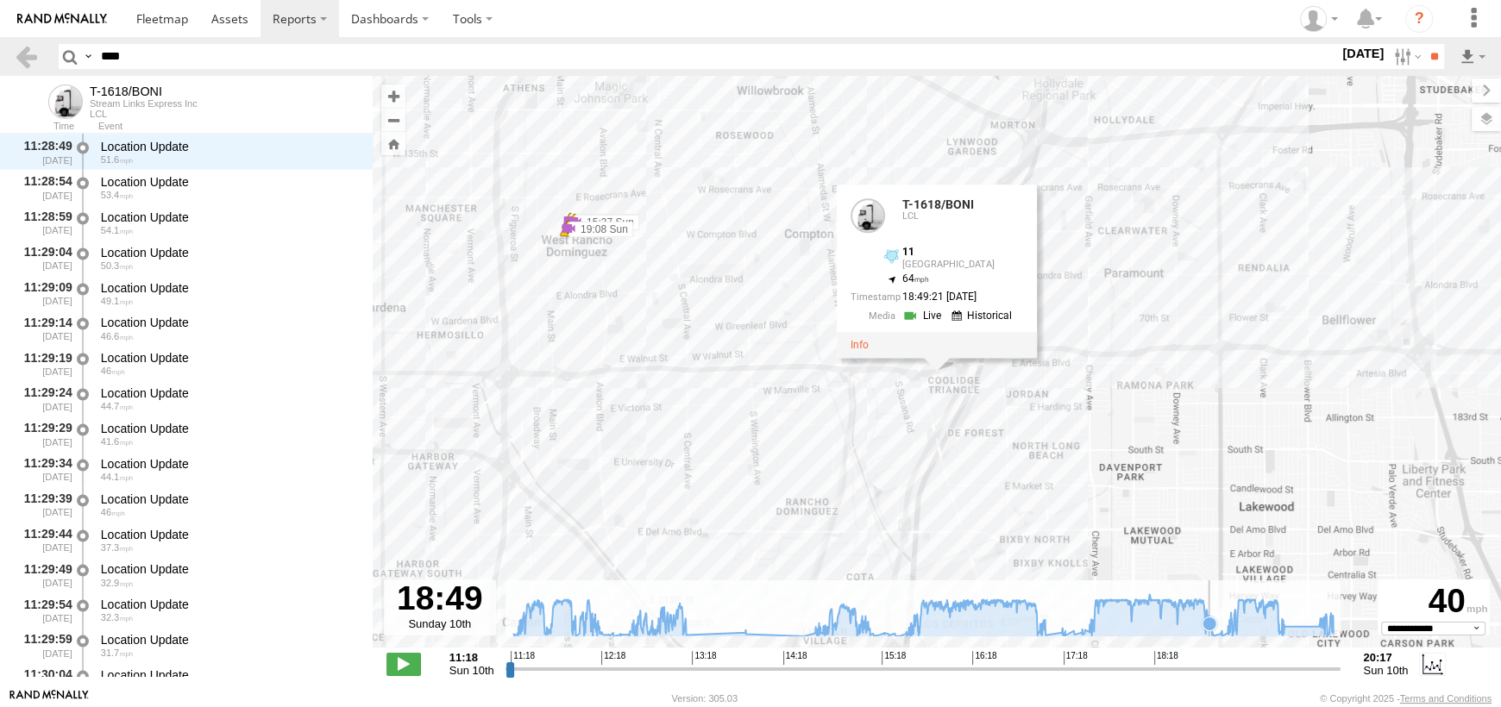
click at [1209, 610] on icon at bounding box center [923, 615] width 837 height 42
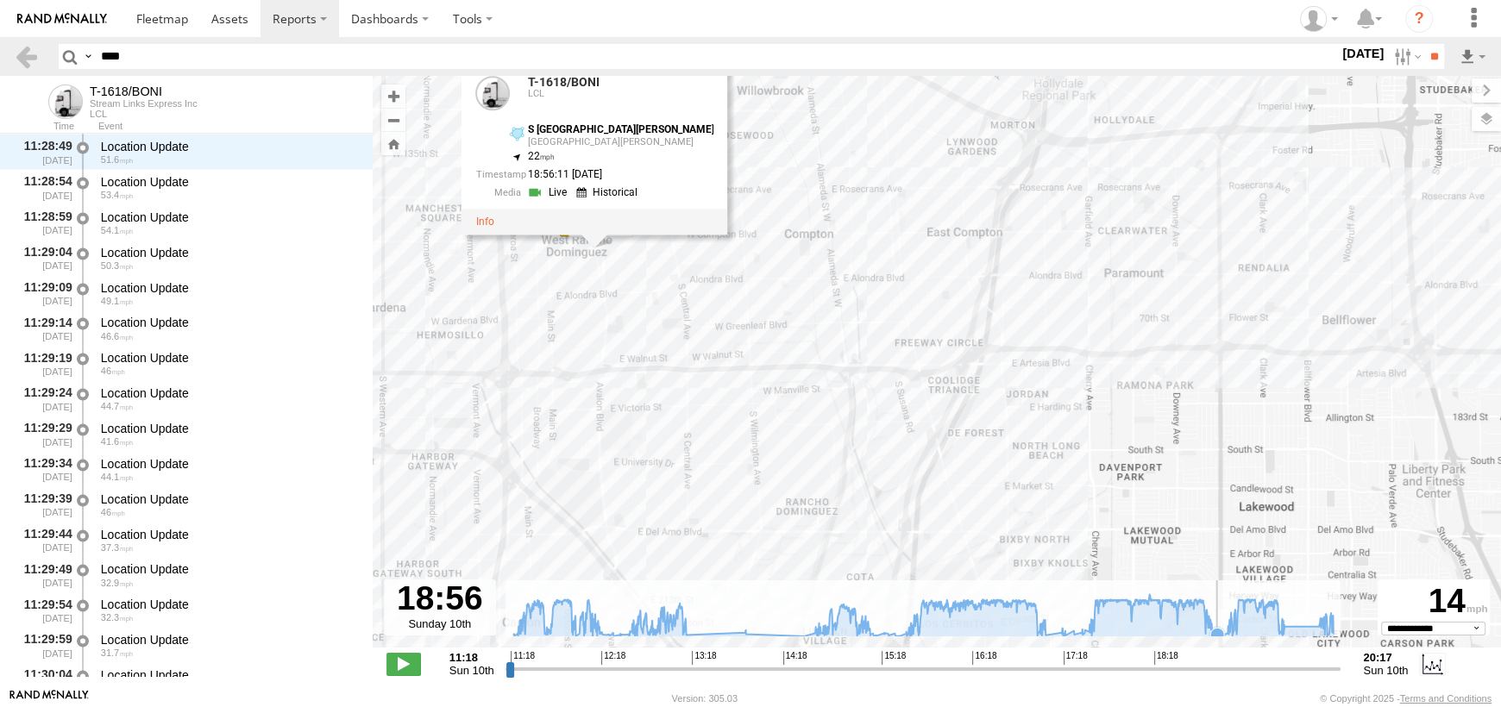
click at [1215, 610] on icon at bounding box center [923, 615] width 837 height 42
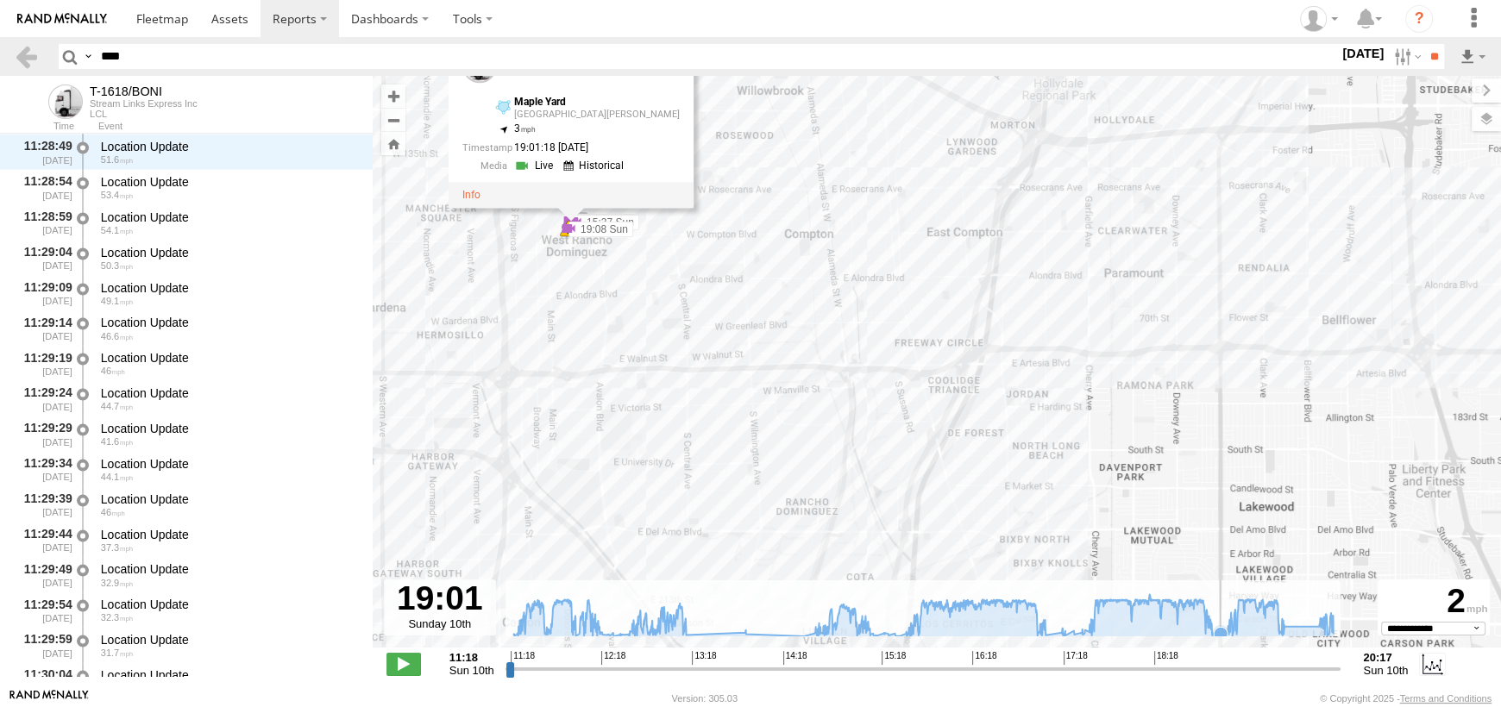
click at [1219, 610] on rect at bounding box center [924, 609] width 836 height 56
click at [1217, 606] on rect at bounding box center [924, 609] width 836 height 56
click at [1222, 606] on rect at bounding box center [924, 609] width 836 height 56
click at [1228, 606] on icon at bounding box center [923, 615] width 837 height 42
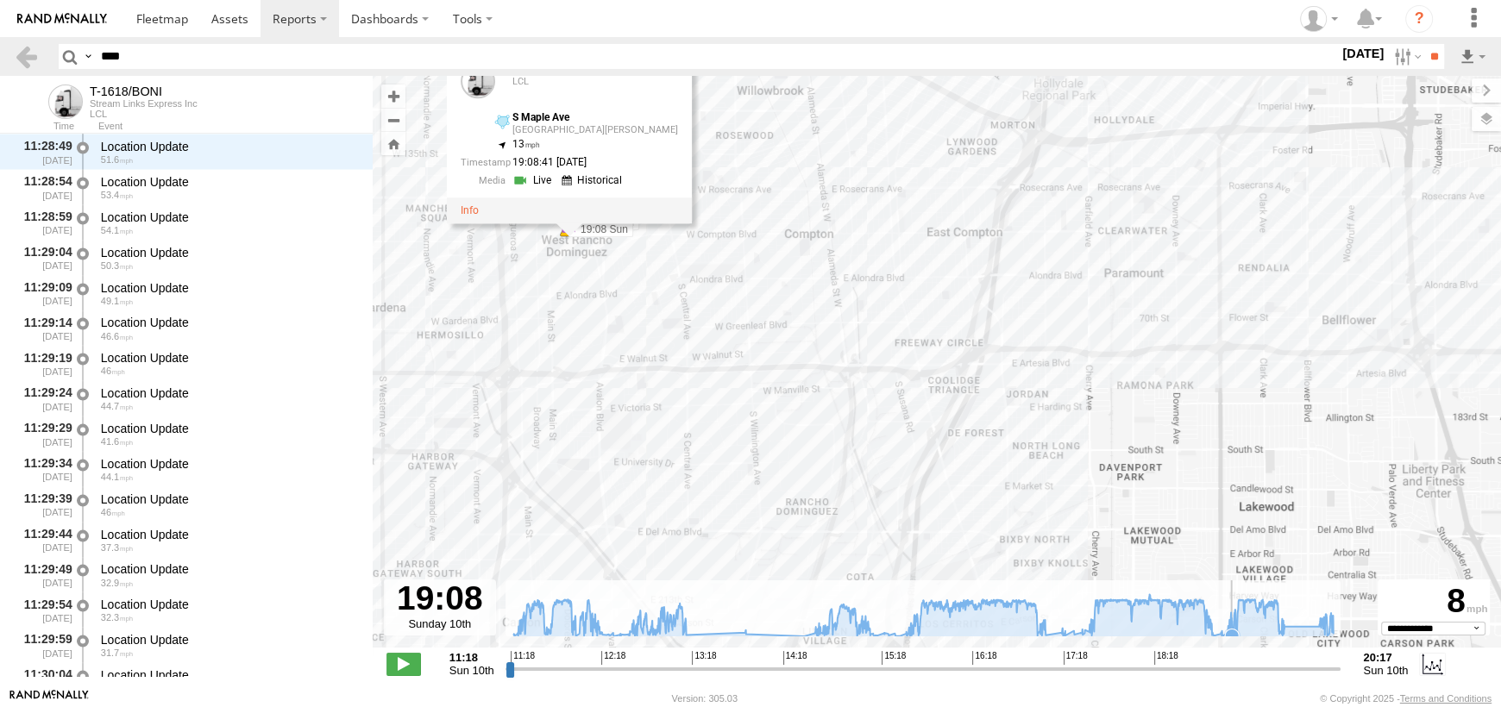
click at [1232, 605] on icon at bounding box center [923, 615] width 837 height 42
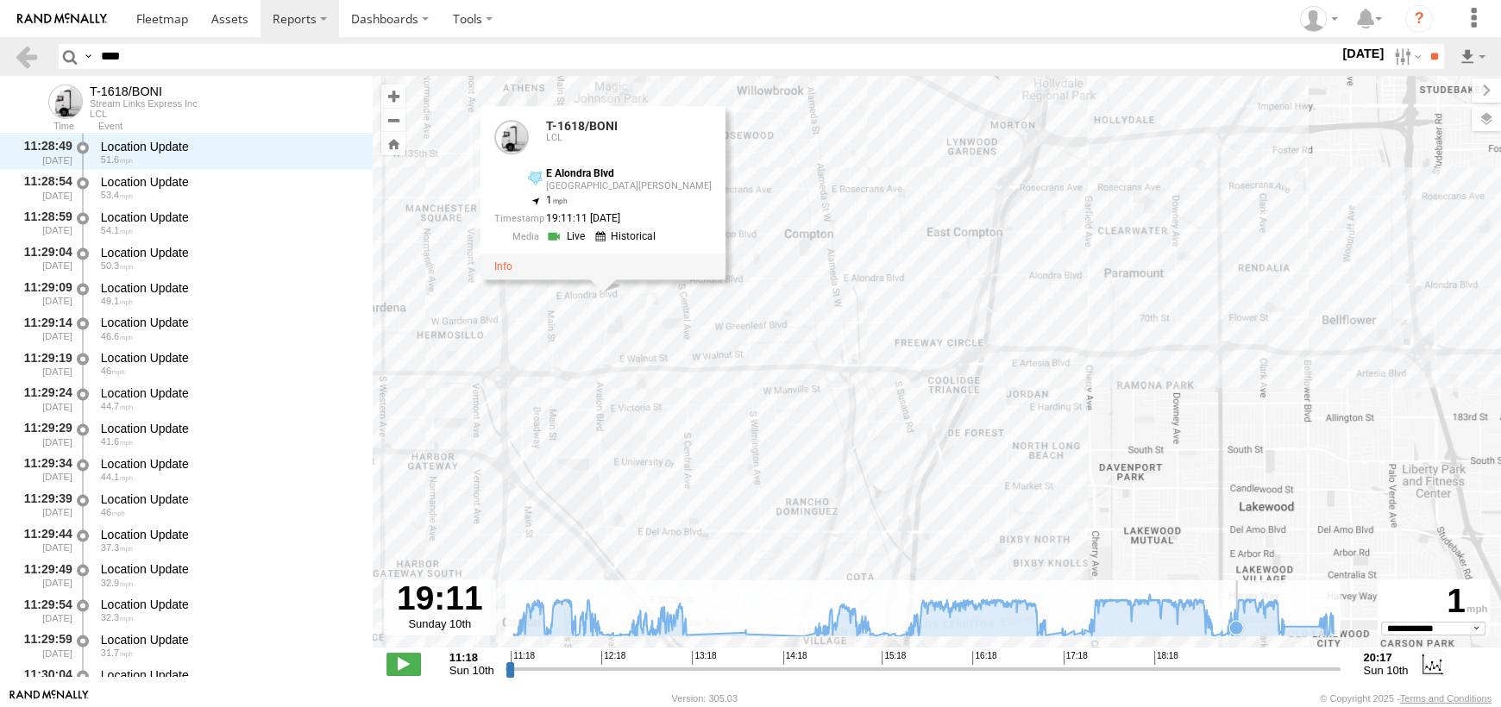
click at [1236, 600] on icon at bounding box center [923, 615] width 837 height 42
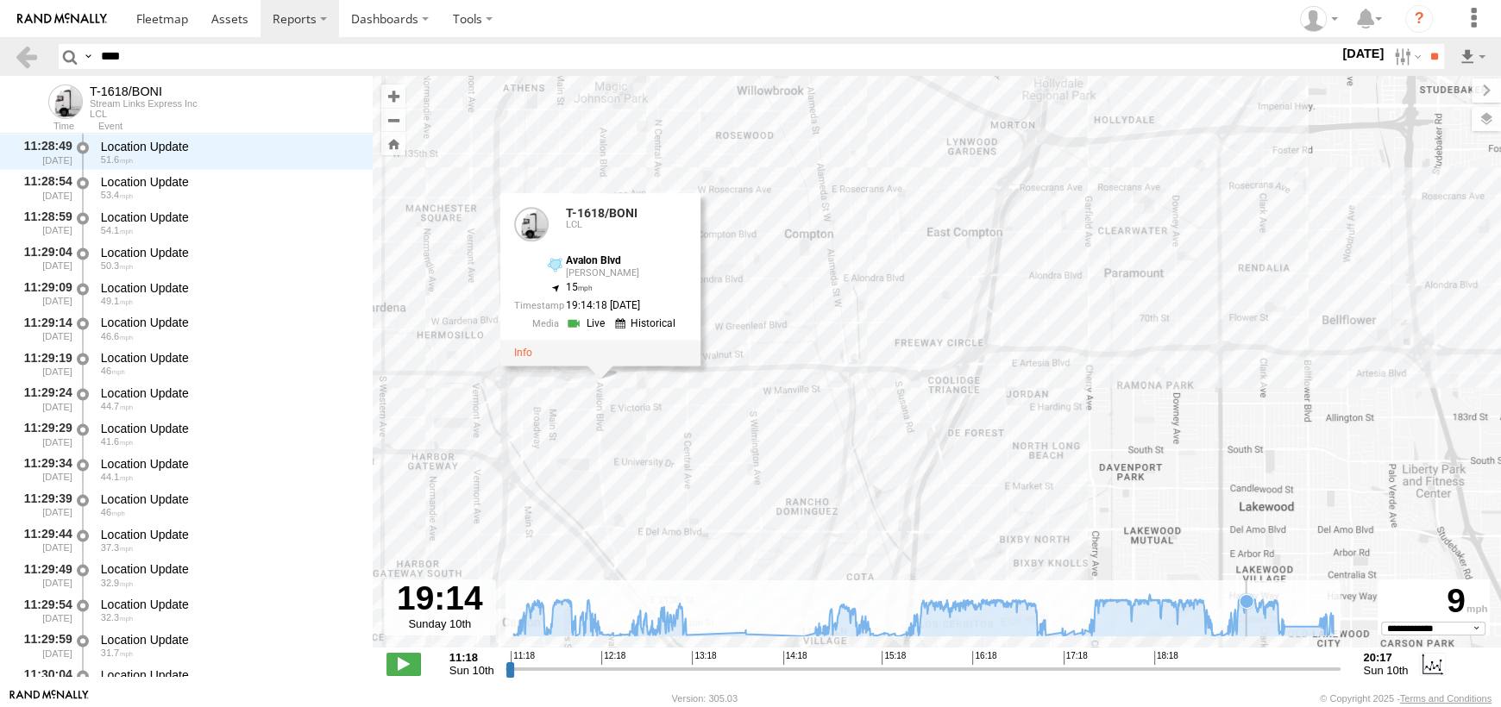
click at [1246, 600] on icon at bounding box center [1247, 601] width 14 height 14
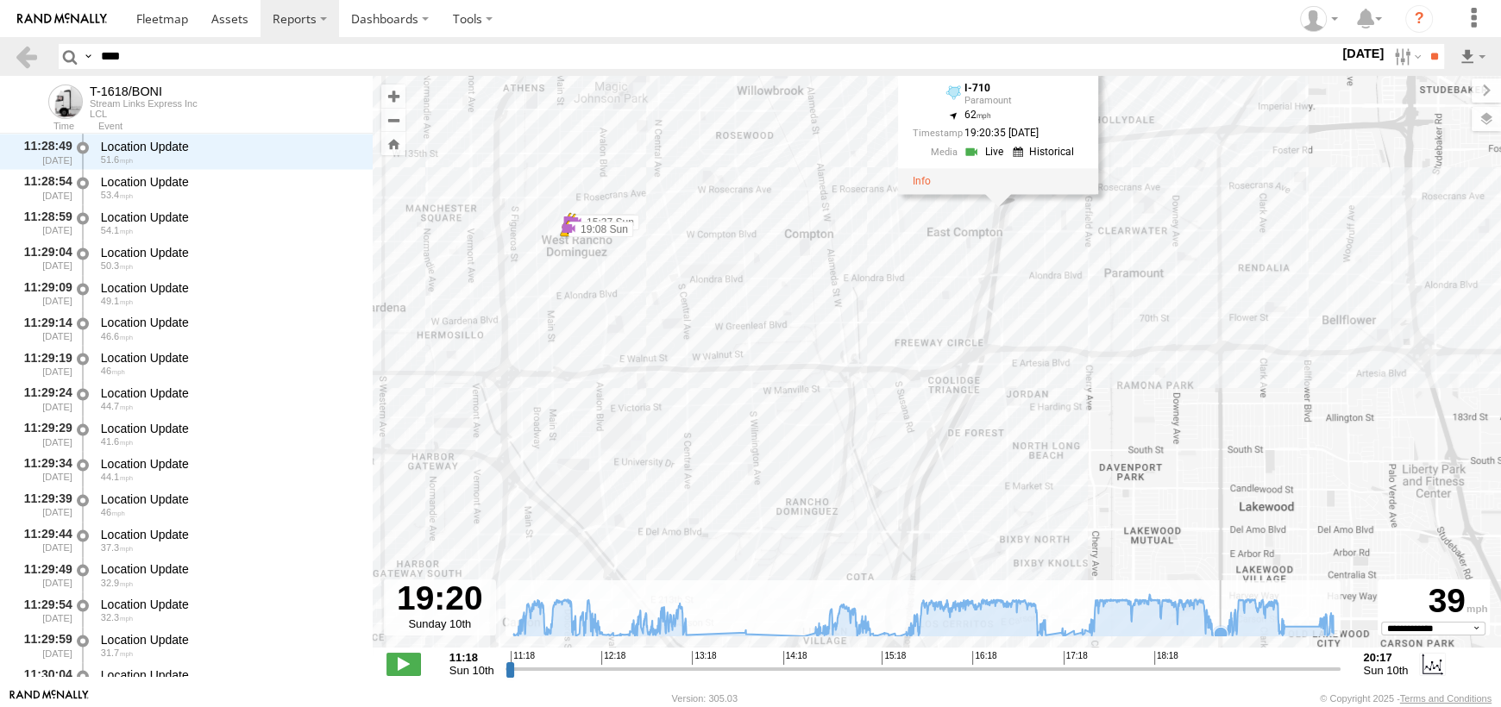
click at [1220, 630] on icon at bounding box center [1221, 634] width 14 height 14
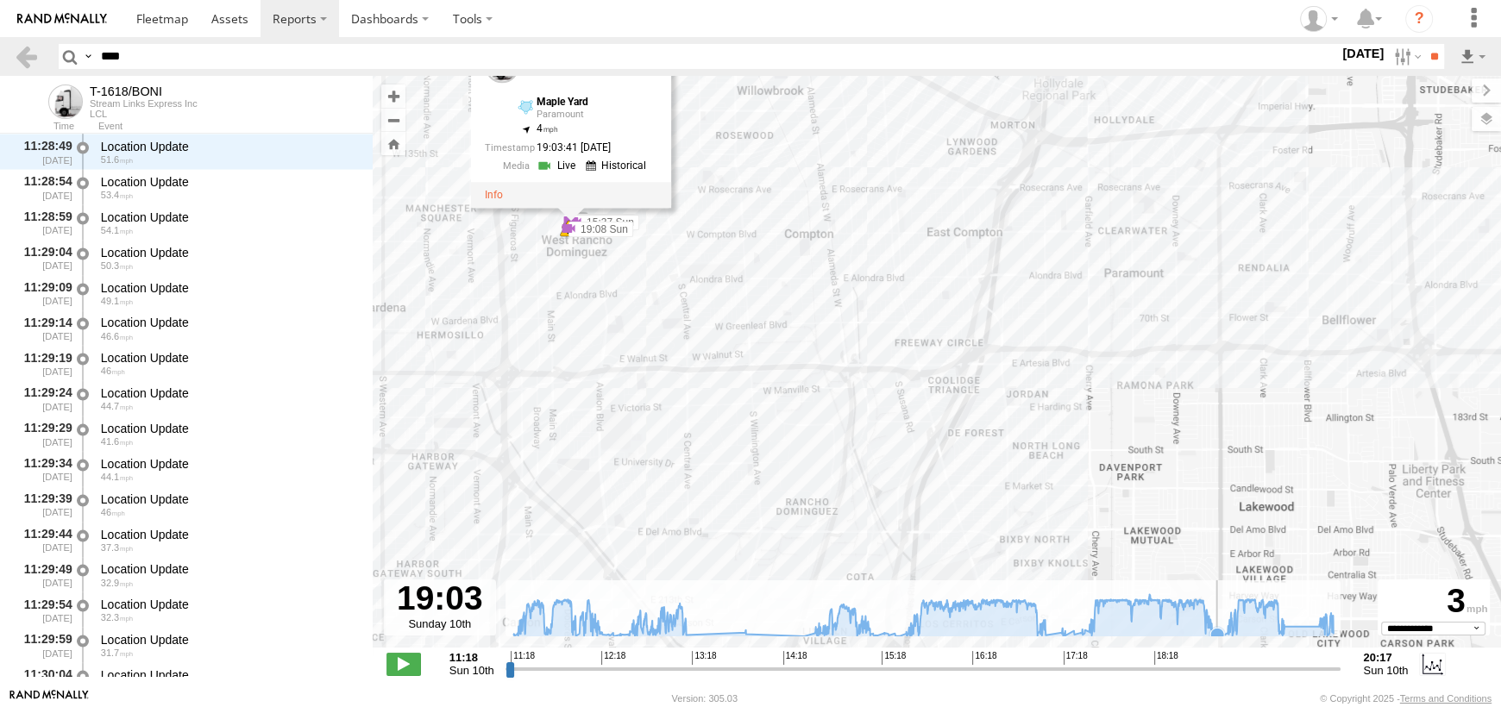
click at [1215, 630] on icon at bounding box center [1217, 635] width 14 height 14
click at [1221, 631] on icon at bounding box center [1221, 634] width 14 height 14
click at [1225, 631] on icon at bounding box center [1228, 633] width 14 height 14
click at [1228, 631] on icon at bounding box center [1229, 629] width 14 height 14
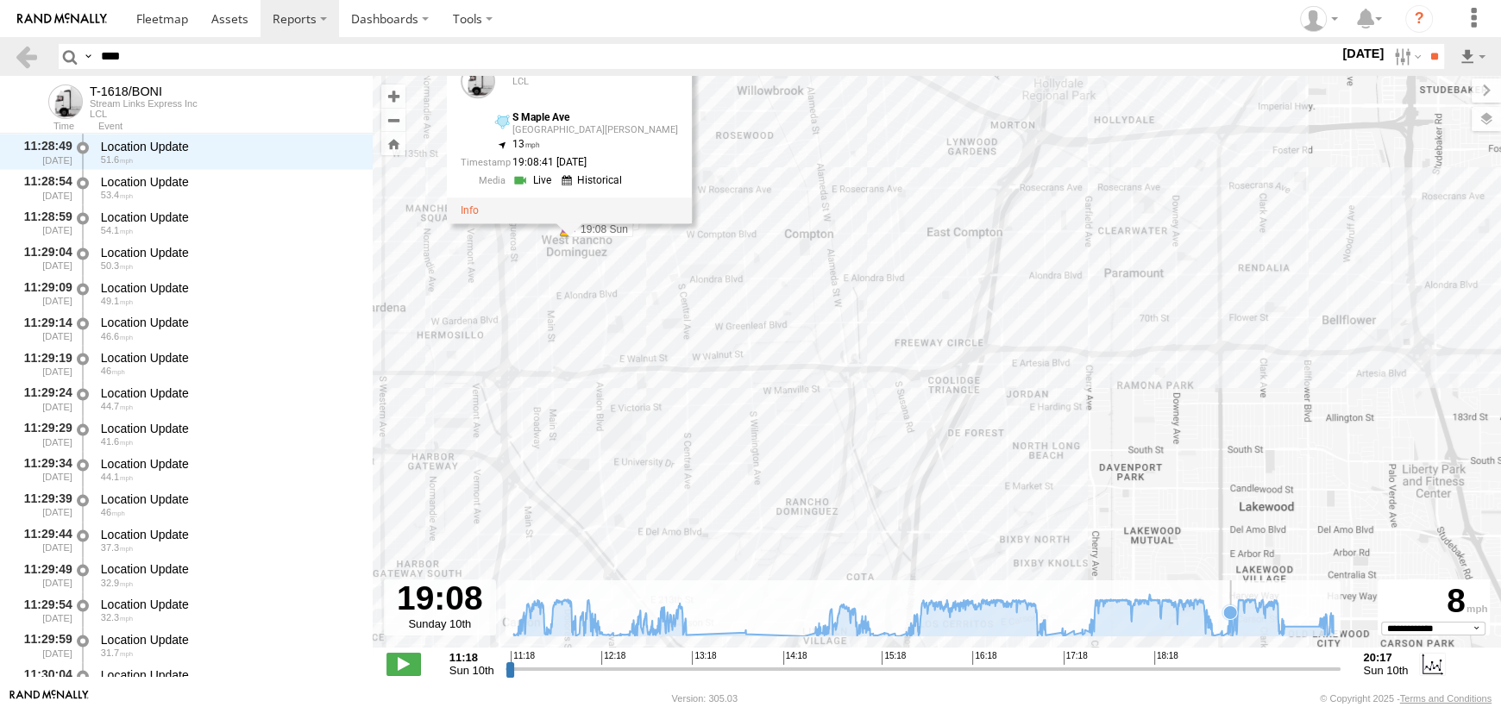
click at [1230, 632] on icon at bounding box center [923, 615] width 837 height 42
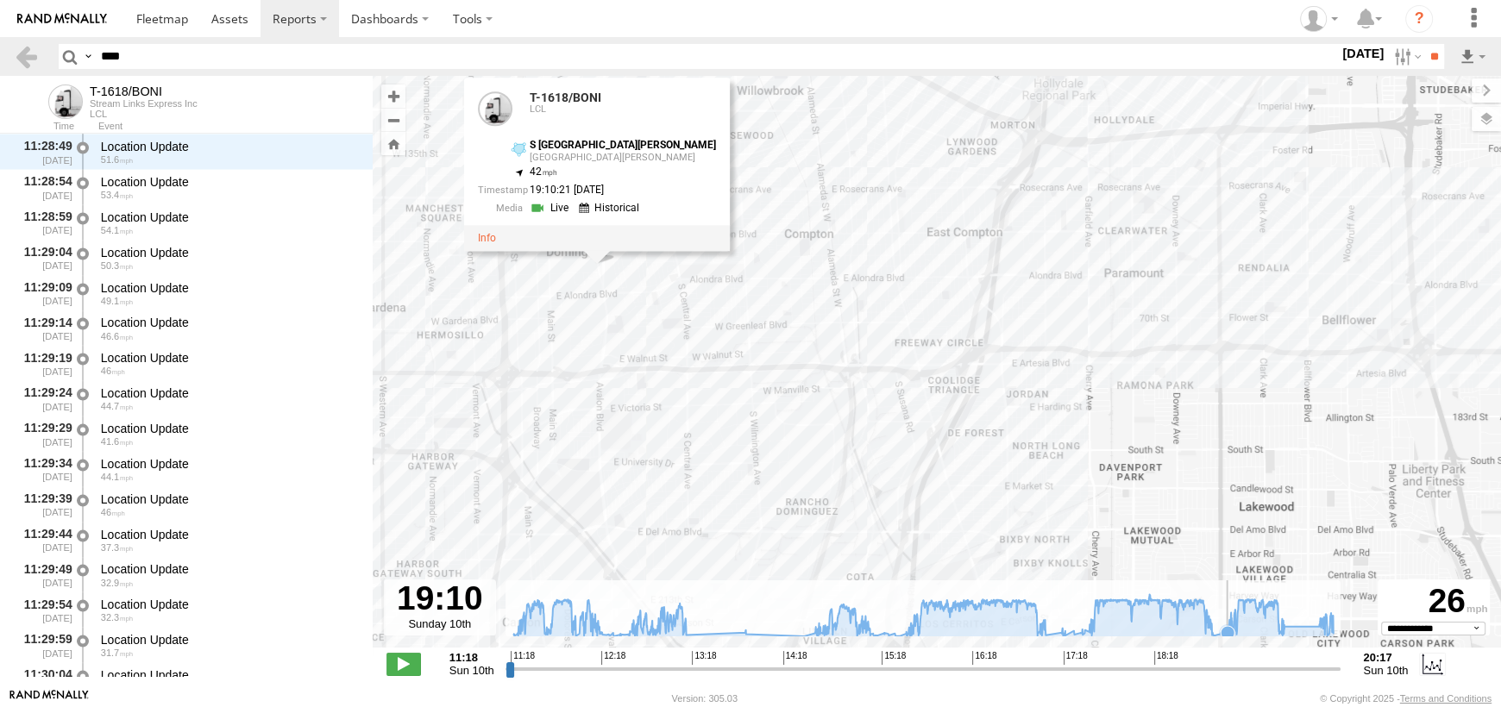
click at [1225, 634] on icon at bounding box center [1228, 633] width 14 height 14
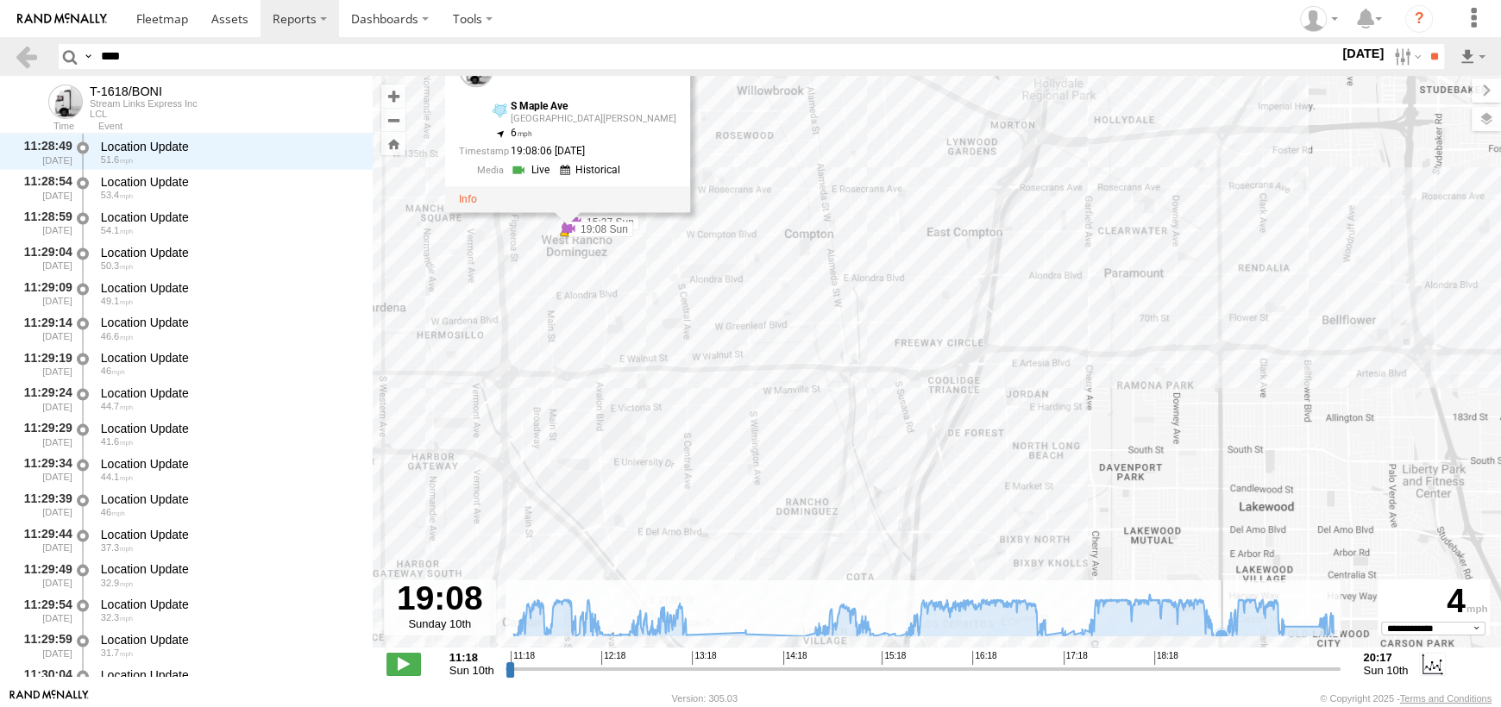
click at [1222, 634] on icon at bounding box center [1222, 636] width 14 height 14
click at [1334, 18] on div at bounding box center [1319, 19] width 50 height 26
click at [1309, 142] on span at bounding box center [1323, 151] width 29 height 19
